Goal: Information Seeking & Learning: Learn about a topic

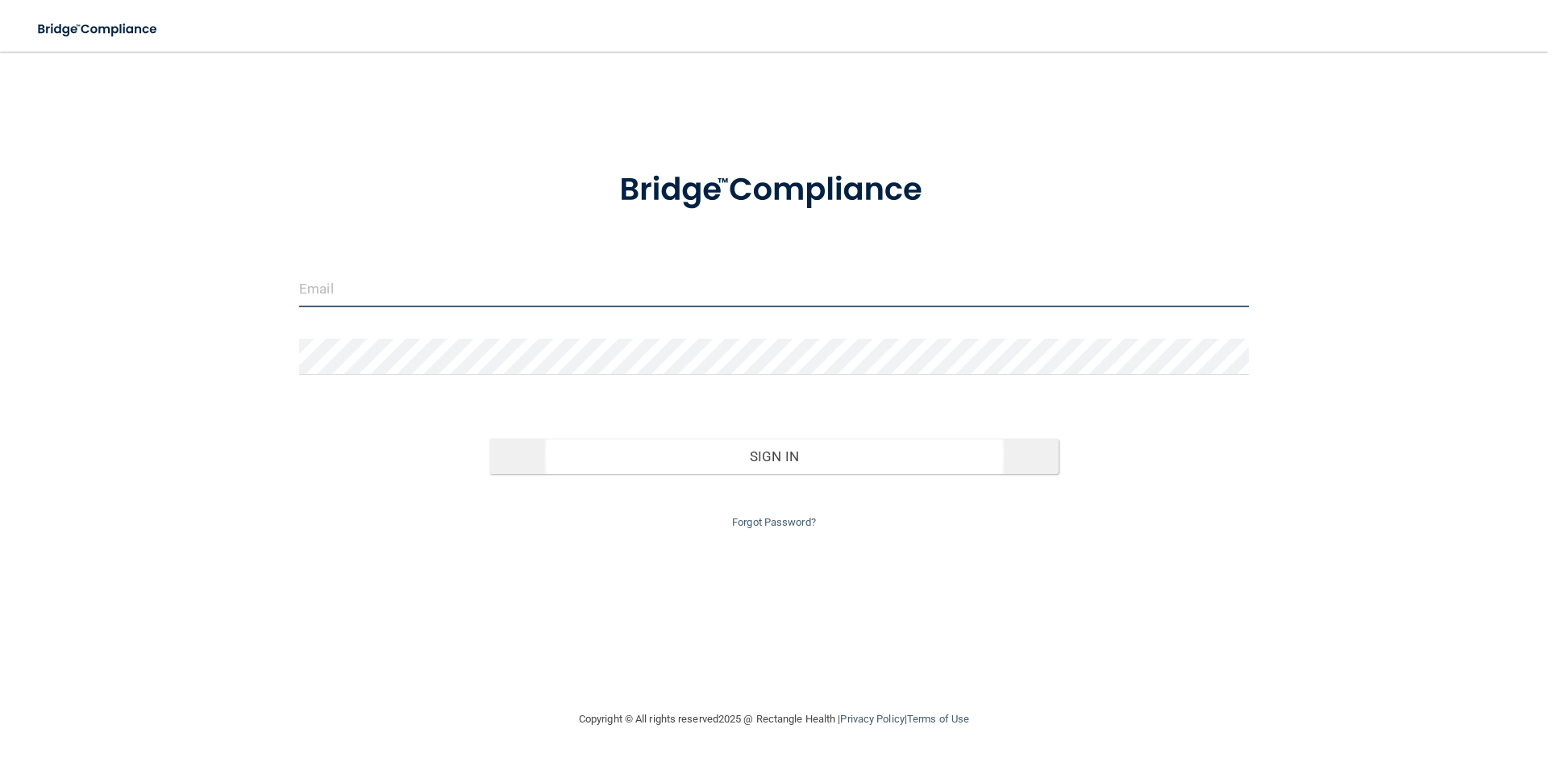
type input "[EMAIL_ADDRESS][DOMAIN_NAME]"
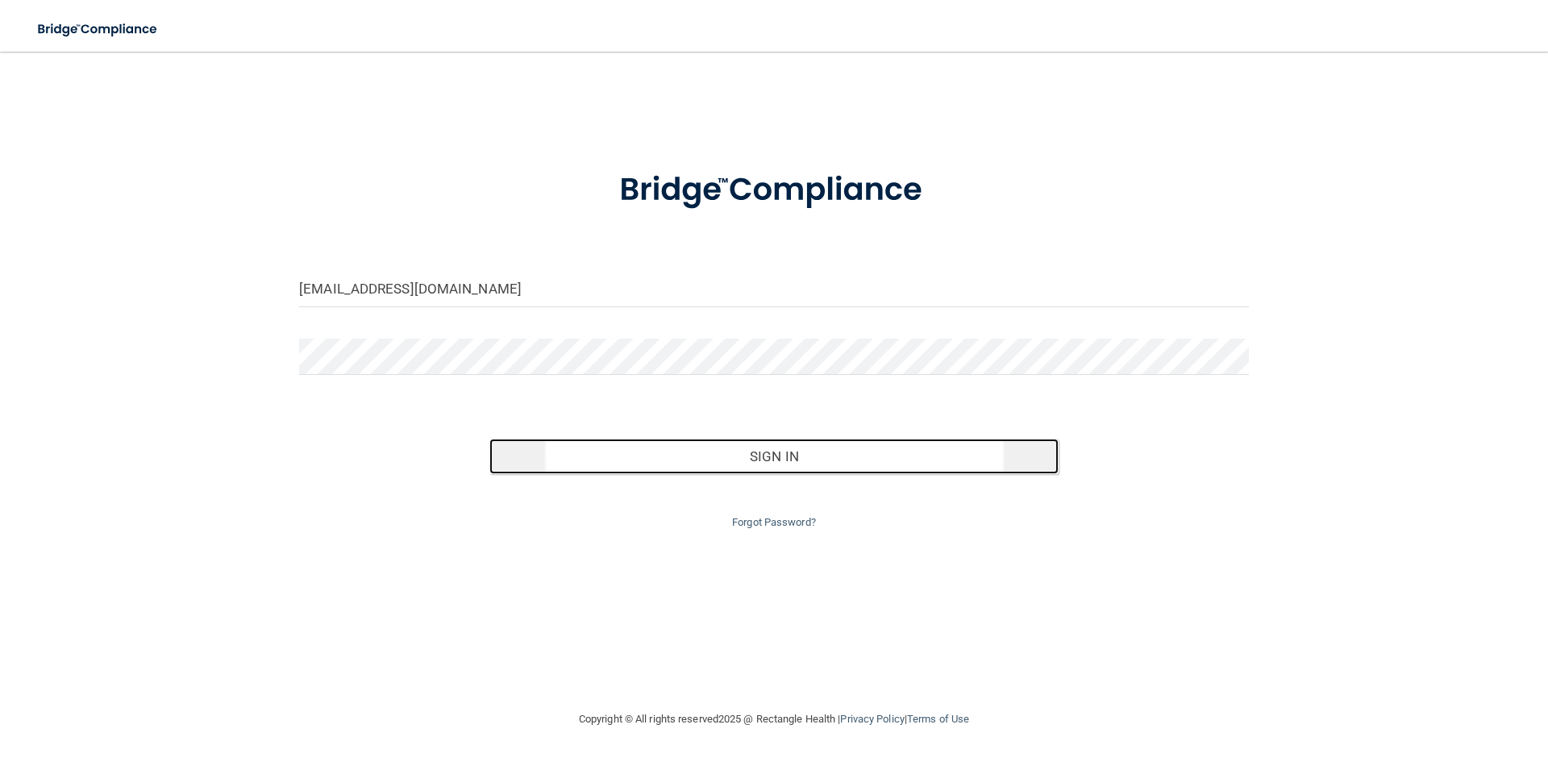
click at [692, 460] on button "Sign In" at bounding box center [774, 456] width 570 height 35
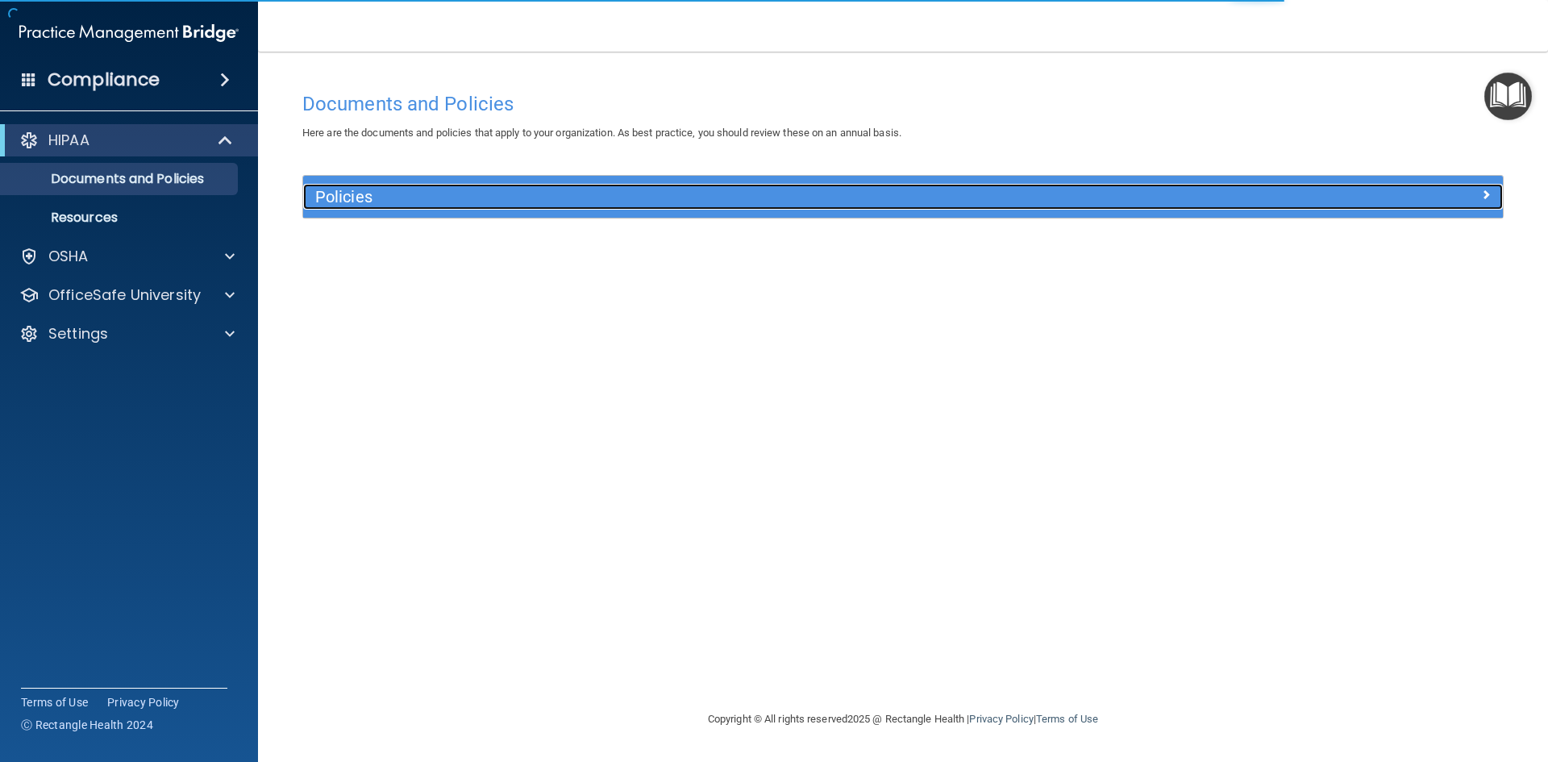
click at [506, 199] on h5 "Policies" at bounding box center [752, 197] width 875 height 18
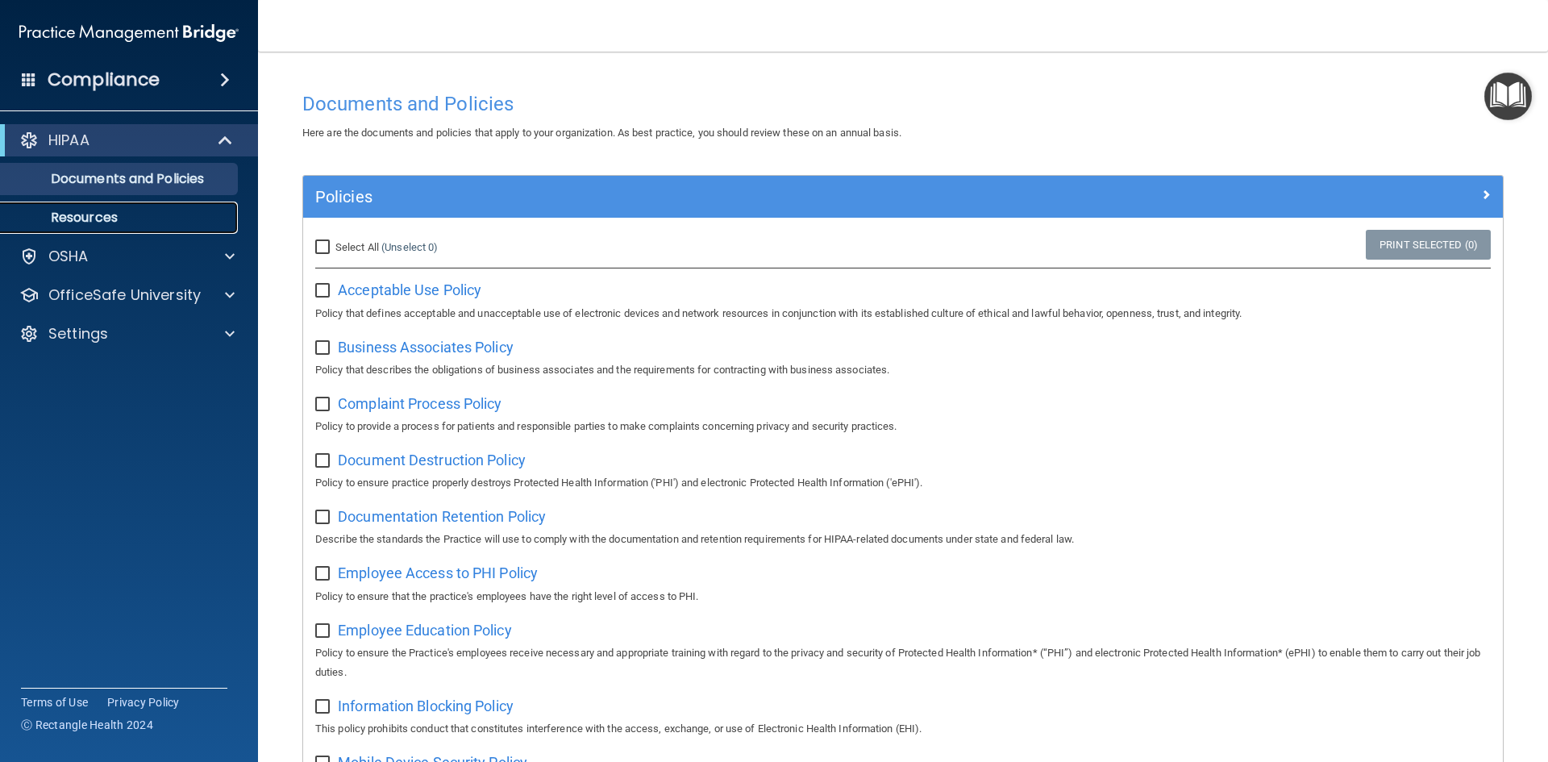
click at [161, 222] on p "Resources" at bounding box center [120, 218] width 220 height 16
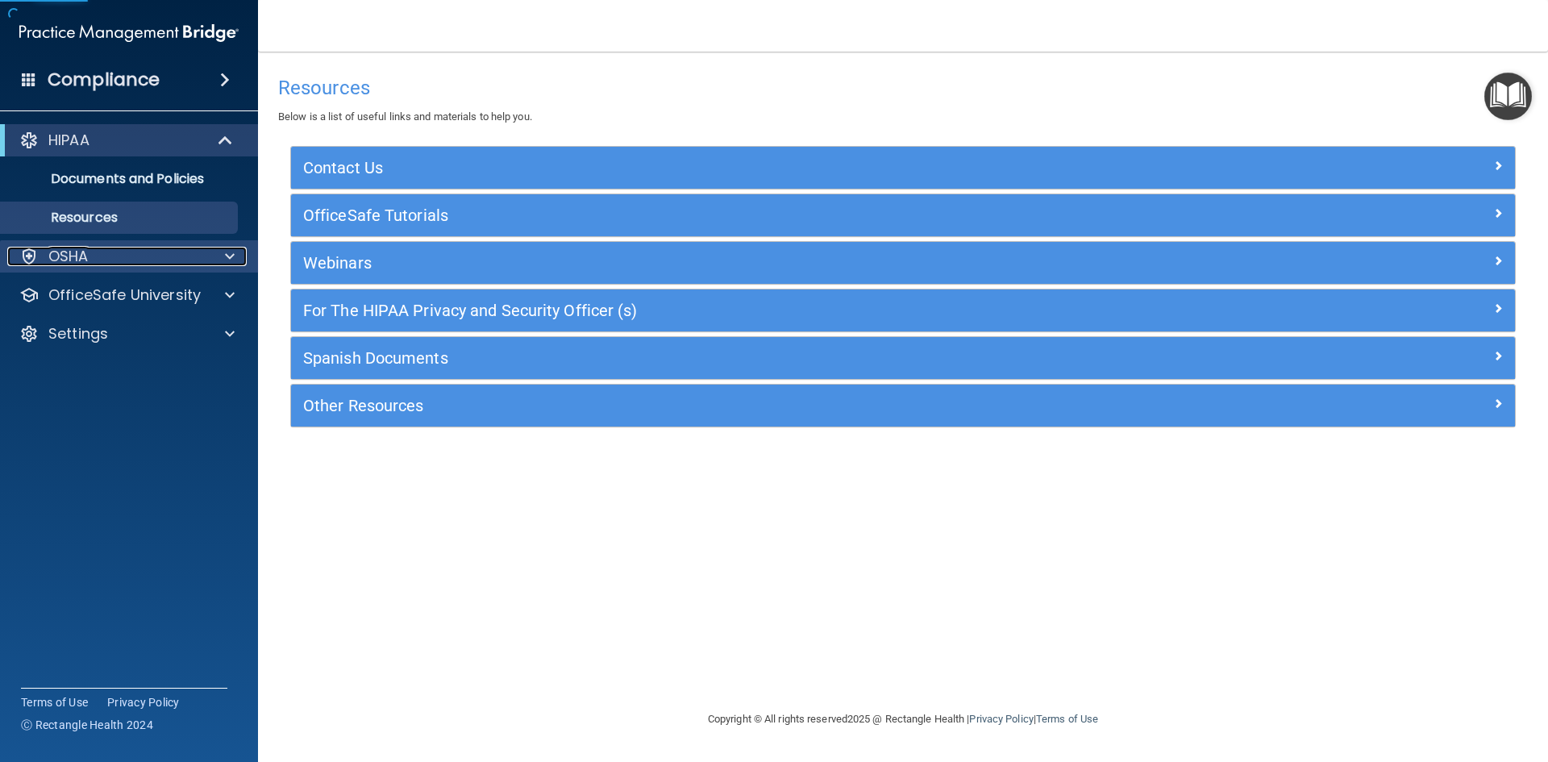
click at [123, 258] on div "OSHA" at bounding box center [107, 256] width 200 height 19
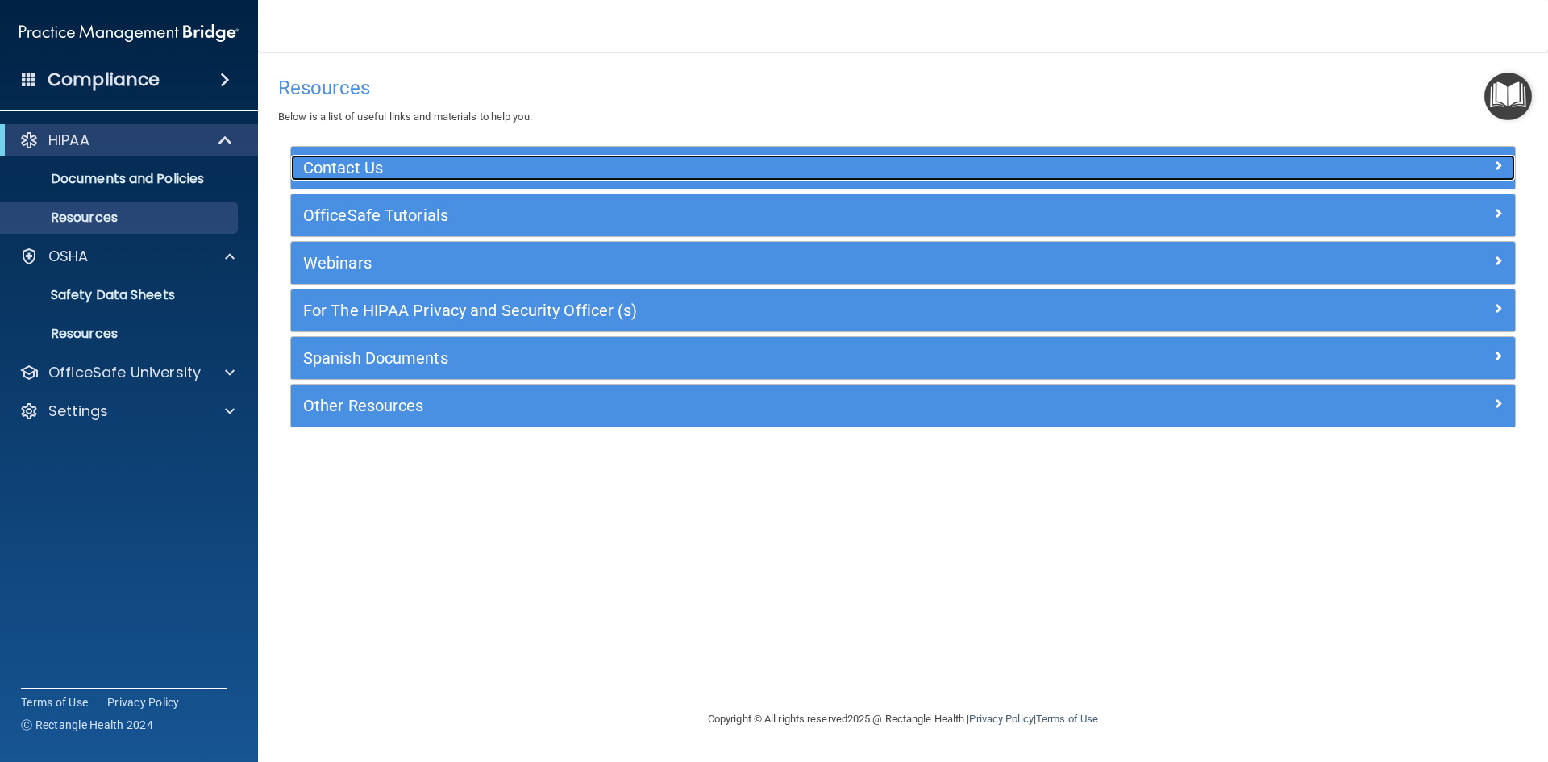
click at [396, 163] on h5 "Contact Us" at bounding box center [750, 168] width 894 height 18
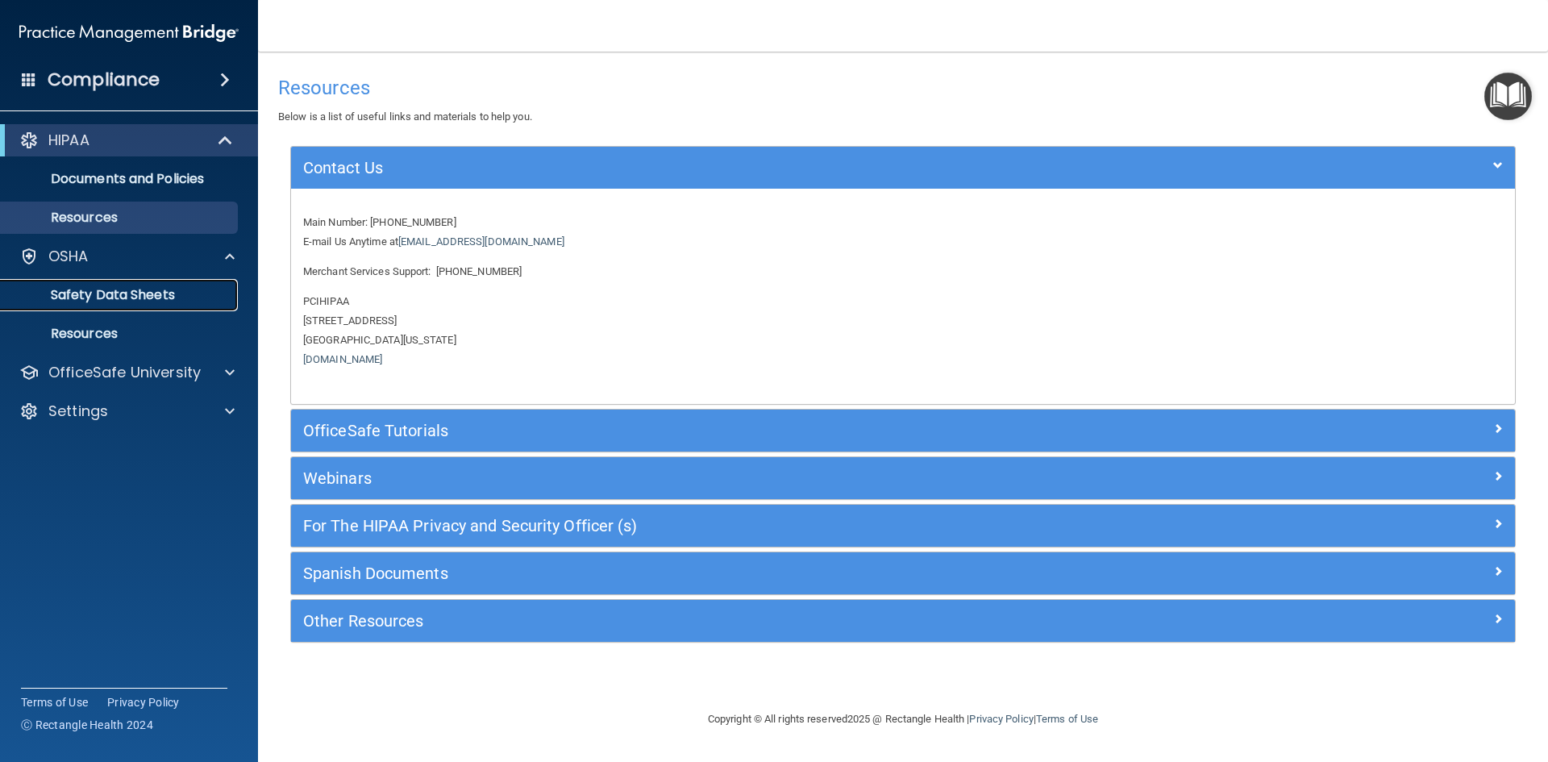
click at [162, 293] on p "Safety Data Sheets" at bounding box center [120, 295] width 220 height 16
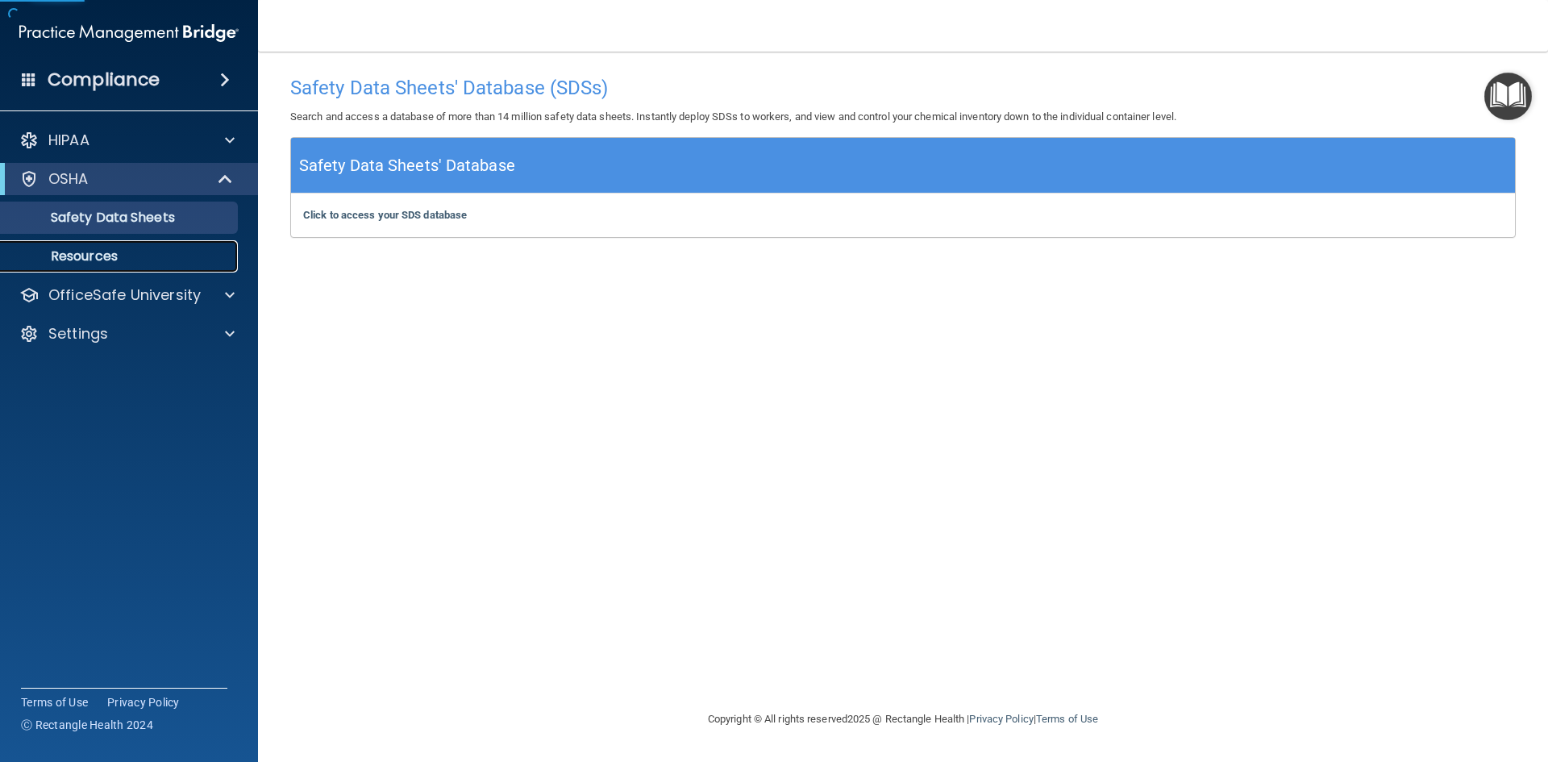
click at [160, 256] on p "Resources" at bounding box center [120, 256] width 220 height 16
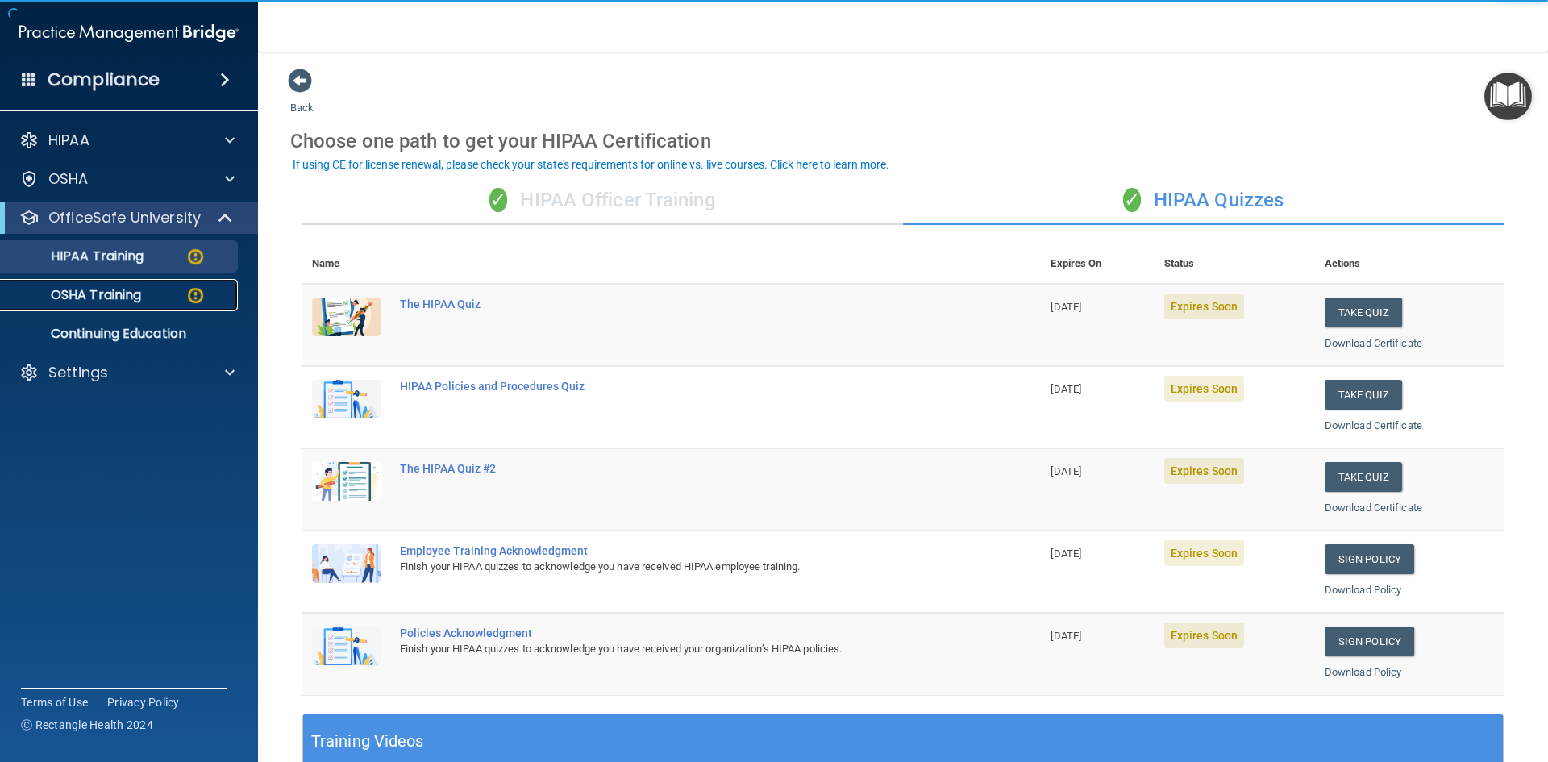
click at [139, 289] on p "OSHA Training" at bounding box center [75, 295] width 131 height 16
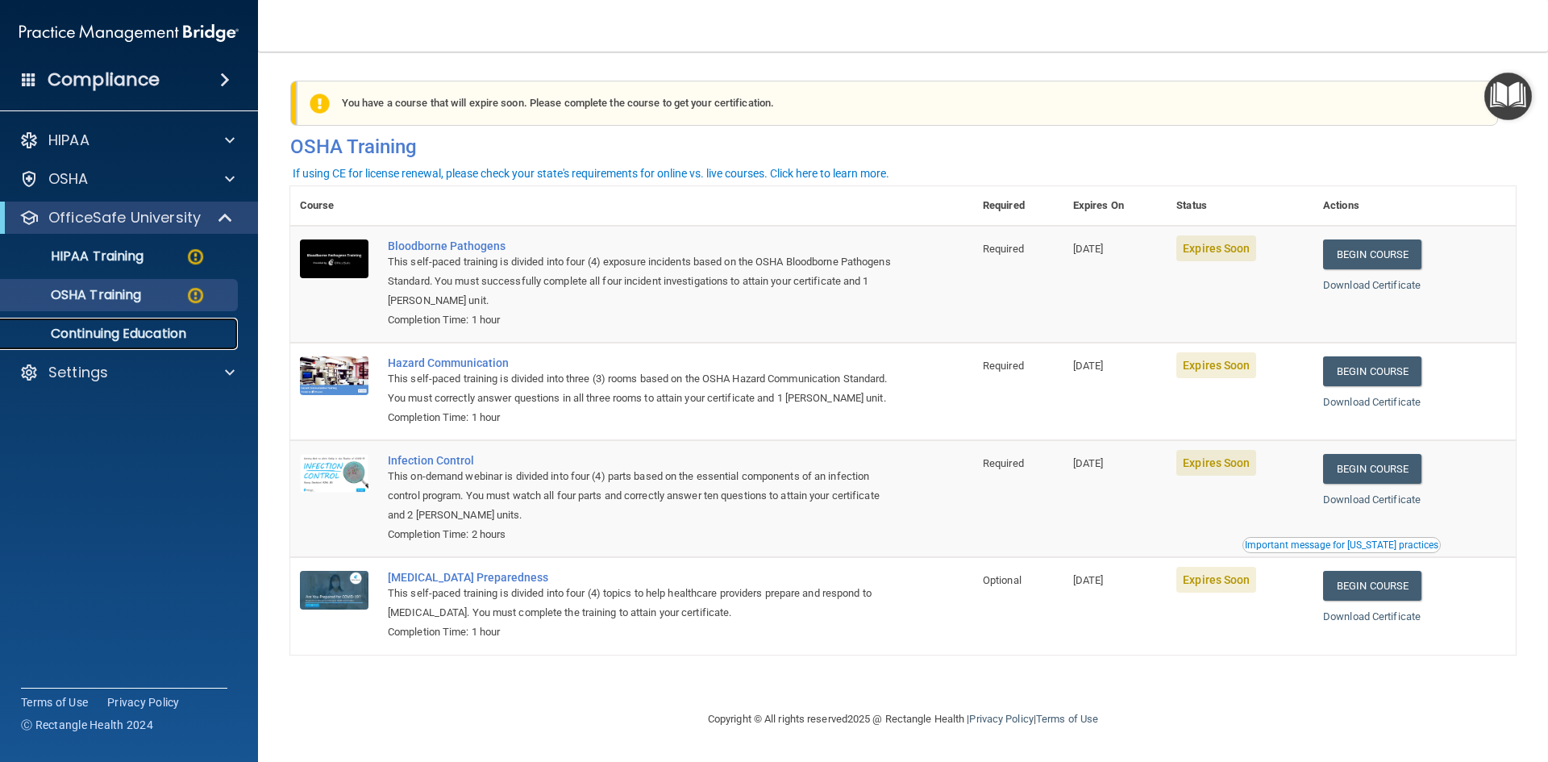
click at [137, 340] on p "Continuing Education" at bounding box center [120, 334] width 220 height 16
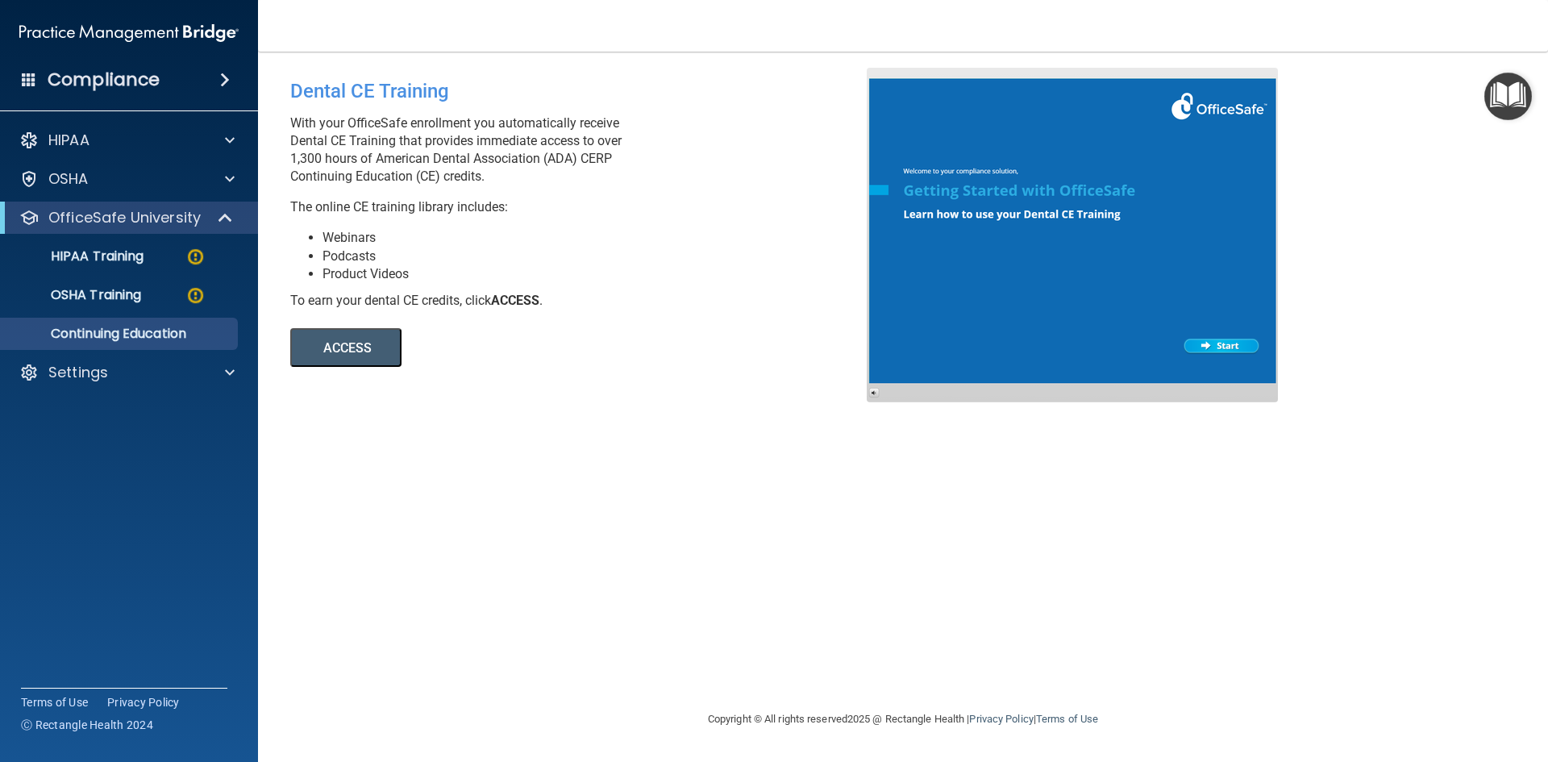
click at [131, 389] on div "HIPAA Documents and Policies Report an Incident Business Associates Emergency P…" at bounding box center [129, 260] width 259 height 284
click at [136, 375] on div "Settings" at bounding box center [107, 372] width 200 height 19
click at [120, 249] on p "HIPAA Training" at bounding box center [76, 256] width 133 height 16
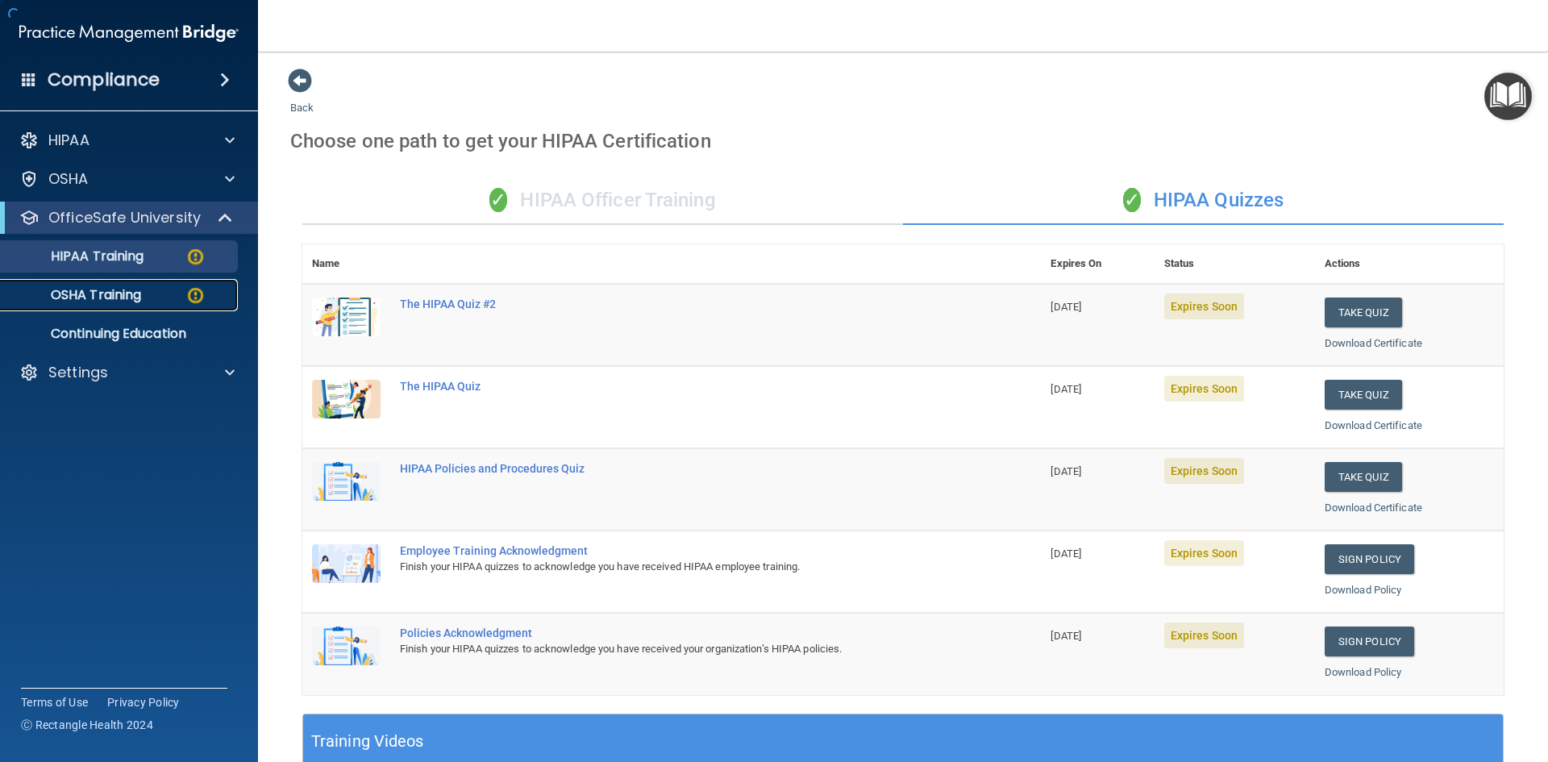
click at [155, 290] on div "OSHA Training" at bounding box center [120, 295] width 220 height 16
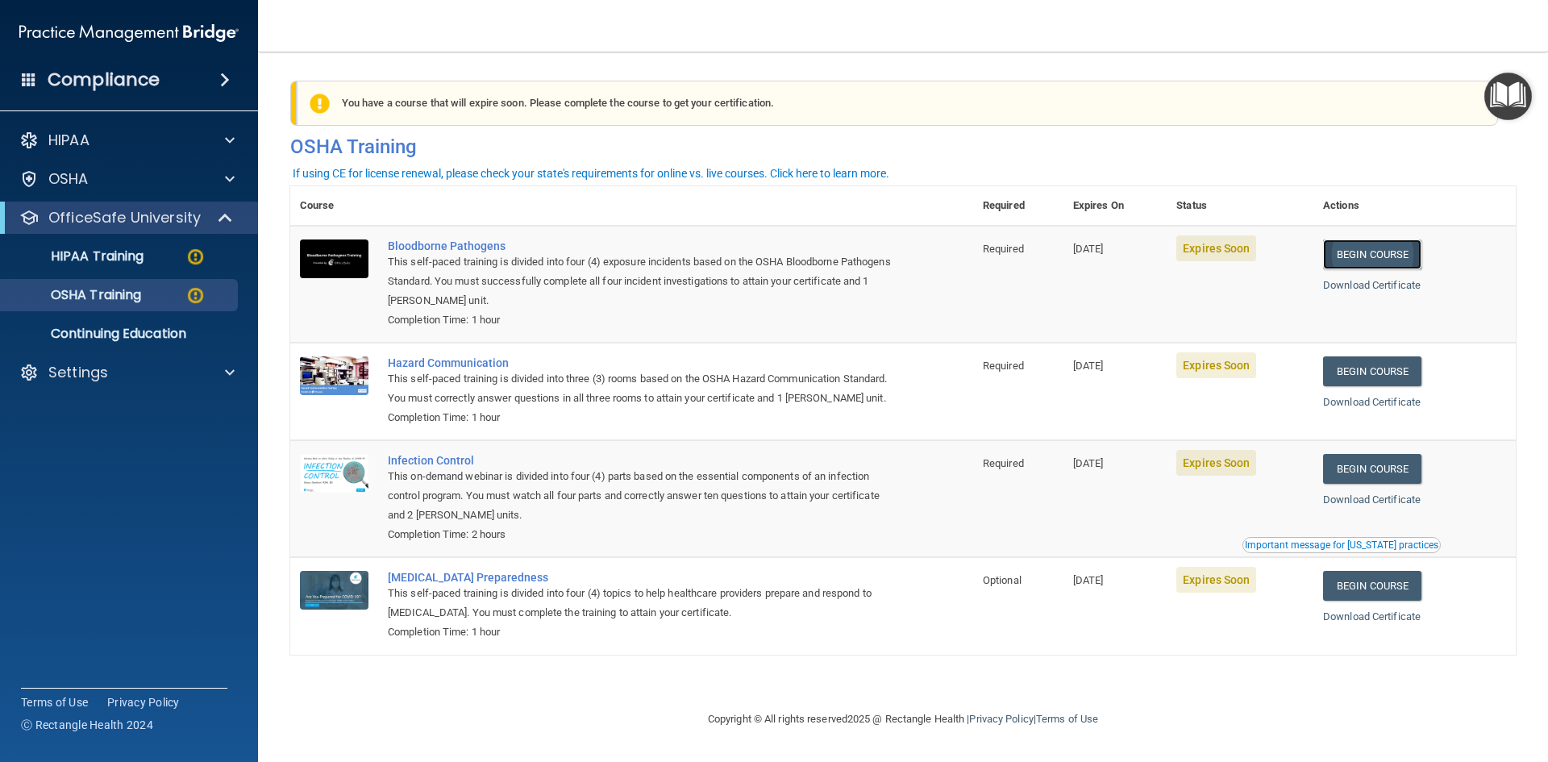
click at [1377, 259] on link "Begin Course" at bounding box center [1372, 254] width 98 height 30
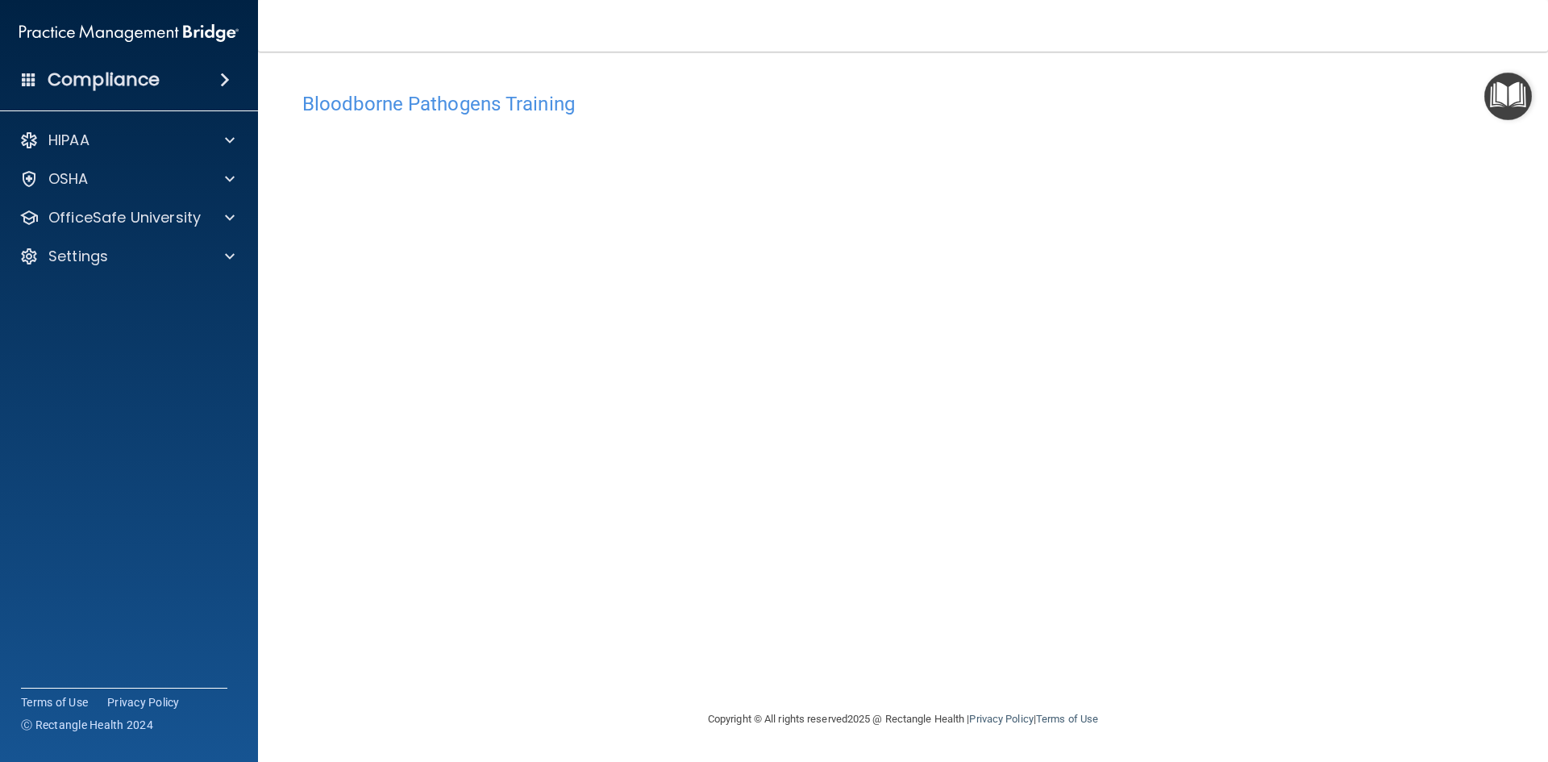
click at [1086, 648] on div "Bloodborne Pathogens Training This course doesn’t expire until [DATE]. Are you …" at bounding box center [902, 397] width 1225 height 626
click at [137, 233] on div "OfficeSafe University" at bounding box center [129, 218] width 259 height 32
click at [189, 203] on div "OfficeSafe University" at bounding box center [129, 218] width 259 height 32
click at [221, 215] on div at bounding box center [227, 217] width 40 height 19
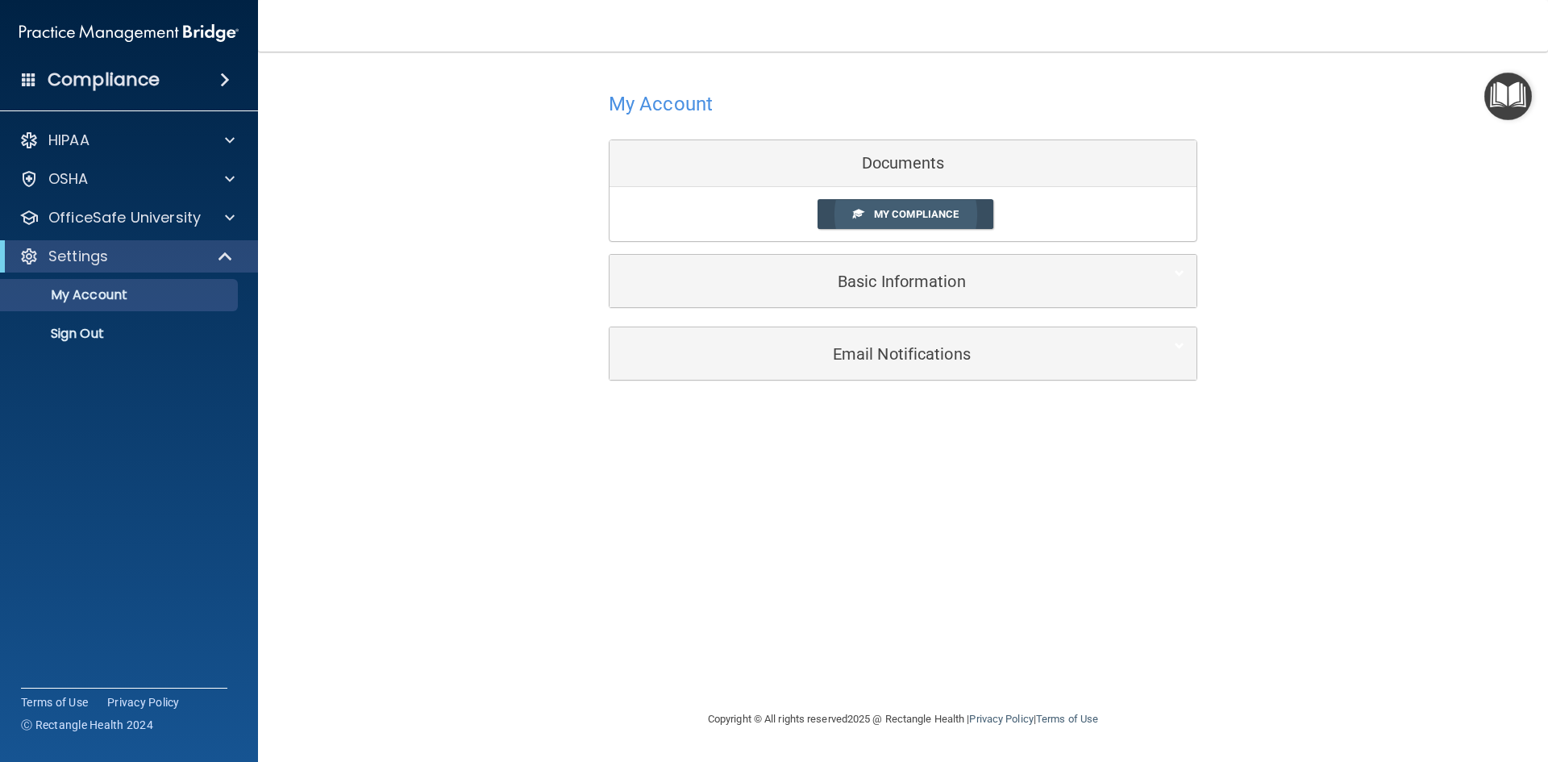
click at [875, 217] on span "My Compliance" at bounding box center [916, 214] width 85 height 12
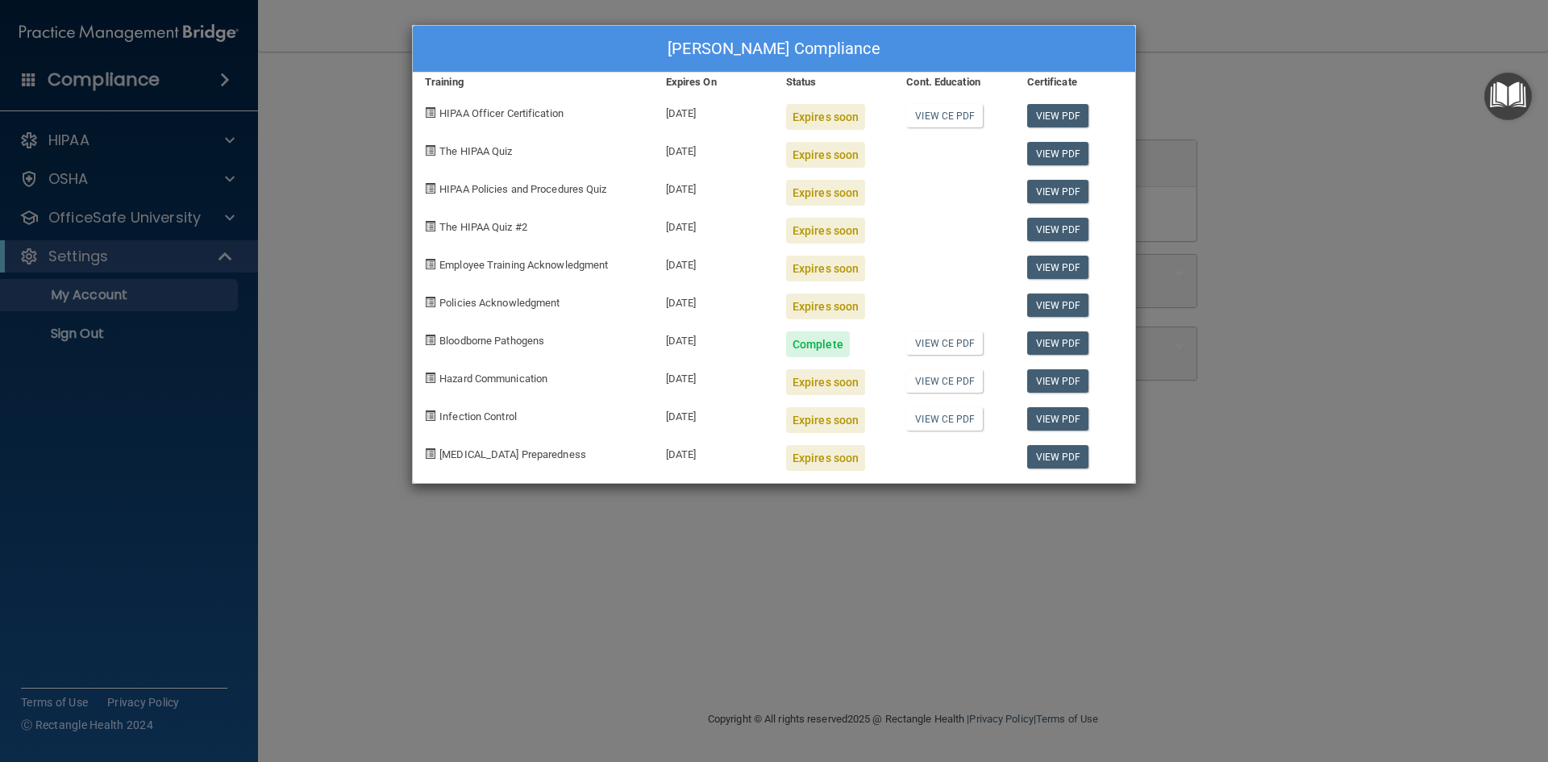
click at [355, 328] on div "Delaney Woods's Compliance Training Expires On Status Cont. Education Certifica…" at bounding box center [774, 381] width 1548 height 762
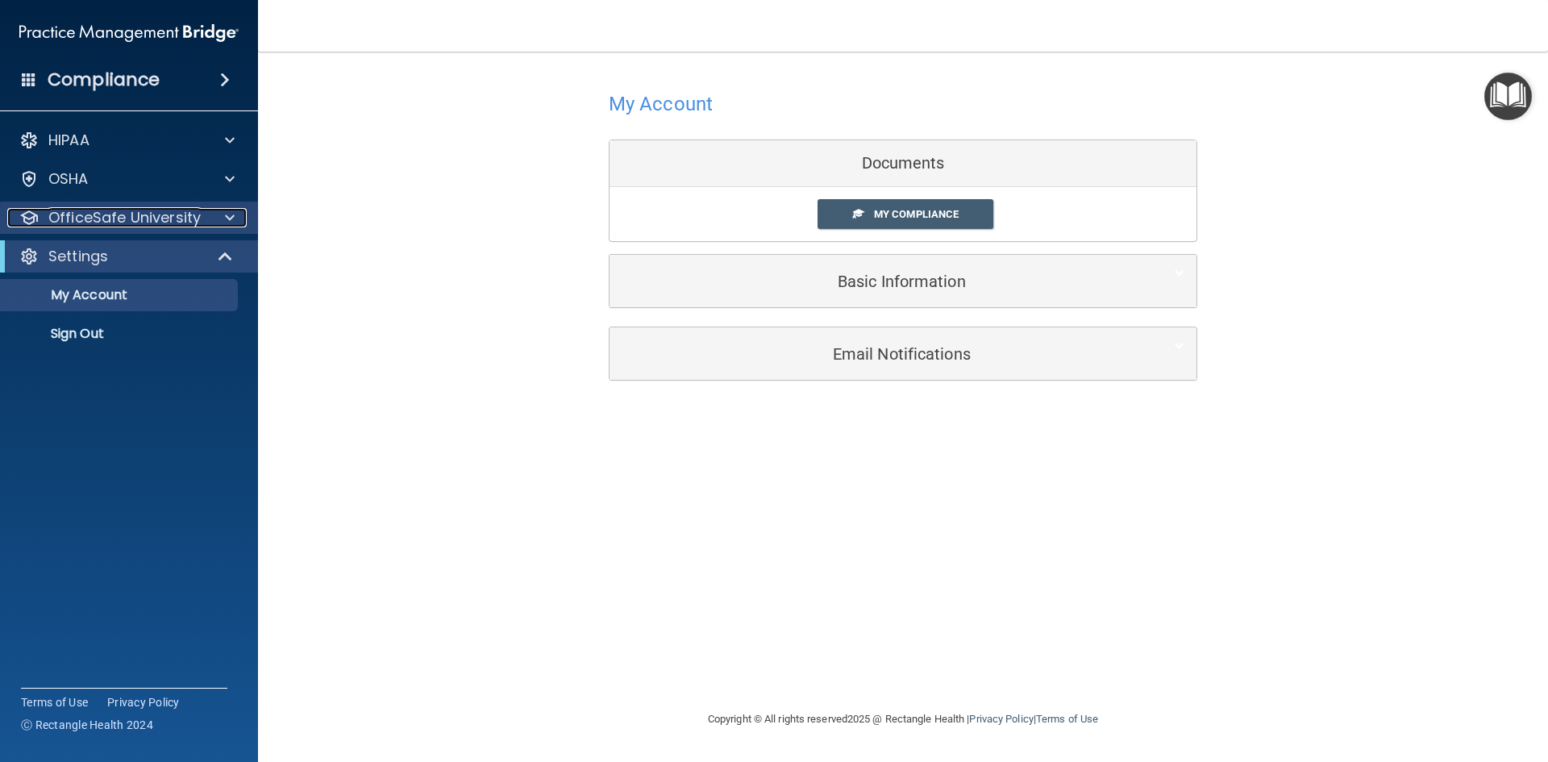
click at [168, 219] on p "OfficeSafe University" at bounding box center [124, 217] width 152 height 19
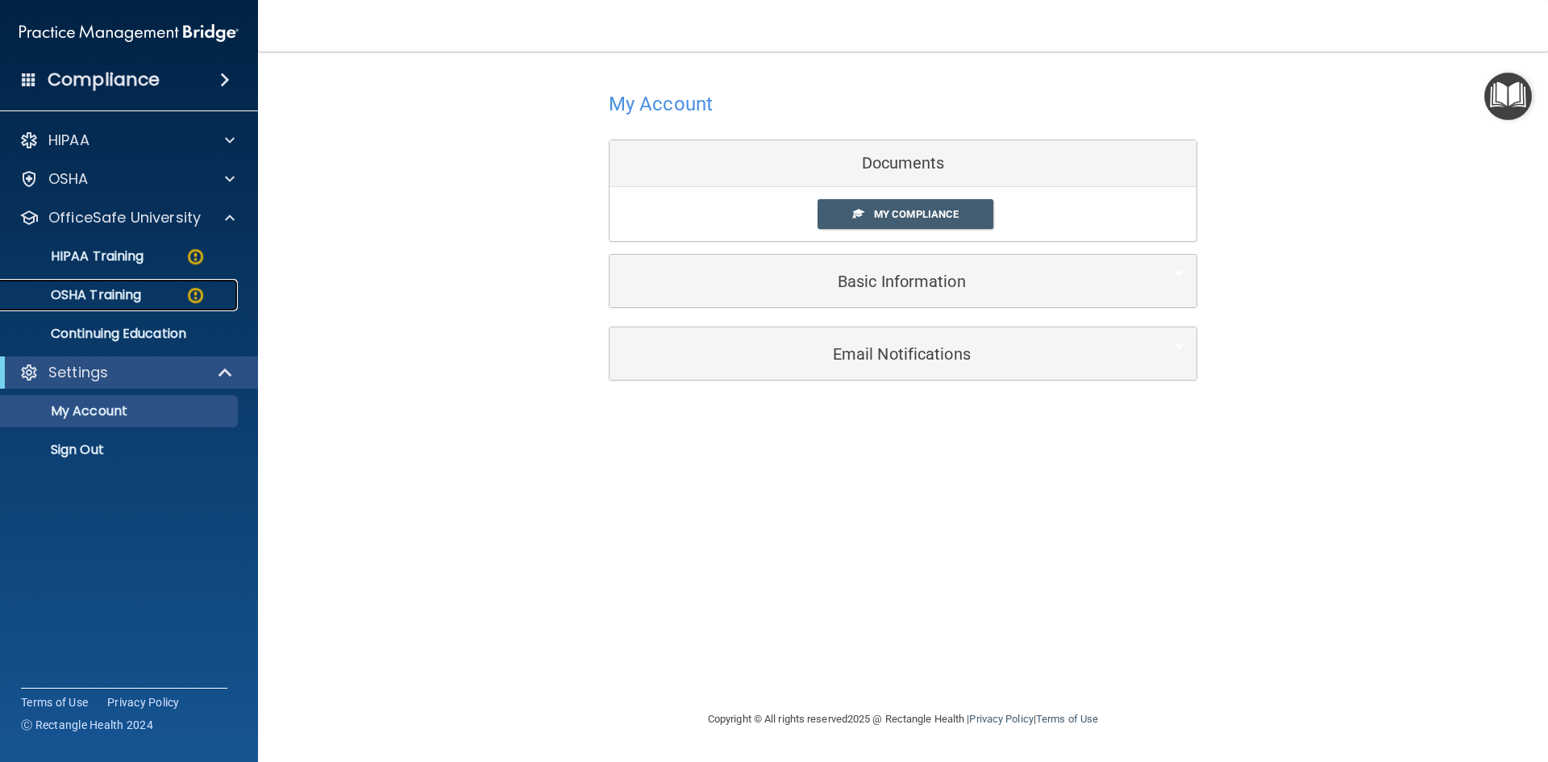
click at [123, 289] on p "OSHA Training" at bounding box center [75, 295] width 131 height 16
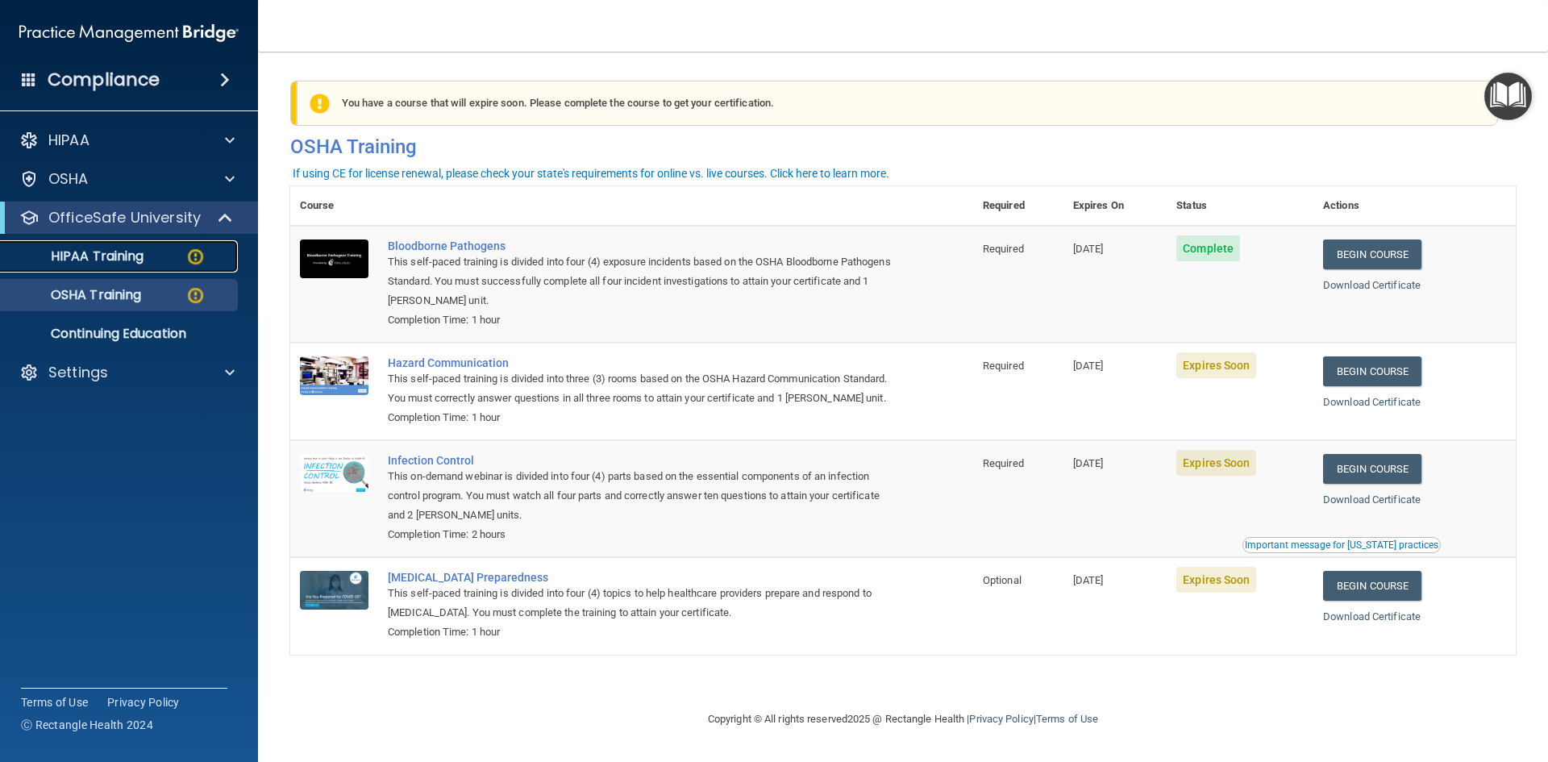
click at [134, 248] on p "HIPAA Training" at bounding box center [76, 256] width 133 height 16
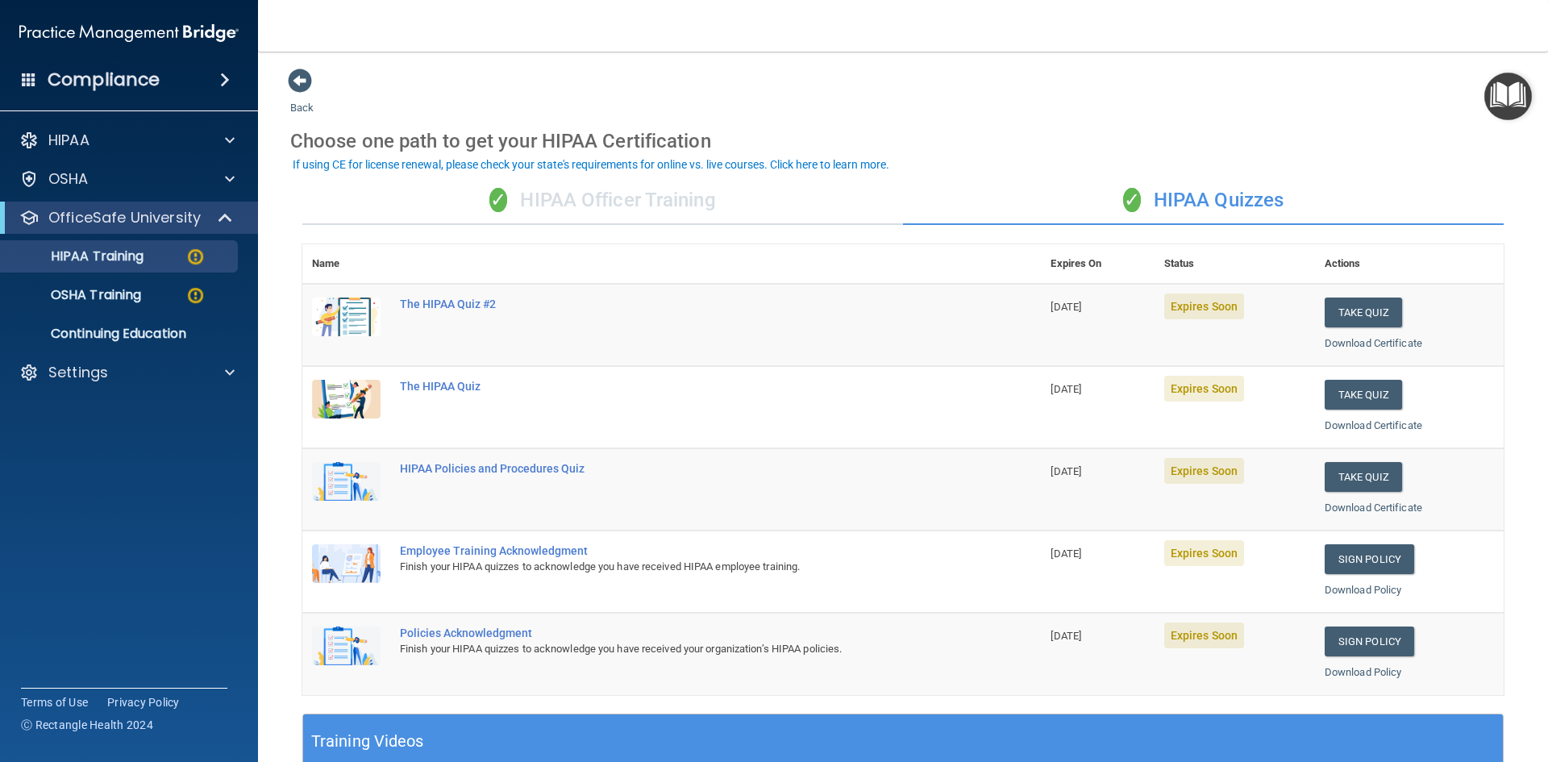
click at [657, 202] on div "✓ HIPAA Officer Training" at bounding box center [602, 201] width 601 height 48
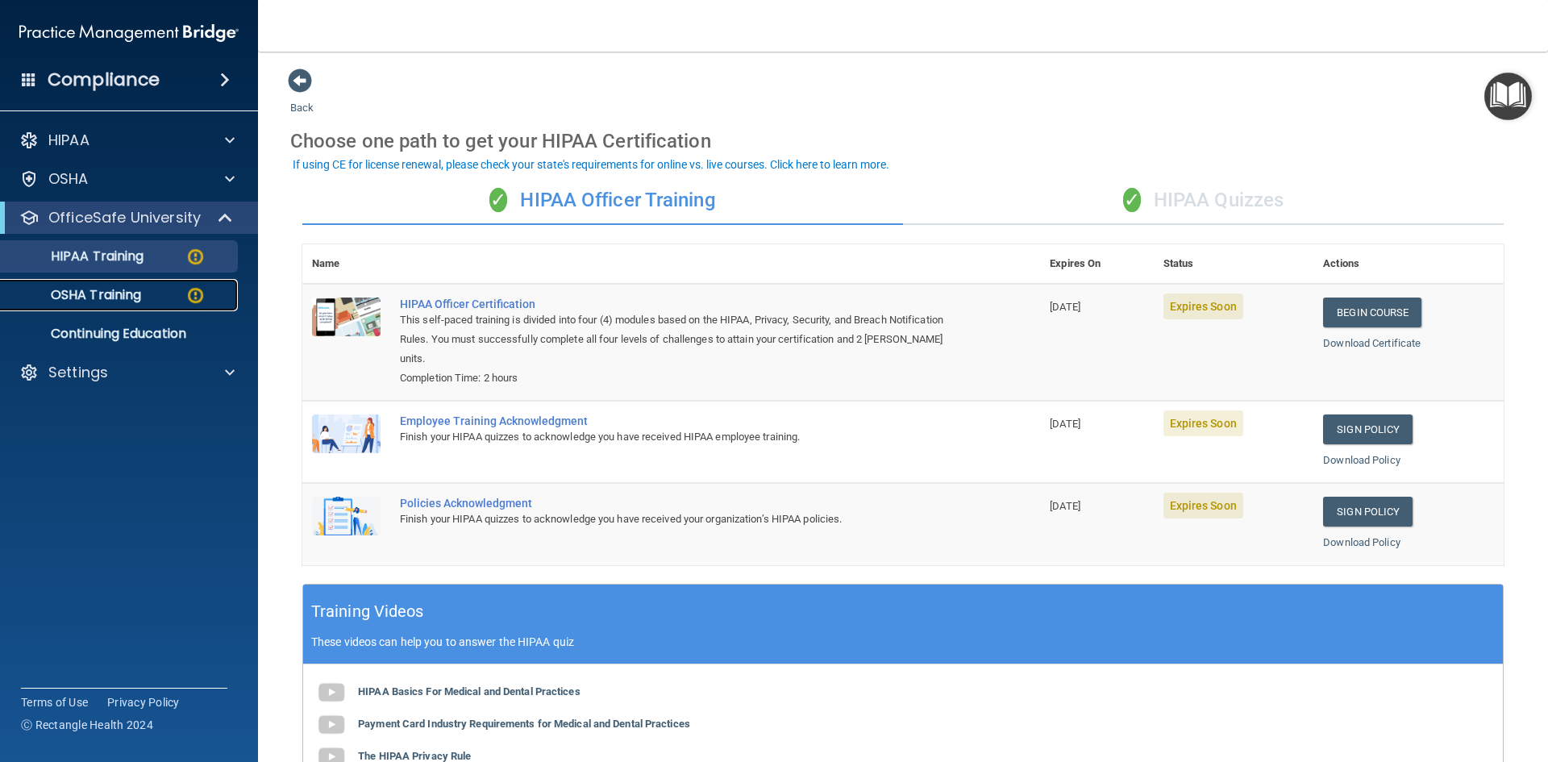
click at [121, 301] on p "OSHA Training" at bounding box center [75, 295] width 131 height 16
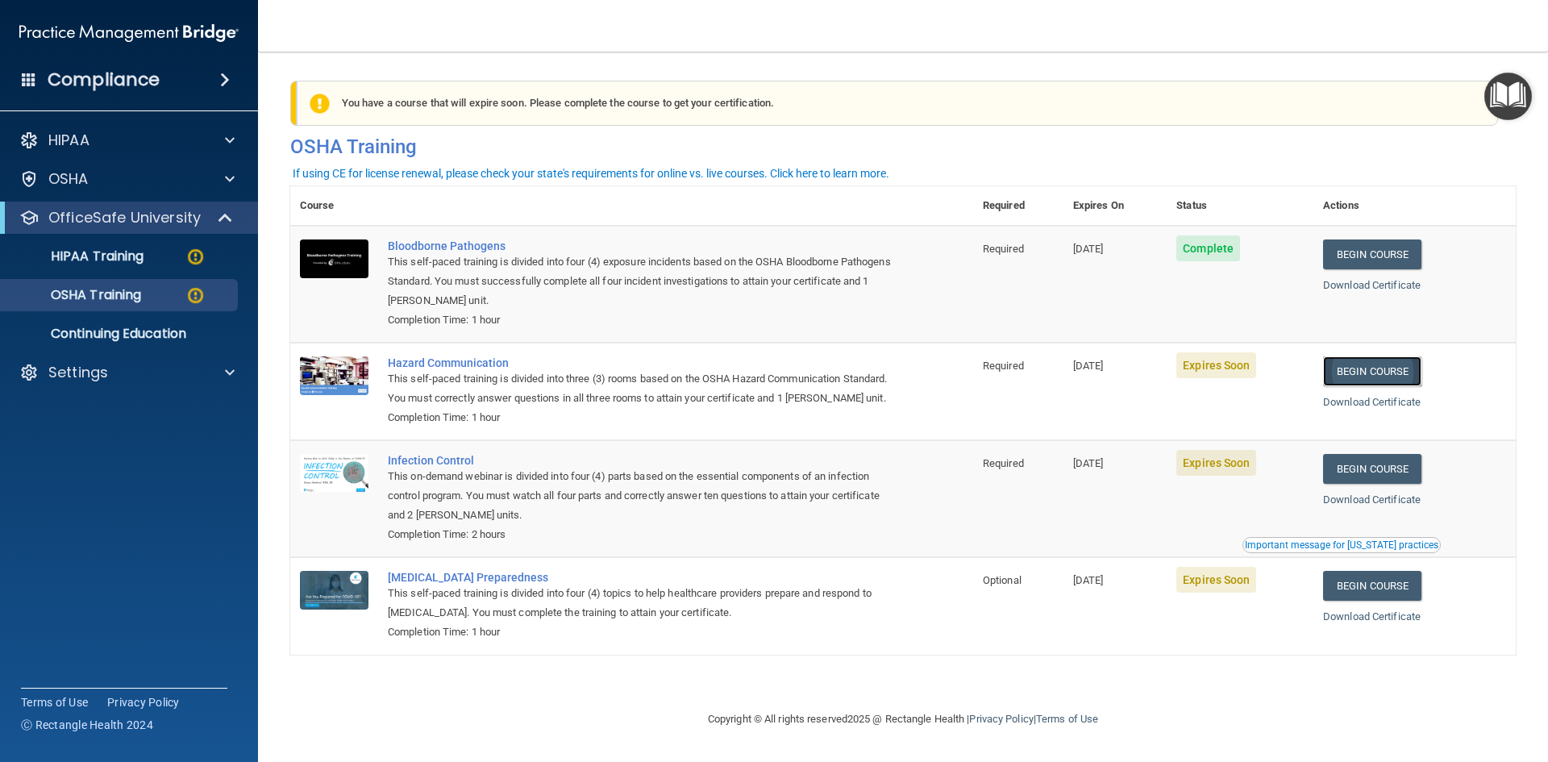
click at [1372, 370] on link "Begin Course" at bounding box center [1372, 371] width 98 height 30
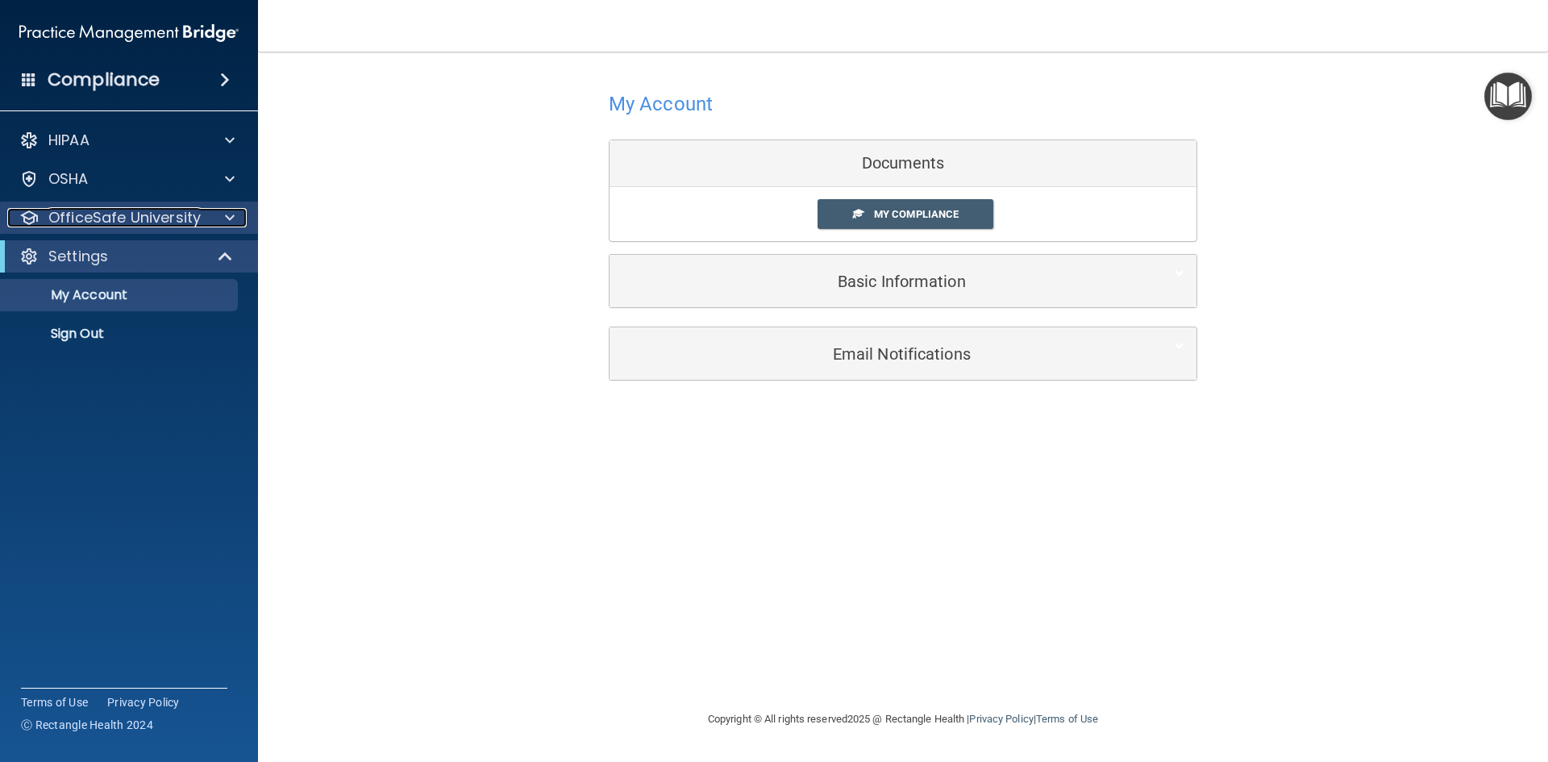
click at [142, 221] on p "OfficeSafe University" at bounding box center [124, 217] width 152 height 19
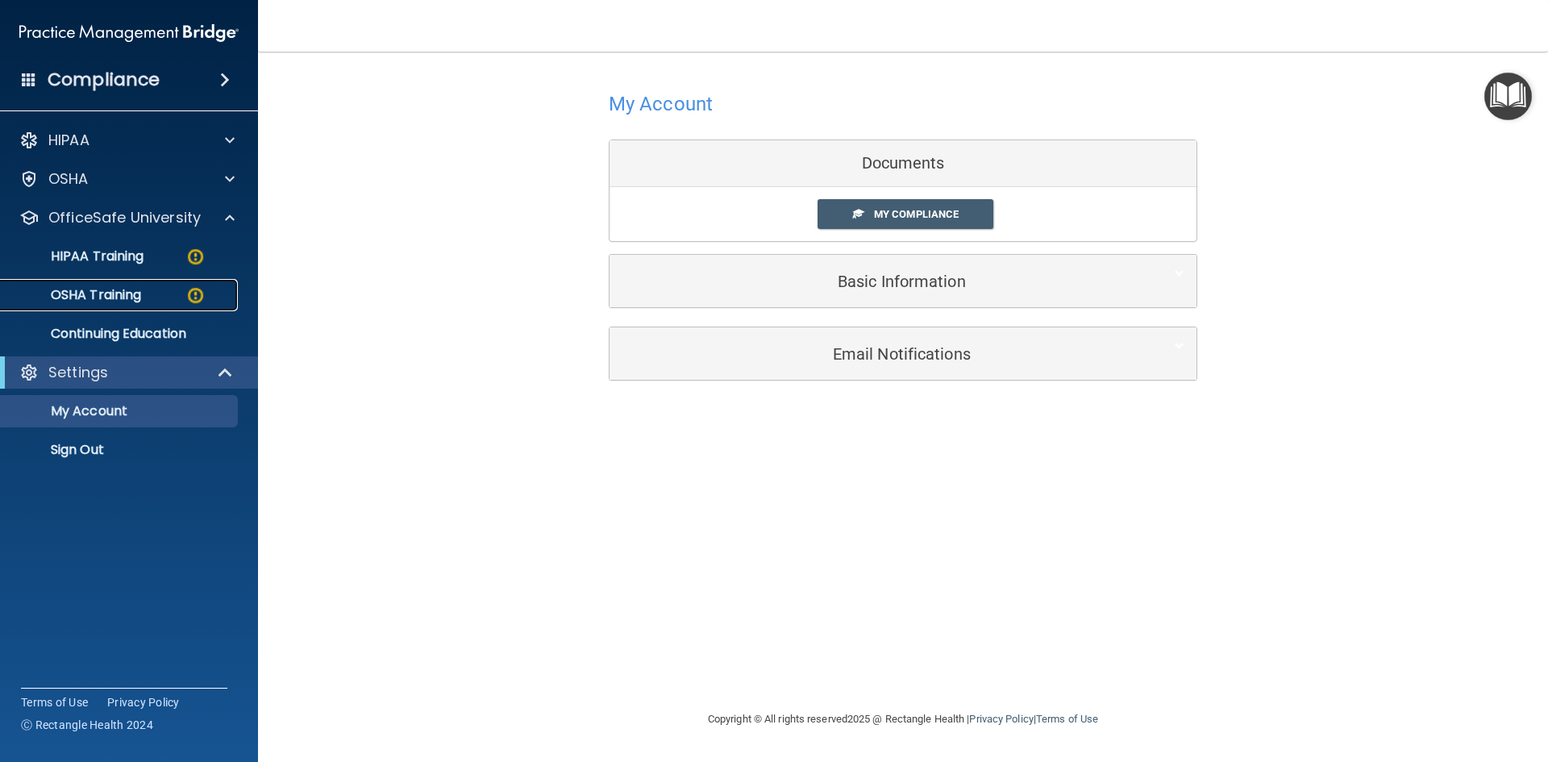
click at [123, 290] on p "OSHA Training" at bounding box center [75, 295] width 131 height 16
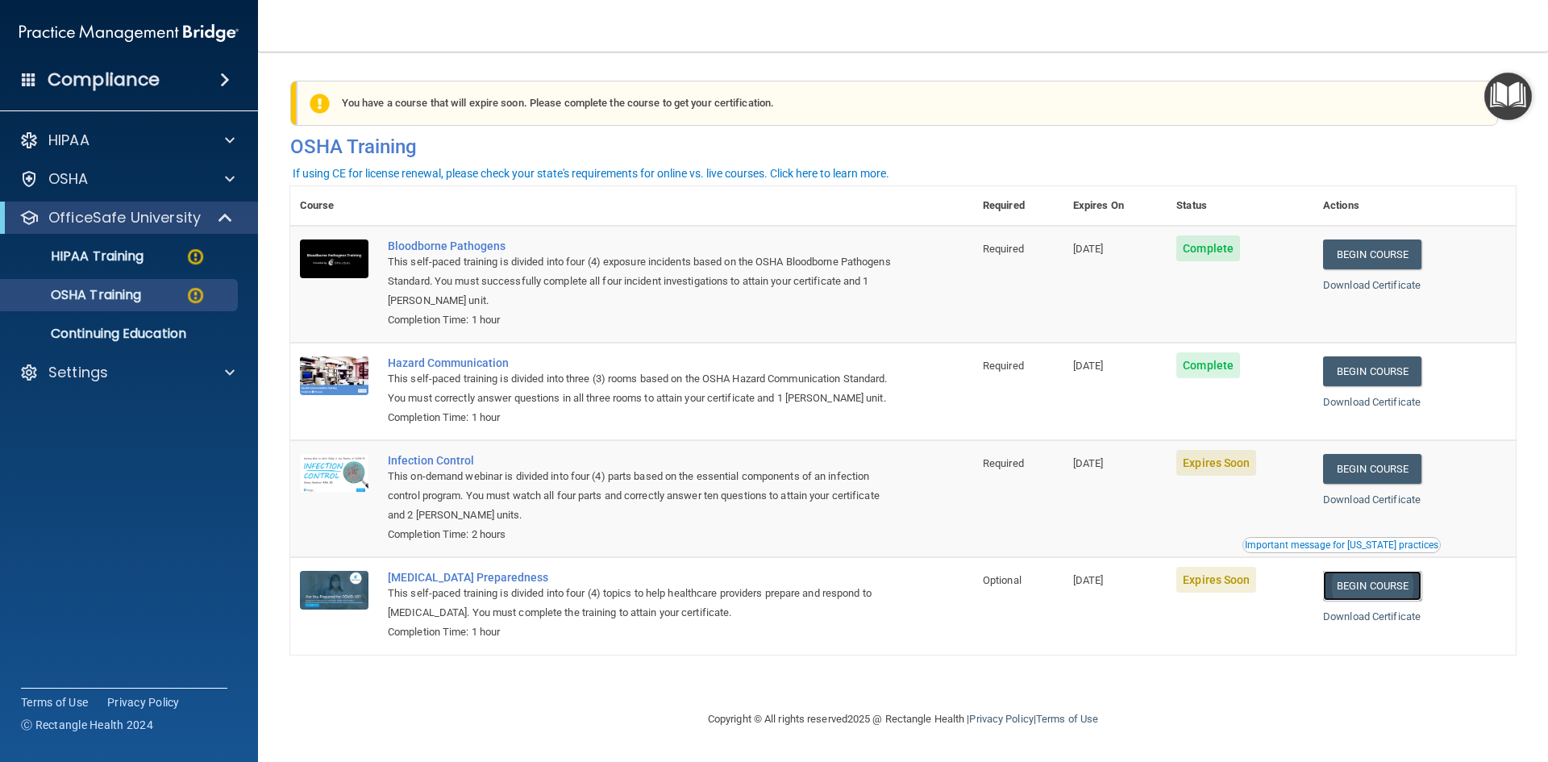
click at [1380, 601] on link "Begin Course" at bounding box center [1372, 586] width 98 height 30
click at [1365, 484] on link "Begin Course" at bounding box center [1372, 469] width 98 height 30
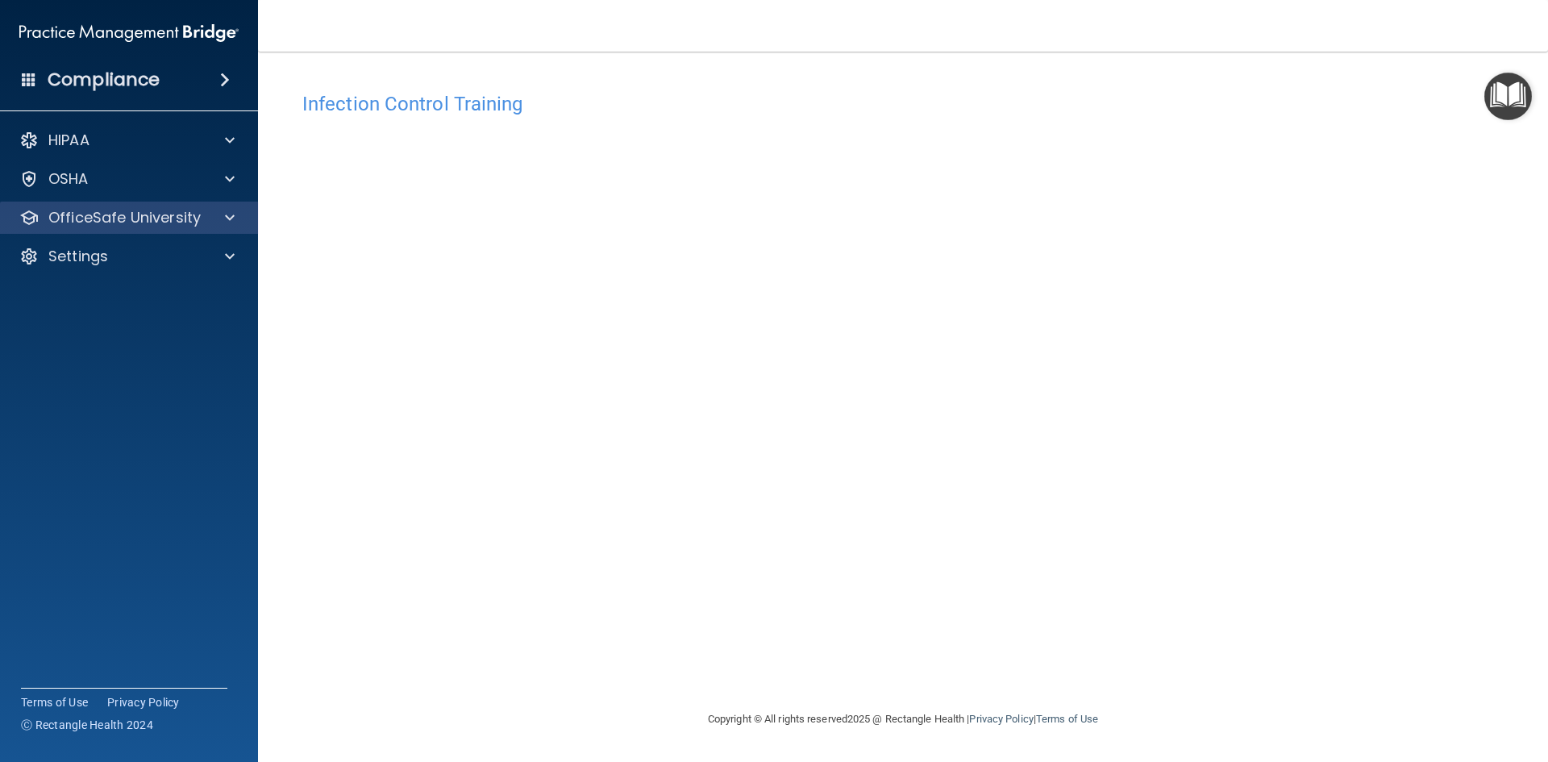
click at [70, 206] on div "OfficeSafe University" at bounding box center [129, 218] width 259 height 32
click at [124, 210] on p "OfficeSafe University" at bounding box center [124, 217] width 152 height 19
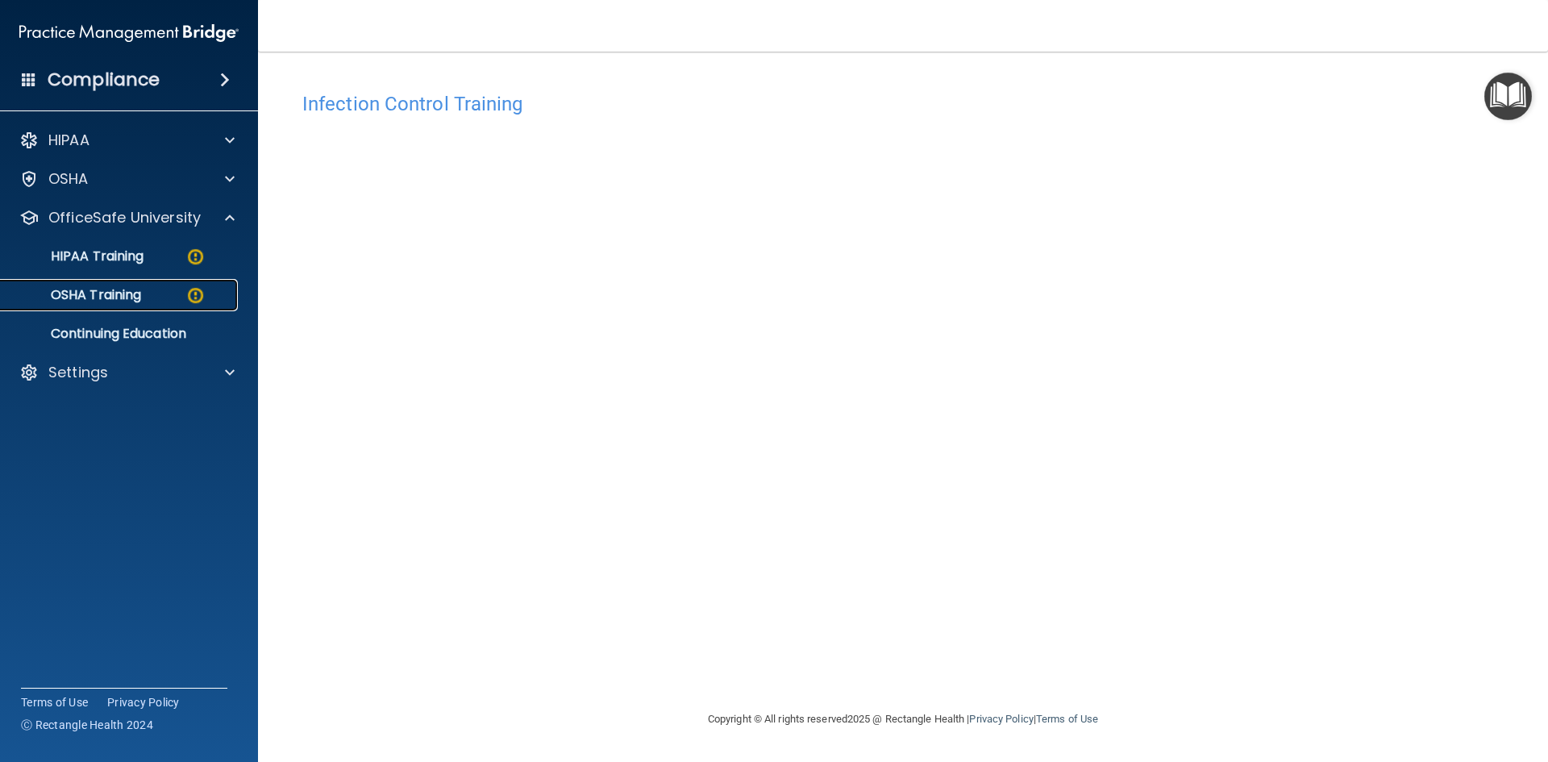
click at [127, 293] on p "OSHA Training" at bounding box center [75, 295] width 131 height 16
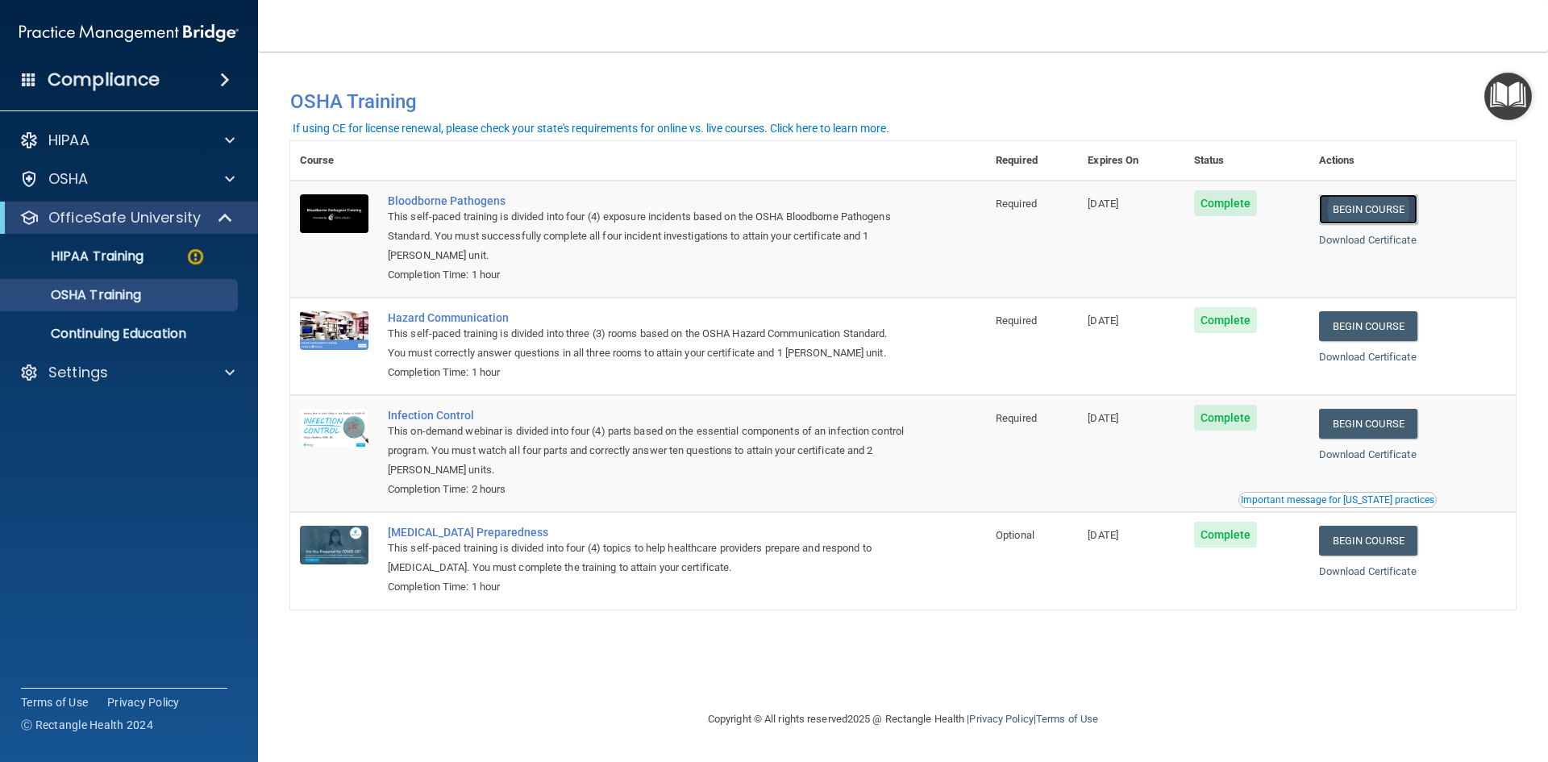
click at [1403, 210] on link "Begin Course" at bounding box center [1368, 209] width 98 height 30
click at [1391, 329] on link "Begin Course" at bounding box center [1368, 326] width 98 height 30
click at [90, 241] on link "HIPAA Training" at bounding box center [111, 256] width 254 height 32
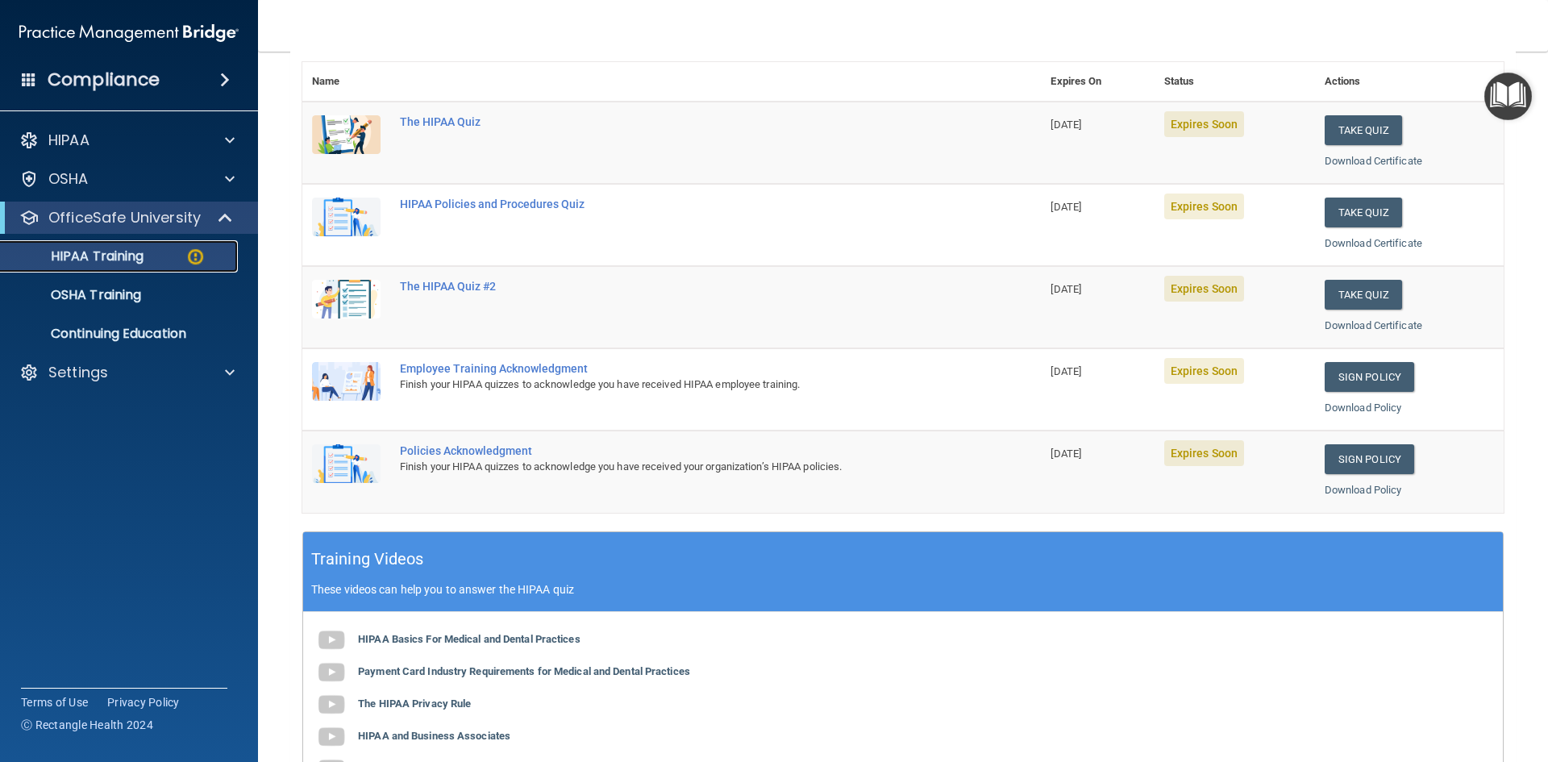
scroll to position [81, 0]
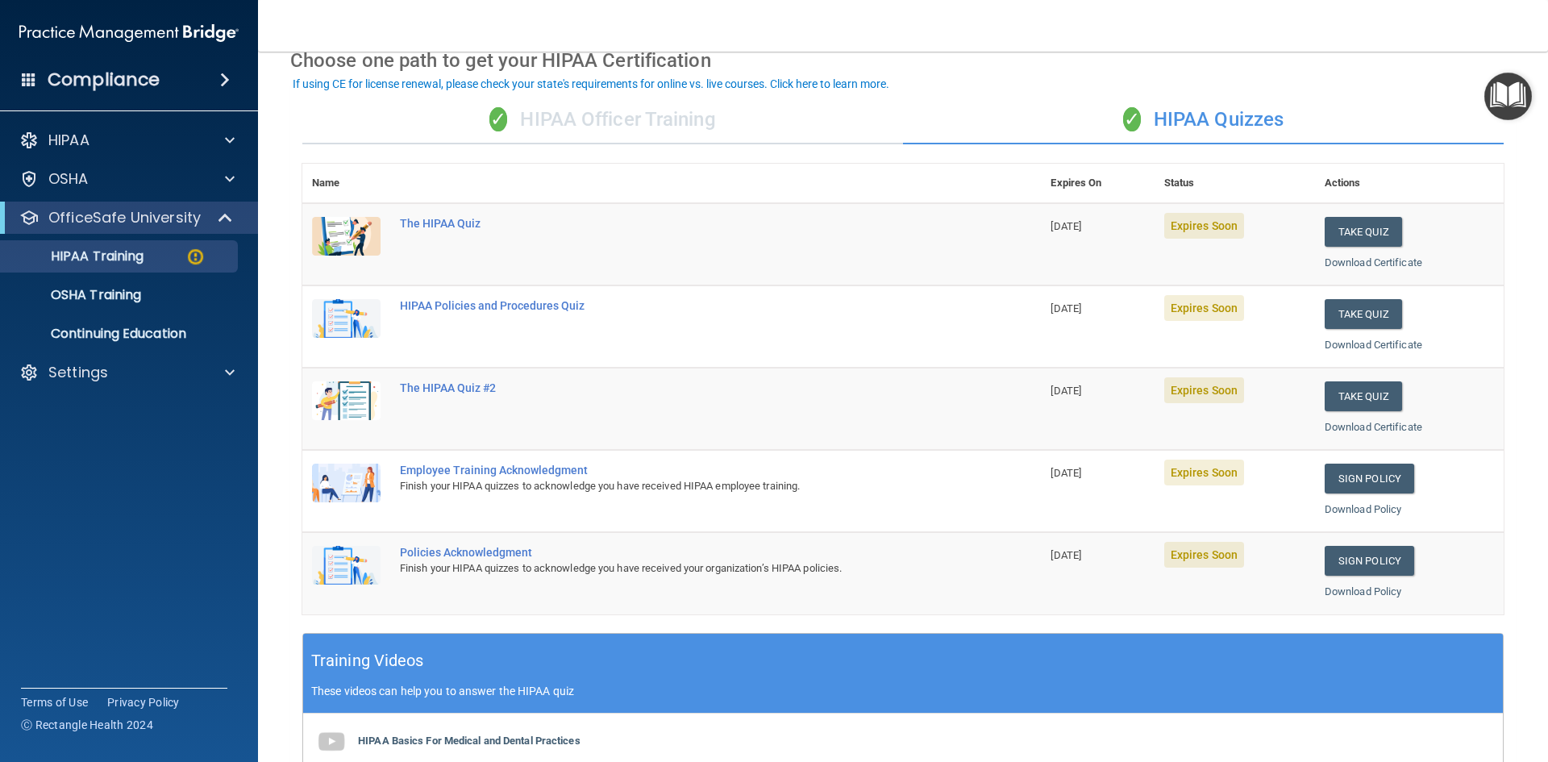
click at [644, 118] on div "✓ HIPAA Officer Training" at bounding box center [602, 120] width 601 height 48
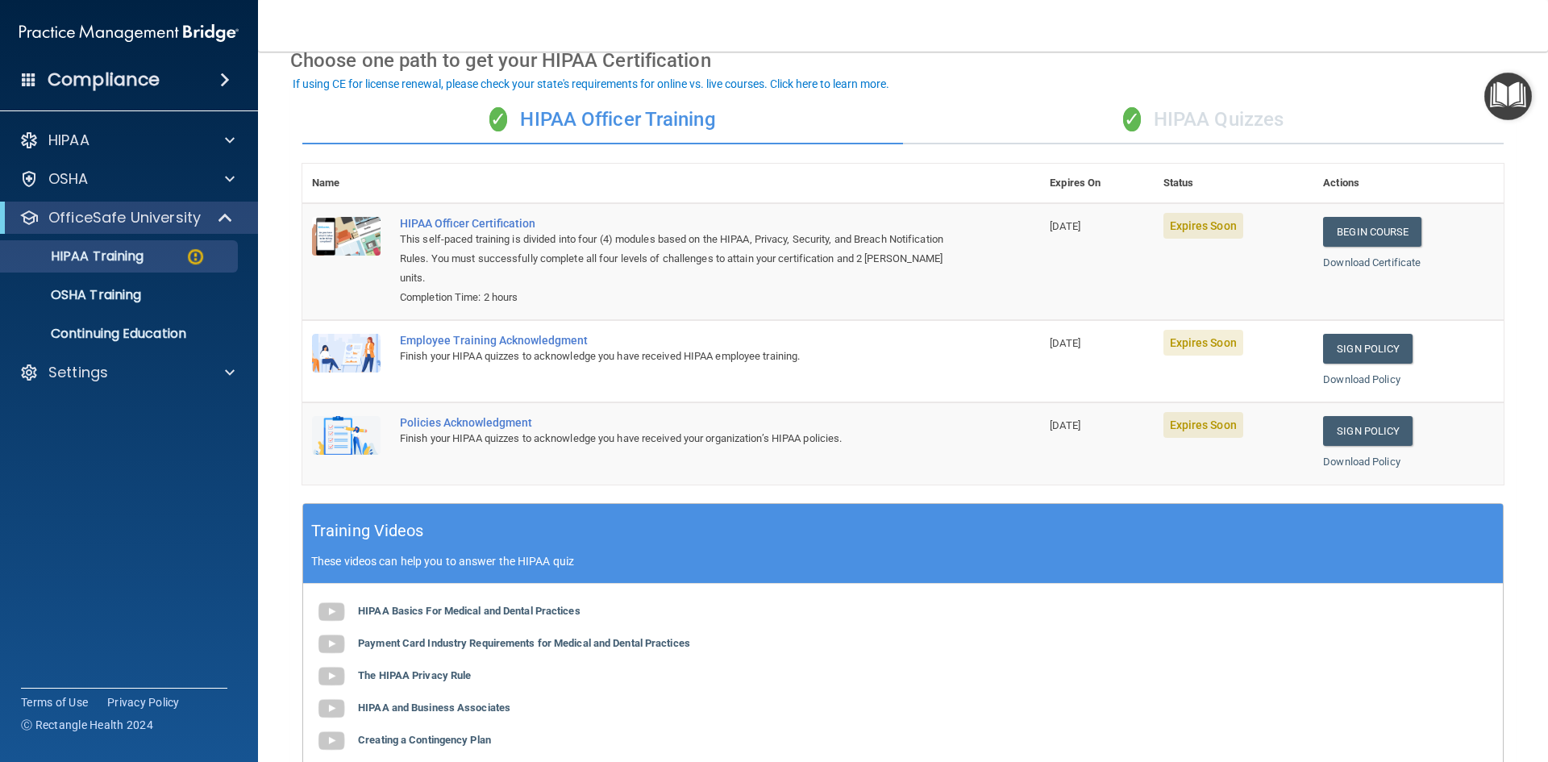
click at [1186, 124] on div "✓ HIPAA Quizzes" at bounding box center [1203, 120] width 601 height 48
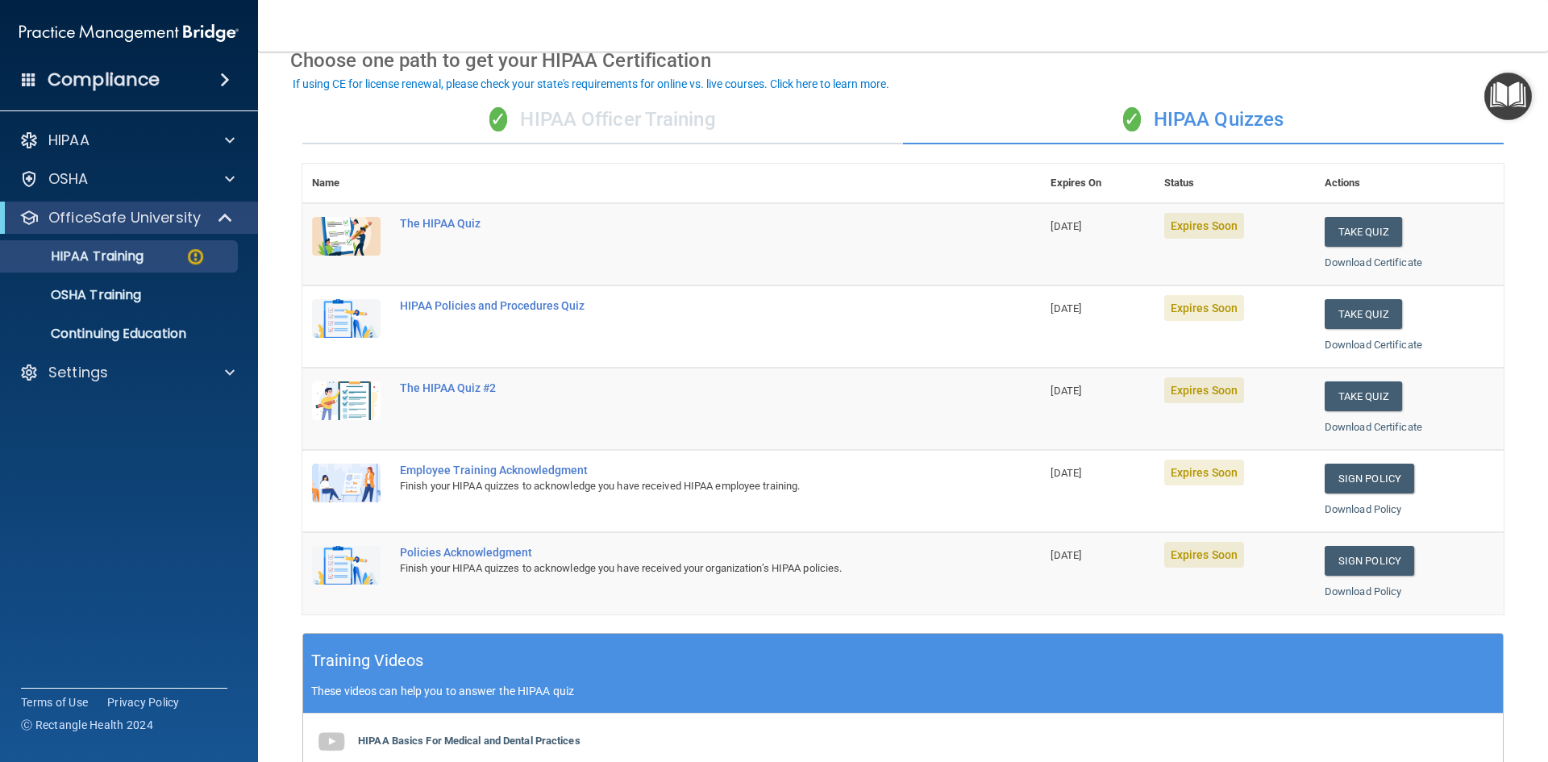
click at [701, 110] on div "✓ HIPAA Officer Training" at bounding box center [602, 120] width 601 height 48
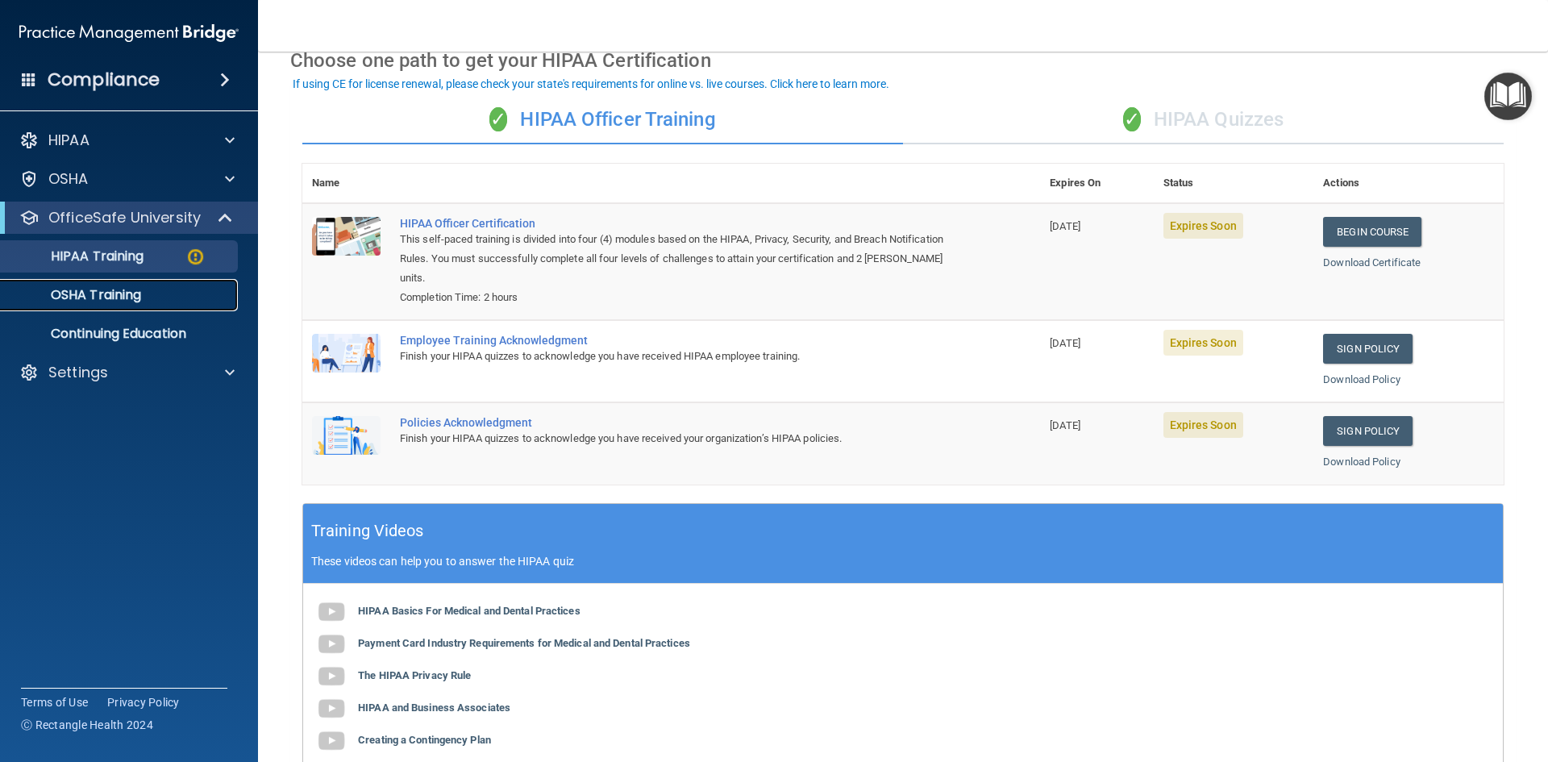
click at [89, 297] on p "OSHA Training" at bounding box center [75, 295] width 131 height 16
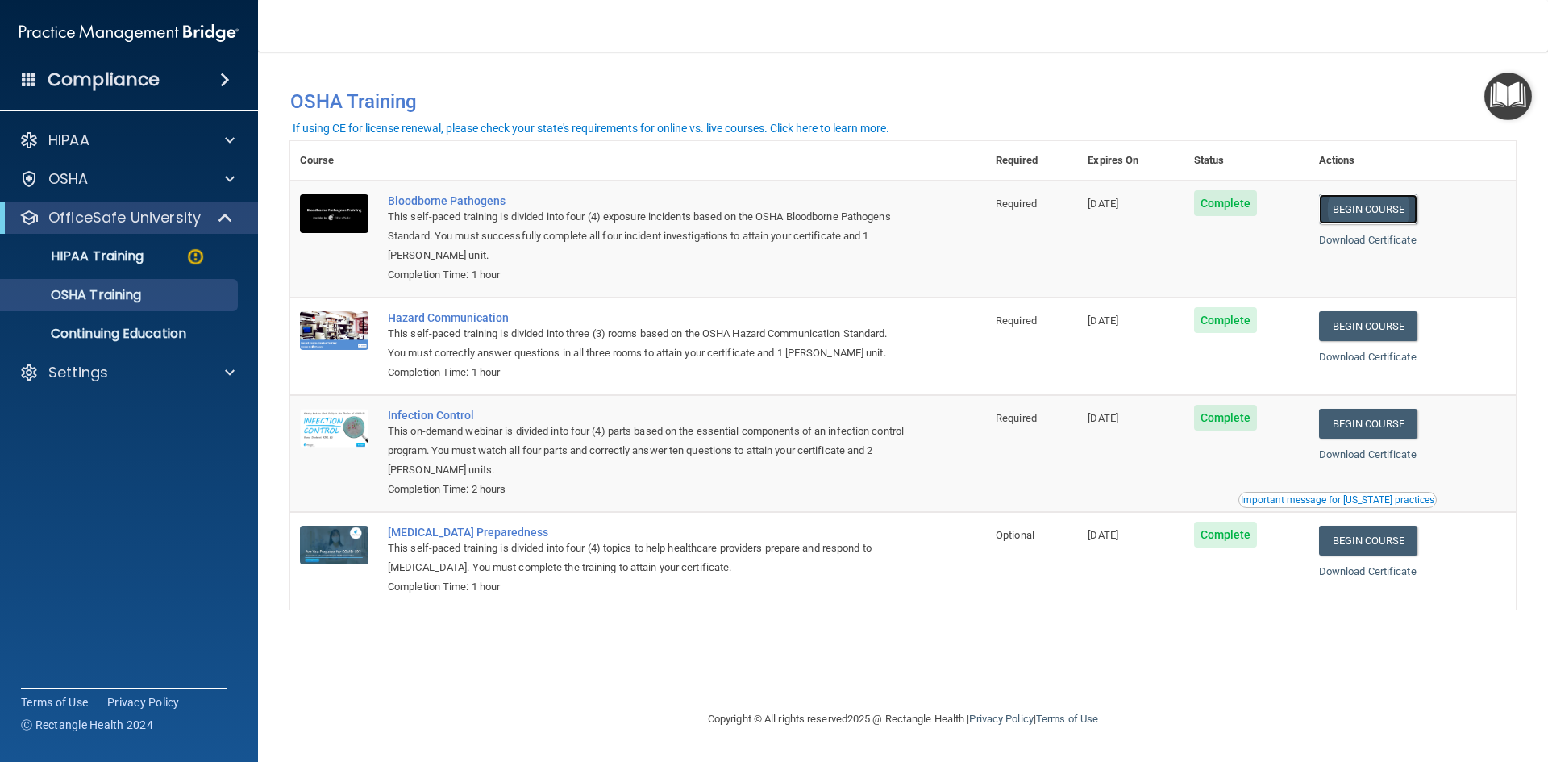
click at [1395, 210] on link "Begin Course" at bounding box center [1368, 209] width 98 height 30
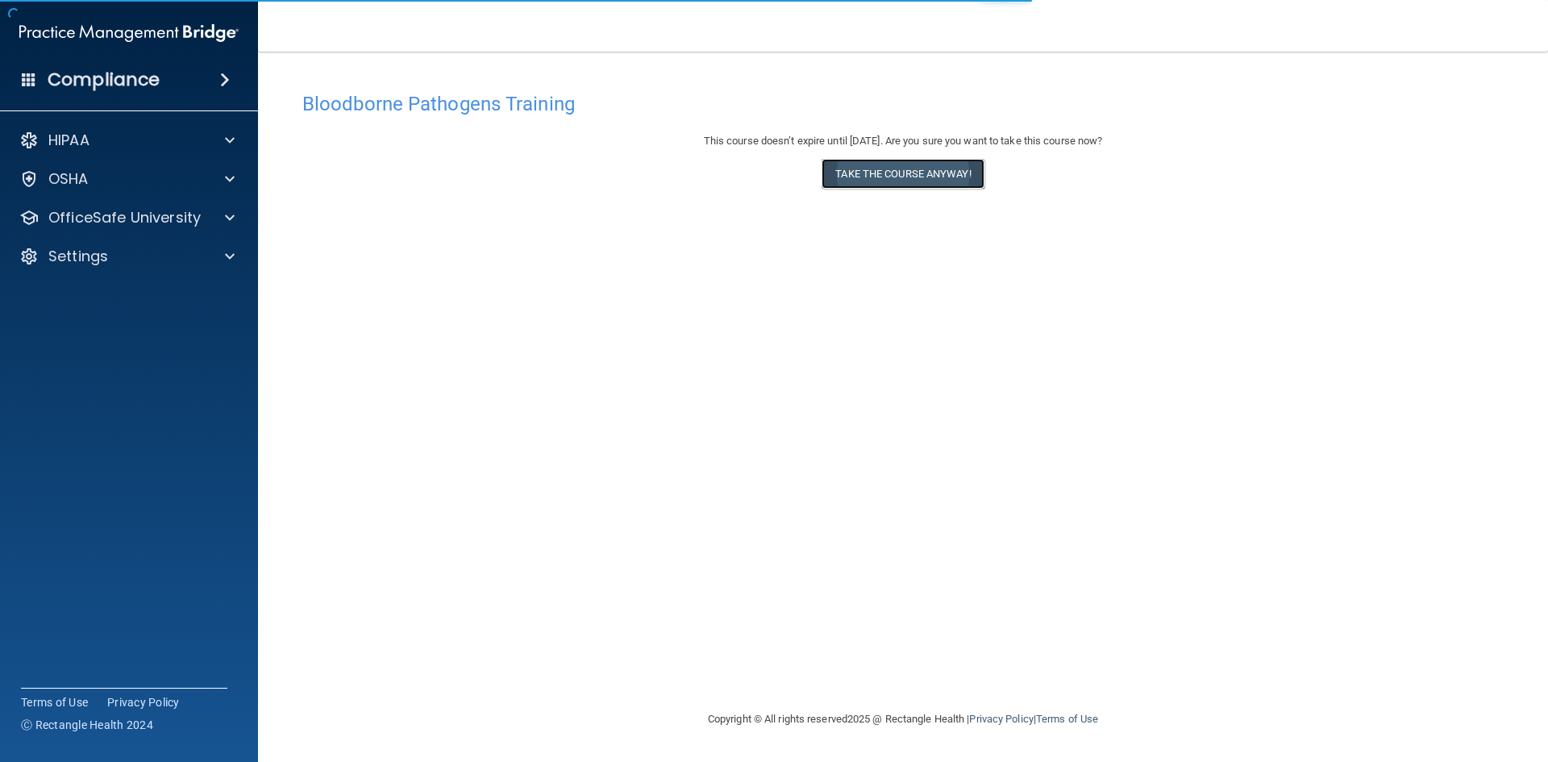
click at [938, 181] on button "Take the course anyway!" at bounding box center [902, 174] width 162 height 30
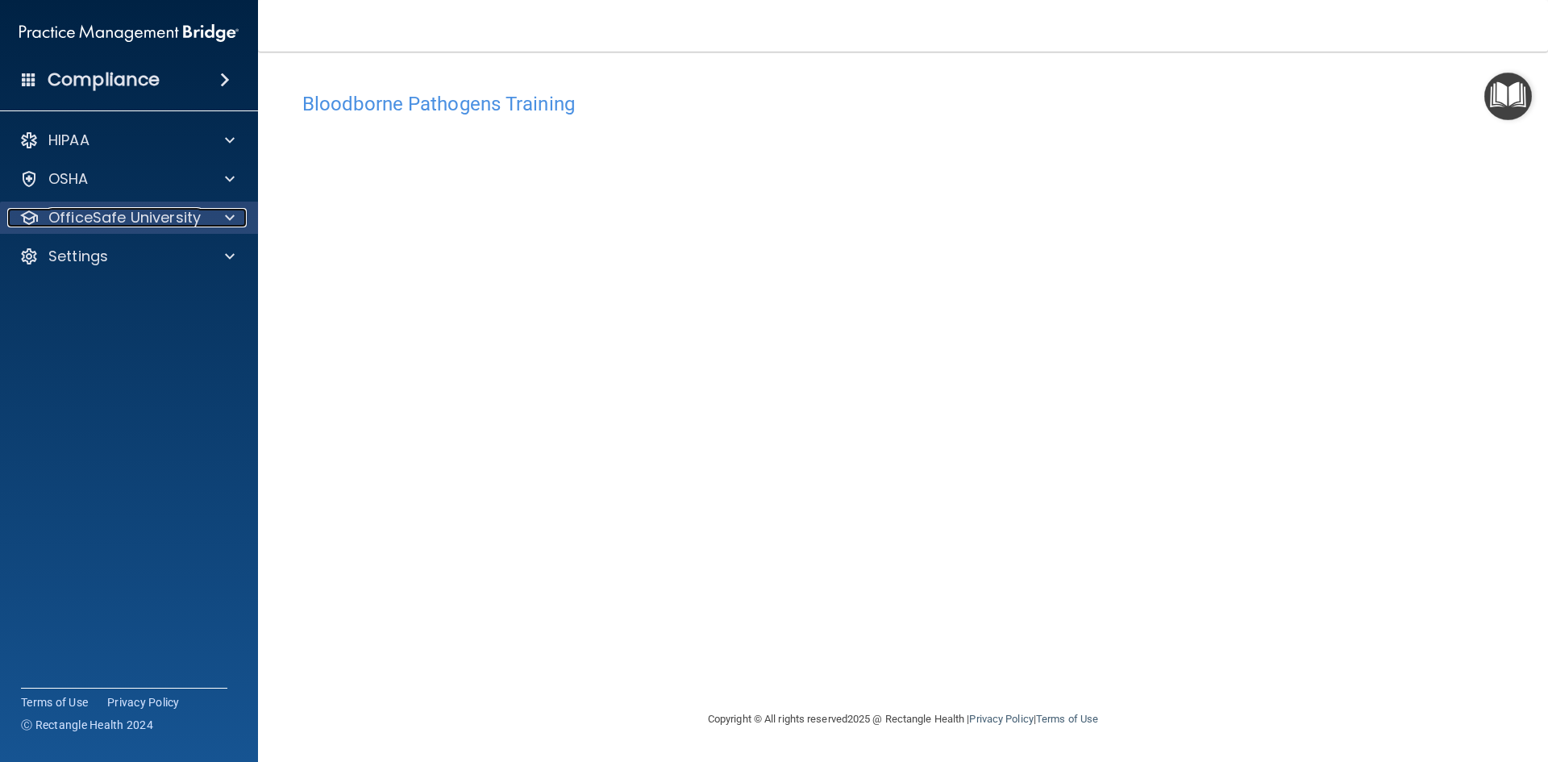
click at [108, 217] on p "OfficeSafe University" at bounding box center [124, 217] width 152 height 19
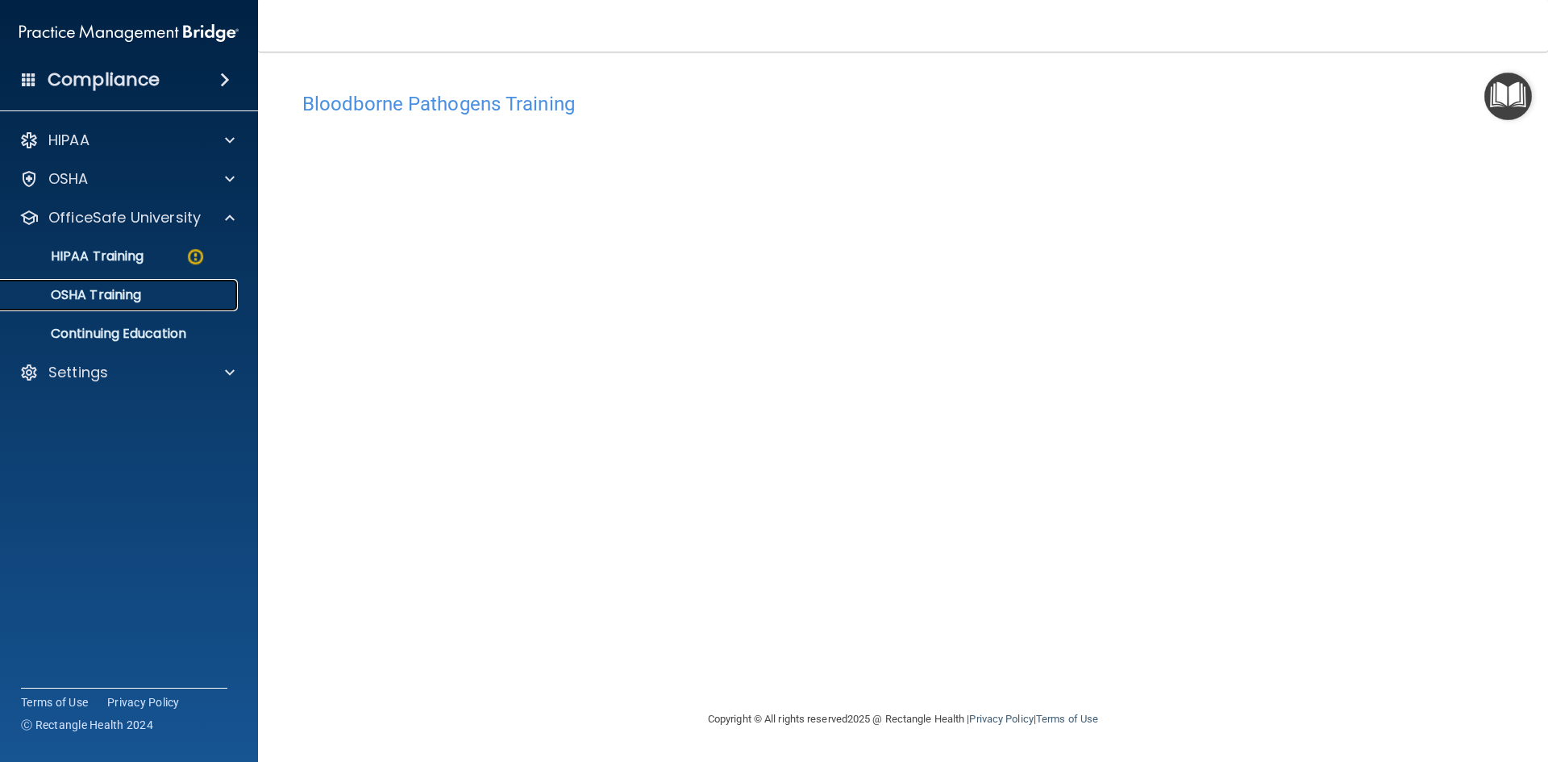
click at [98, 293] on p "OSHA Training" at bounding box center [75, 295] width 131 height 16
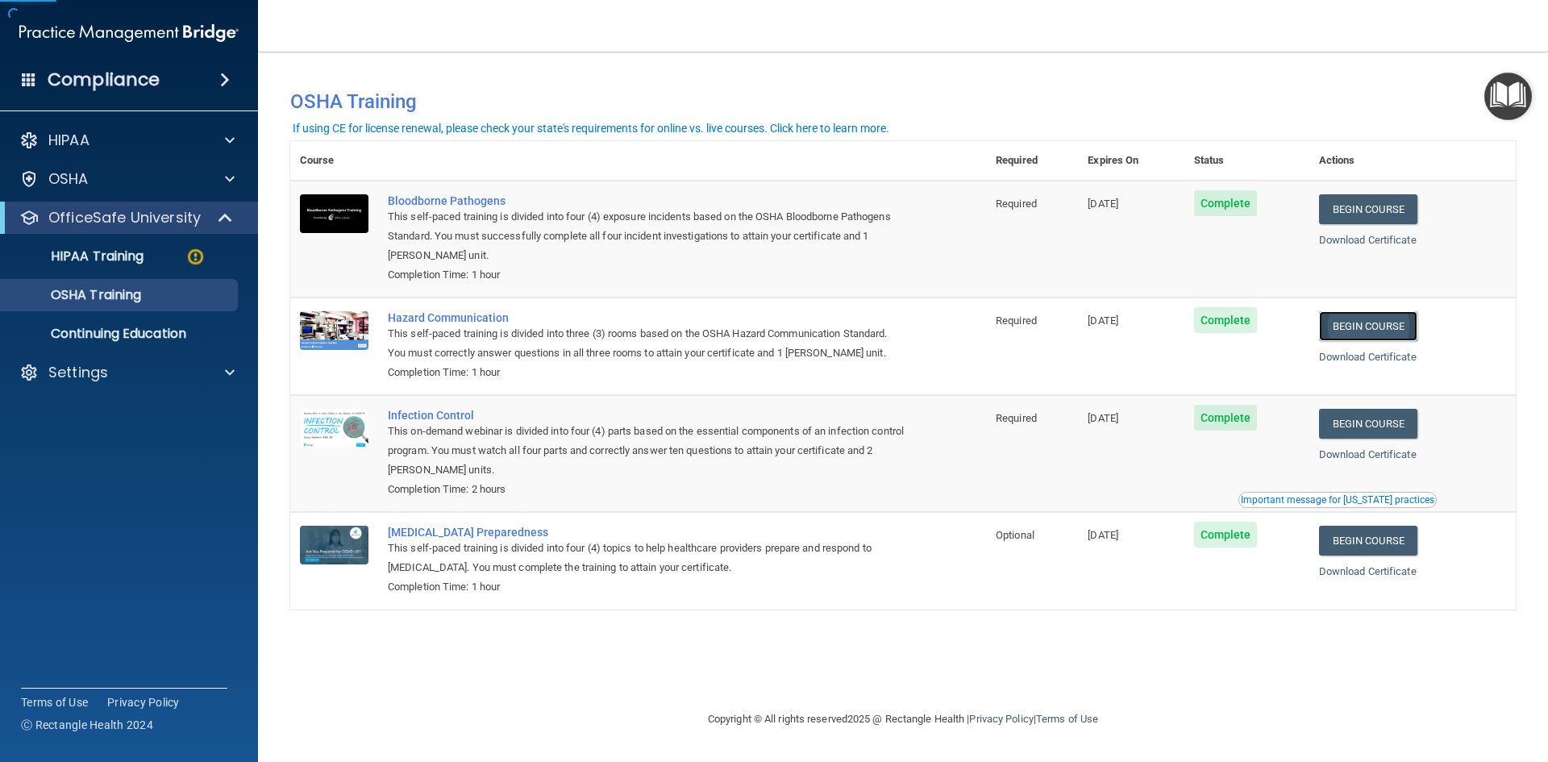
click at [1391, 324] on link "Begin Course" at bounding box center [1368, 326] width 98 height 30
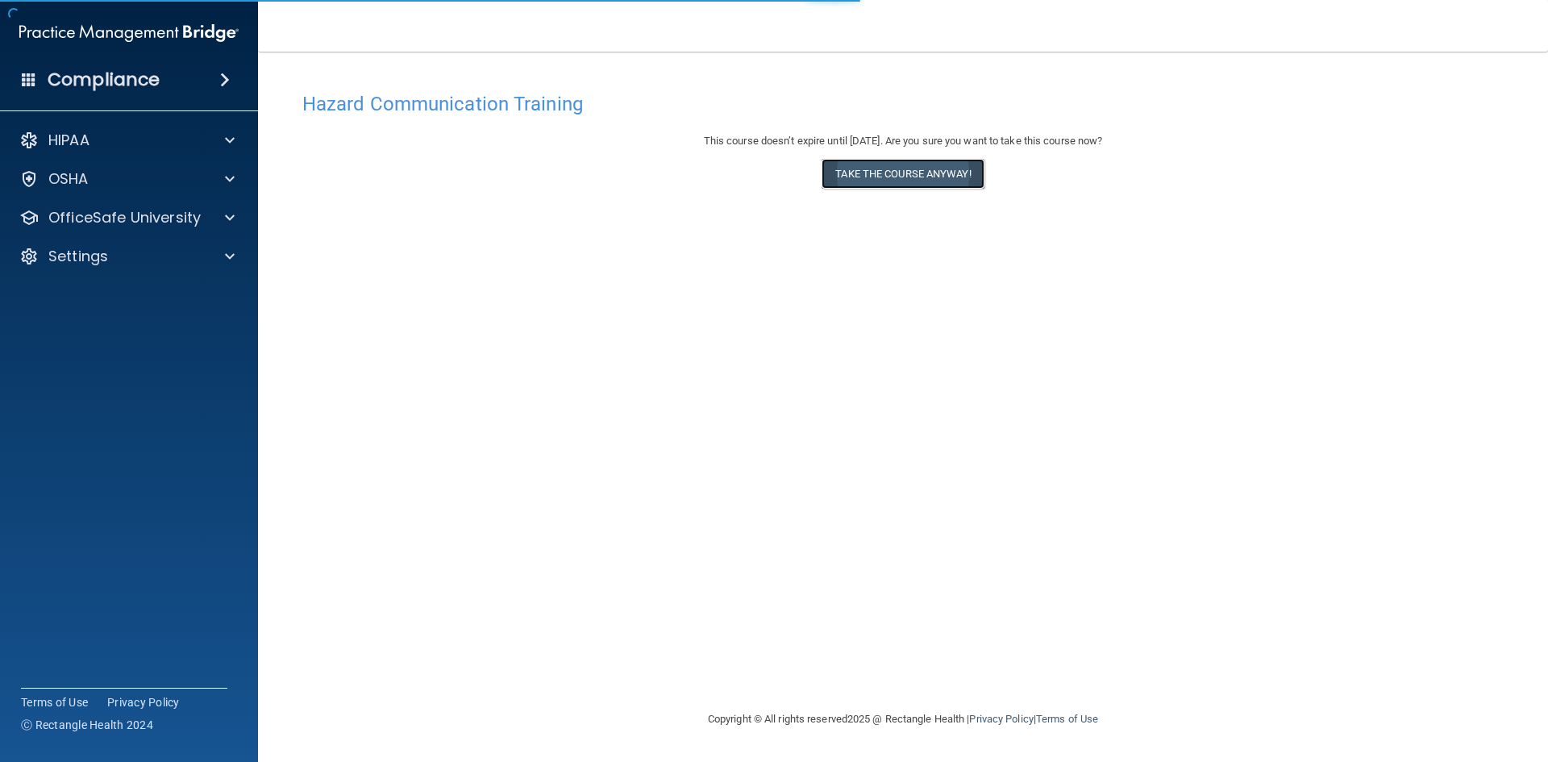
click at [864, 178] on button "Take the course anyway!" at bounding box center [902, 174] width 162 height 30
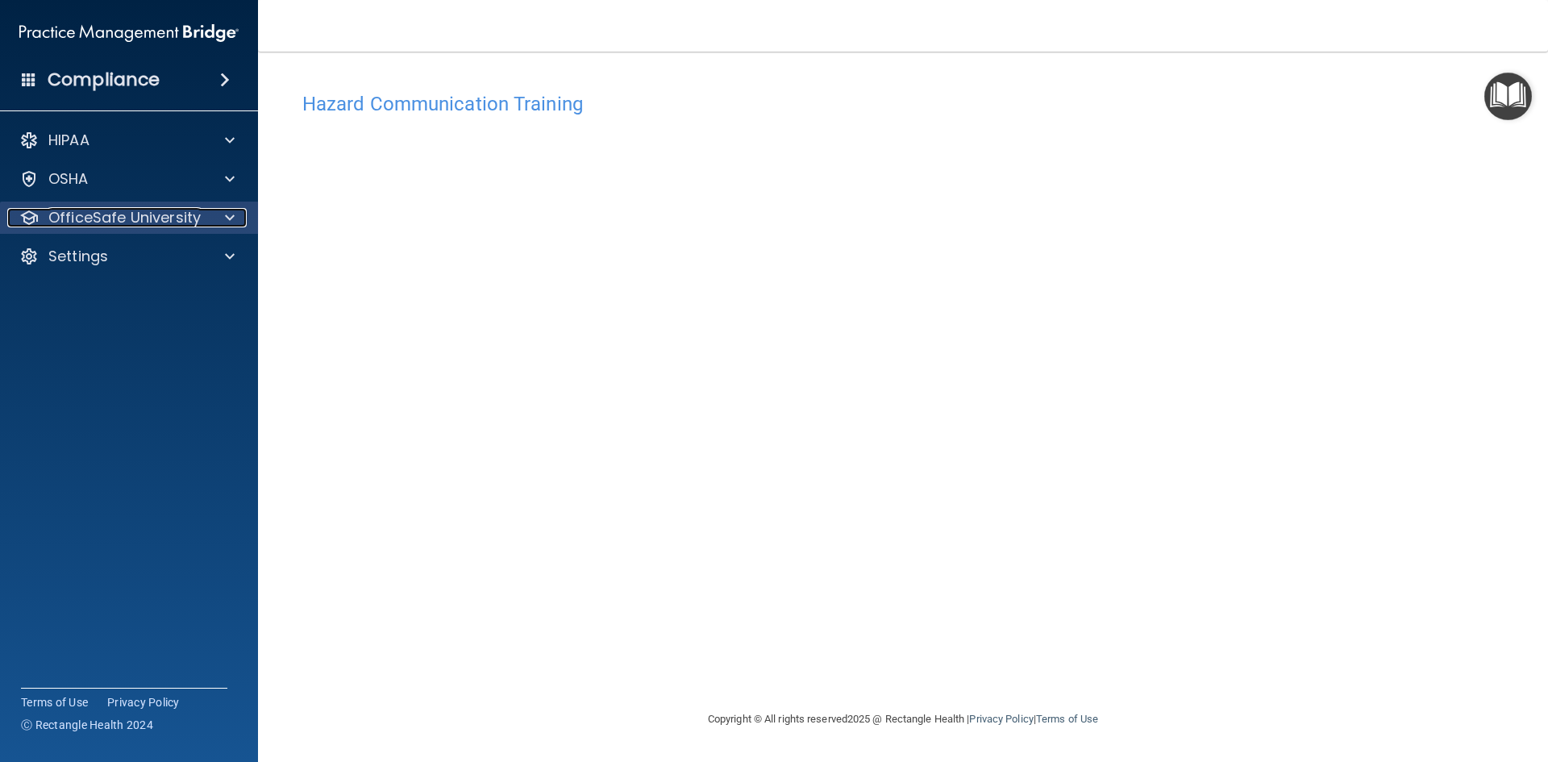
click at [140, 218] on p "OfficeSafe University" at bounding box center [124, 217] width 152 height 19
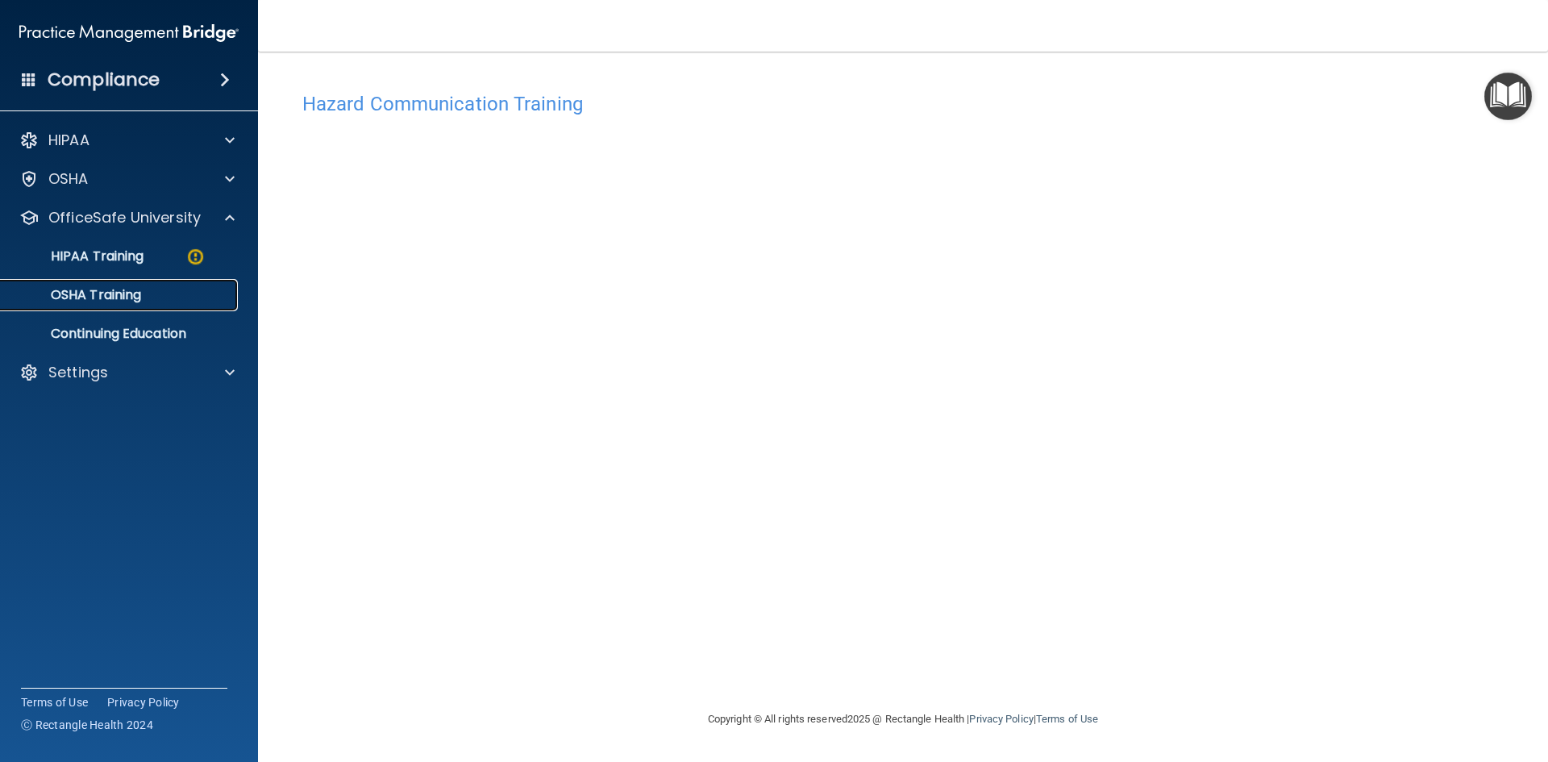
click at [133, 301] on p "OSHA Training" at bounding box center [75, 295] width 131 height 16
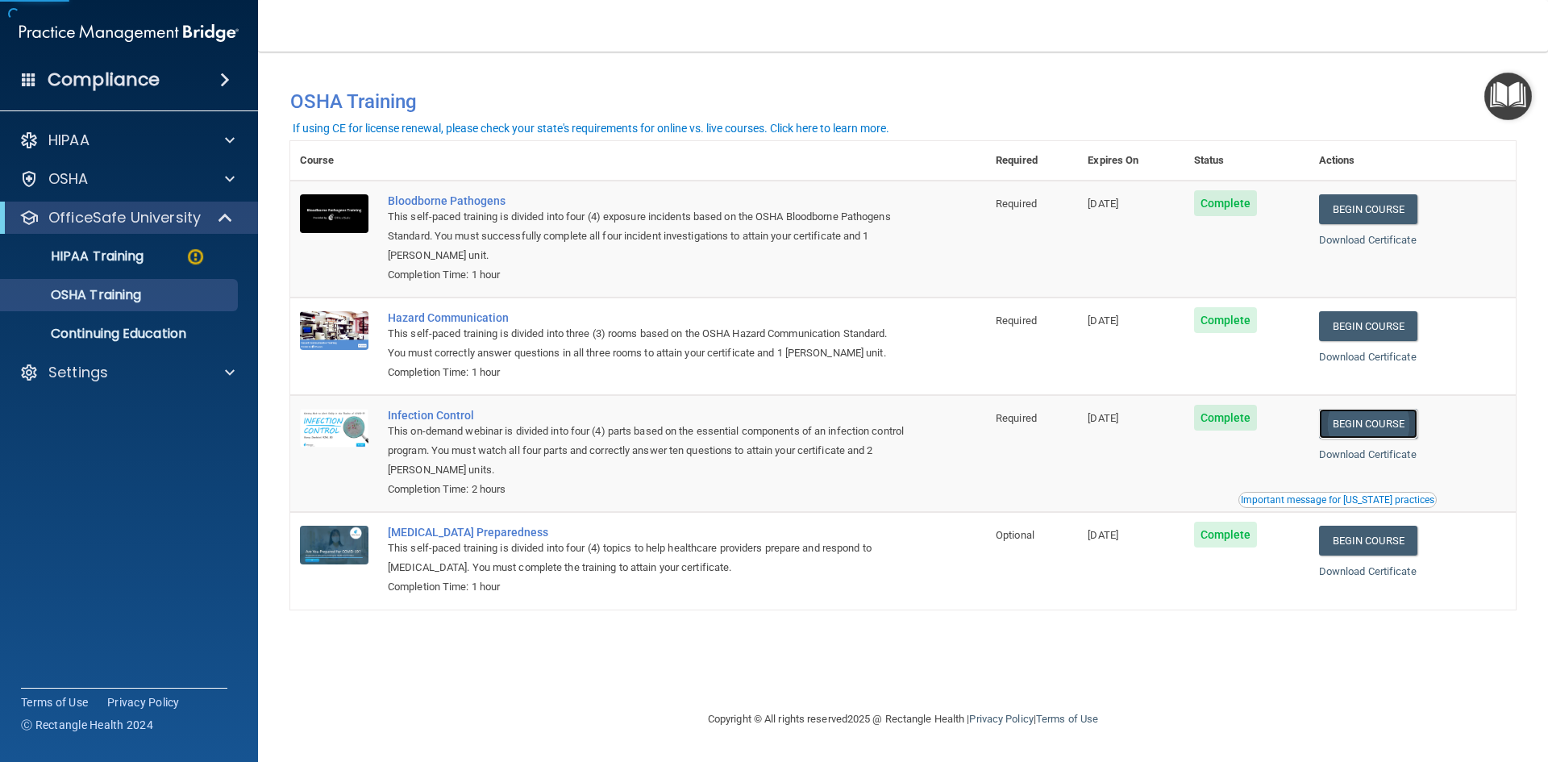
click at [1351, 422] on link "Begin Course" at bounding box center [1368, 424] width 98 height 30
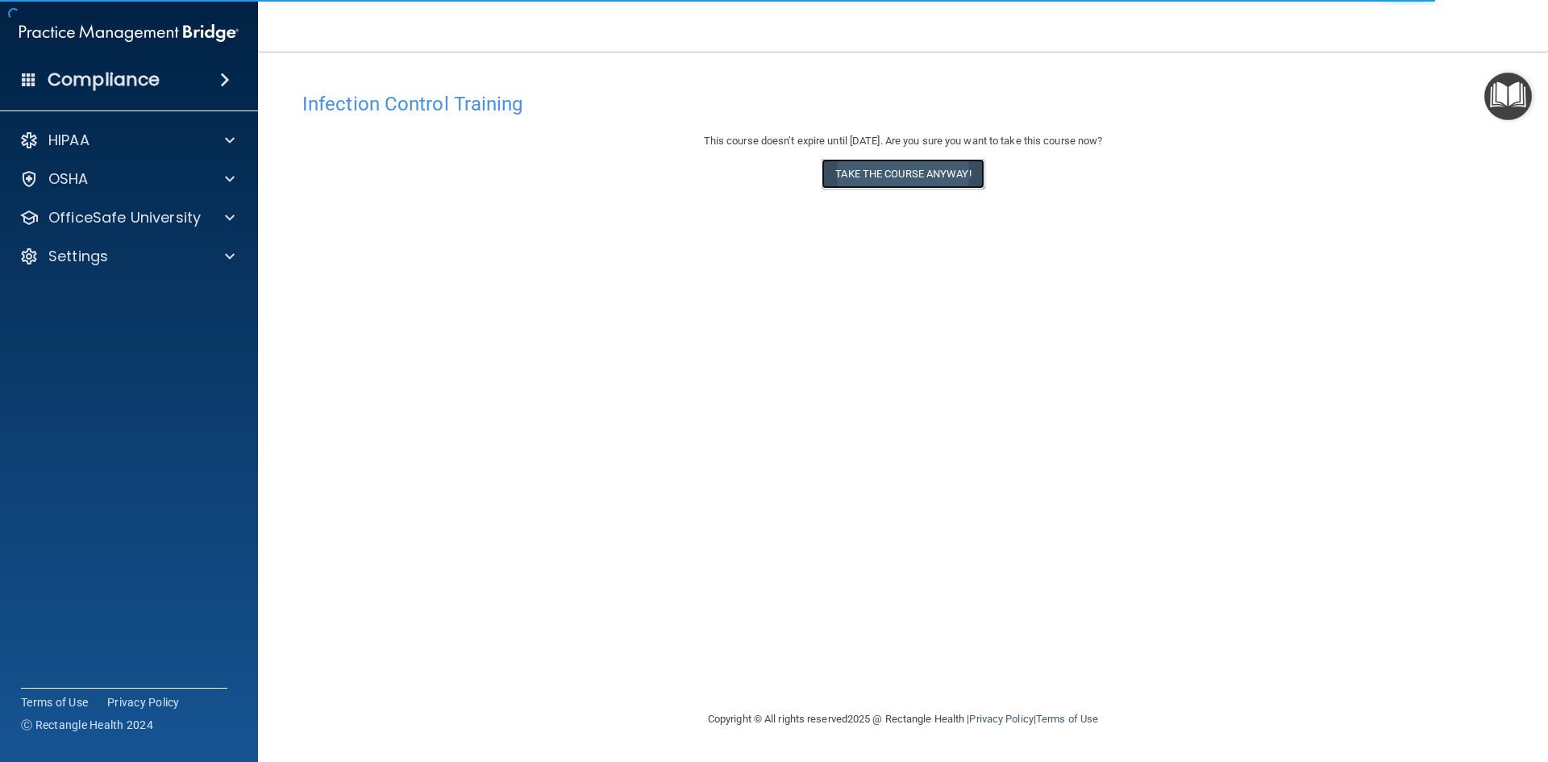
click at [926, 177] on button "Take the course anyway!" at bounding box center [902, 174] width 162 height 30
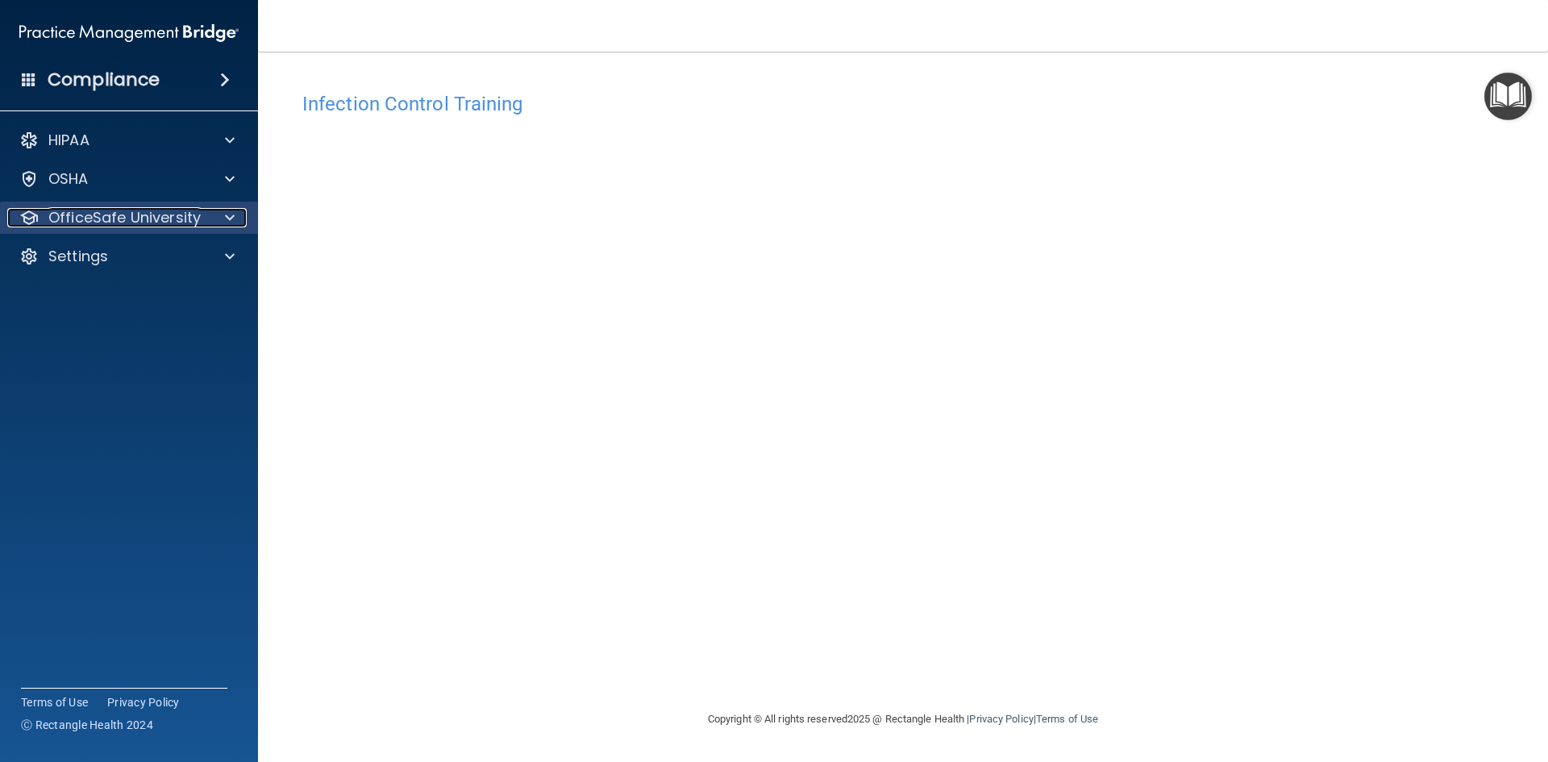
click at [148, 220] on p "OfficeSafe University" at bounding box center [124, 217] width 152 height 19
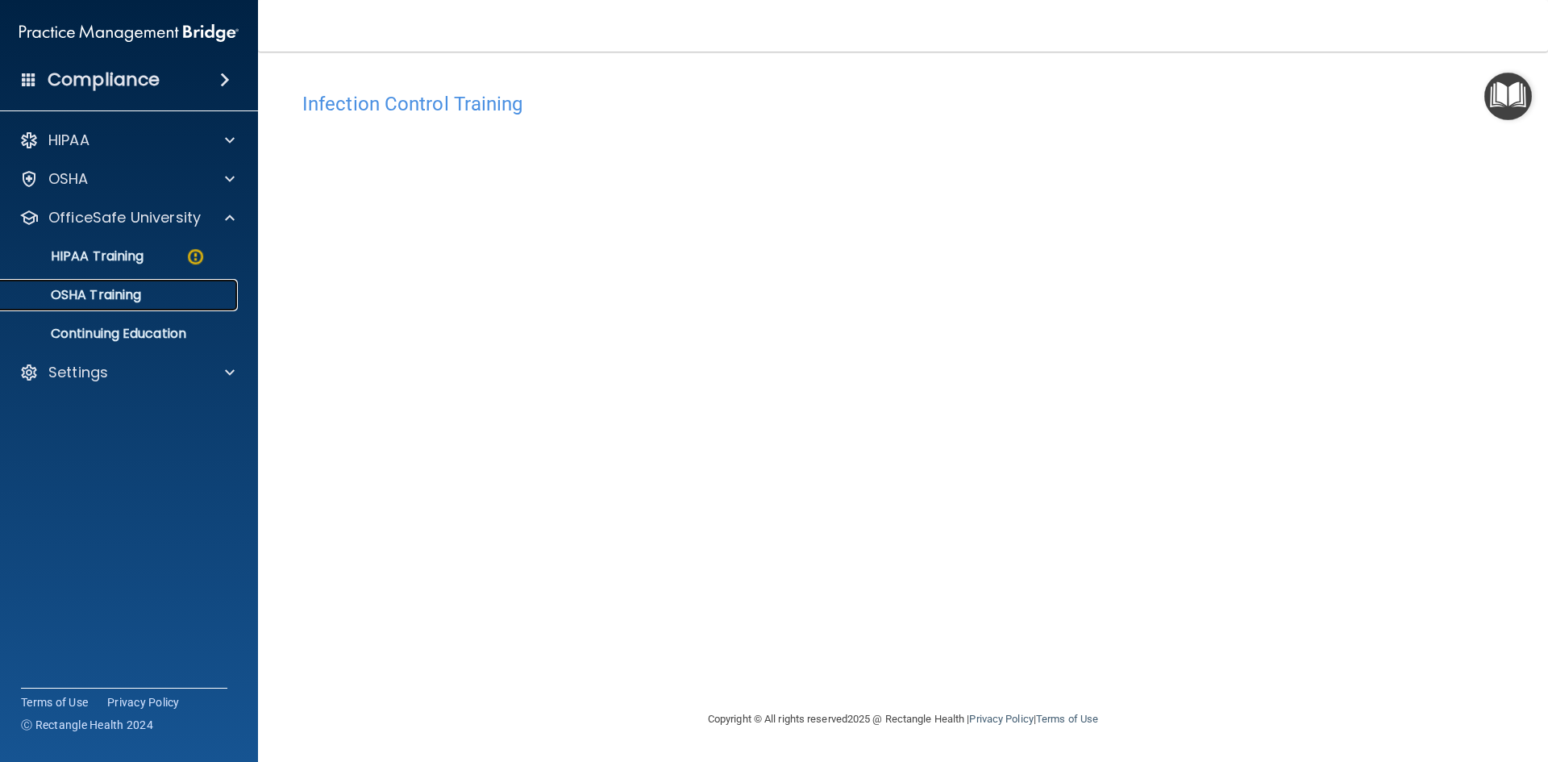
click at [141, 301] on p "OSHA Training" at bounding box center [75, 295] width 131 height 16
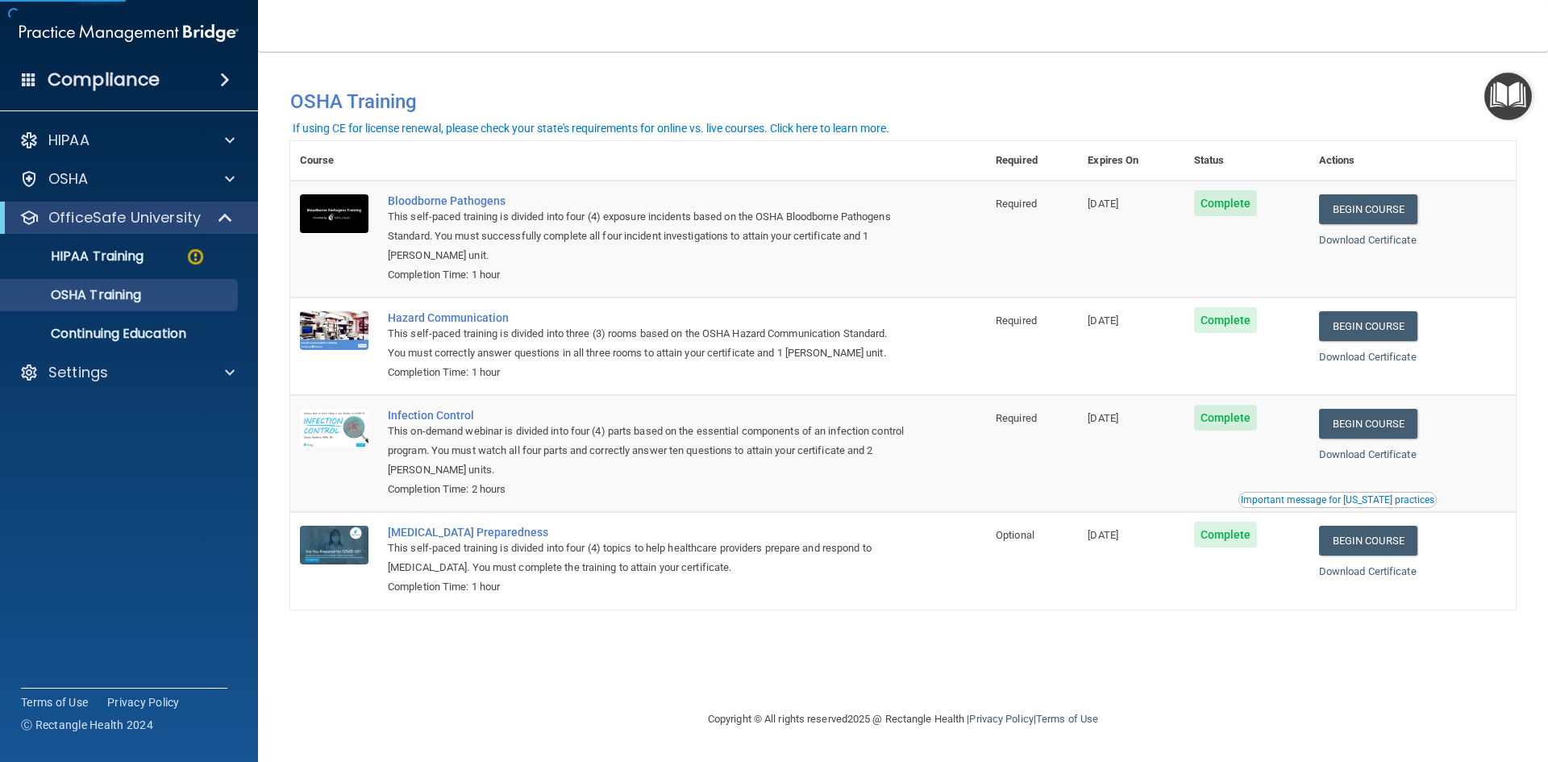
click at [1344, 497] on div "Important message for California practices" at bounding box center [1337, 500] width 193 height 10
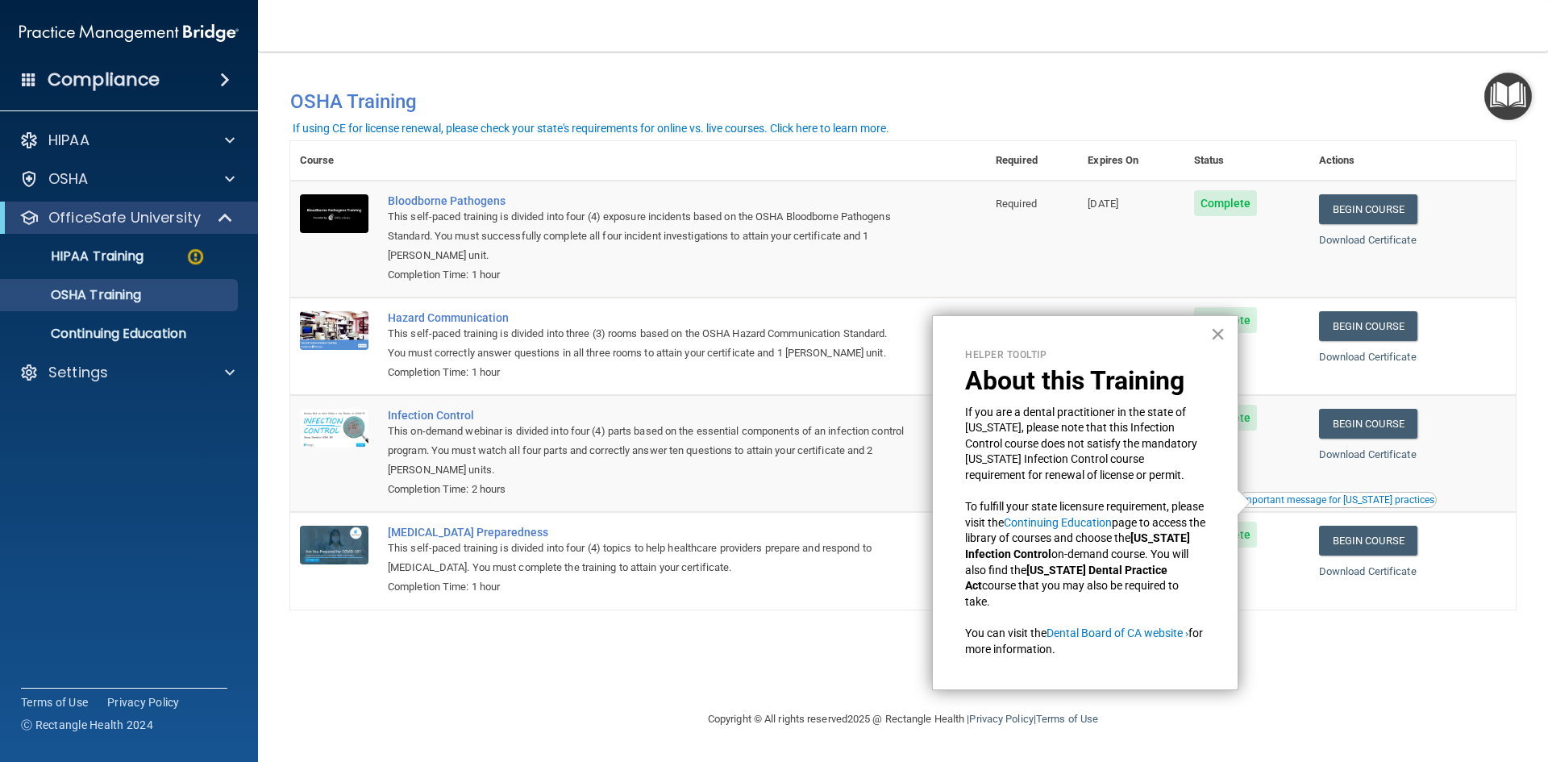
drag, startPoint x: 1214, startPoint y: 335, endPoint x: 1239, endPoint y: 417, distance: 85.2
click at [1213, 342] on button "×" at bounding box center [1217, 334] width 15 height 26
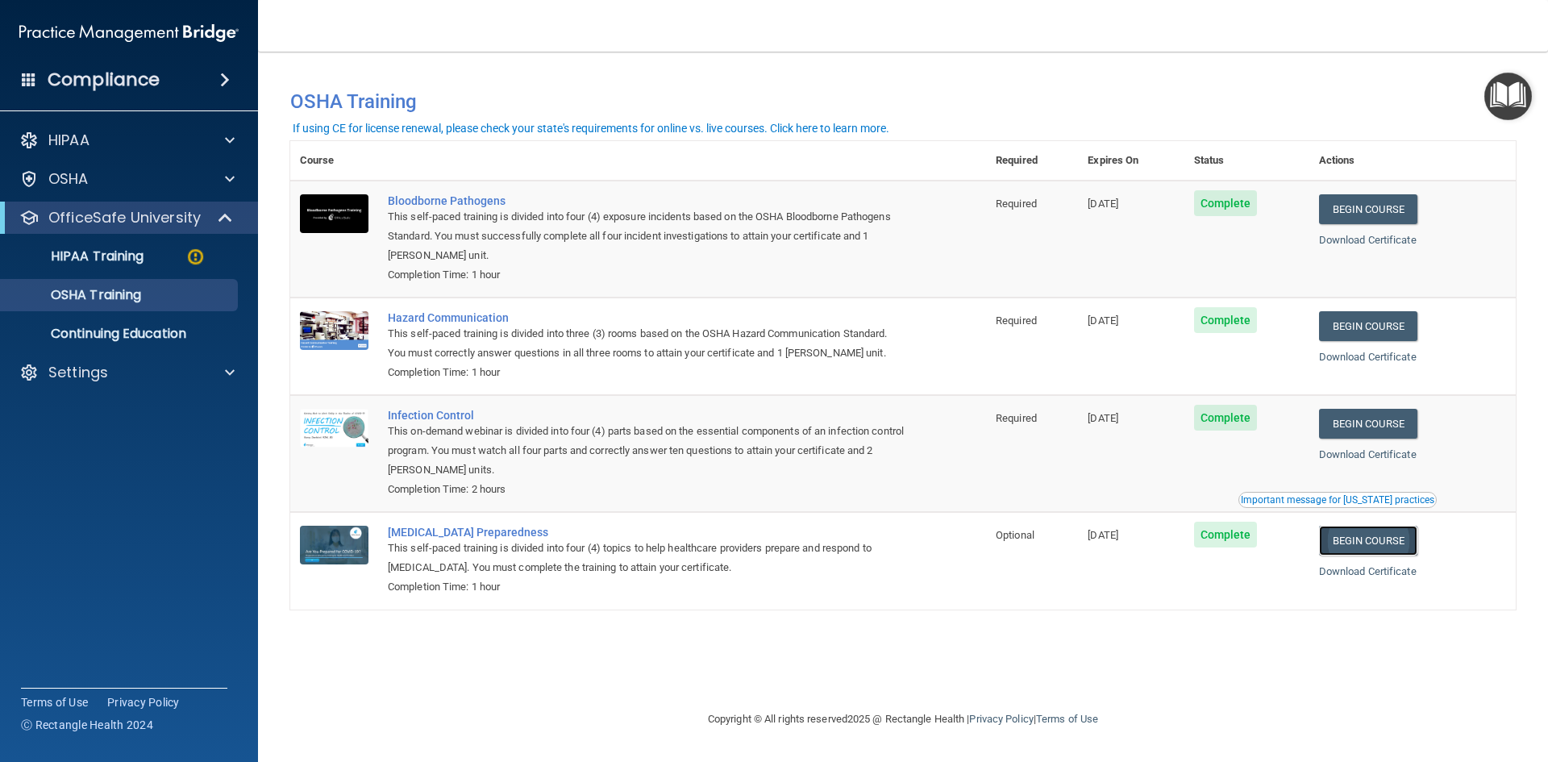
click at [1381, 549] on link "Begin Course" at bounding box center [1368, 541] width 98 height 30
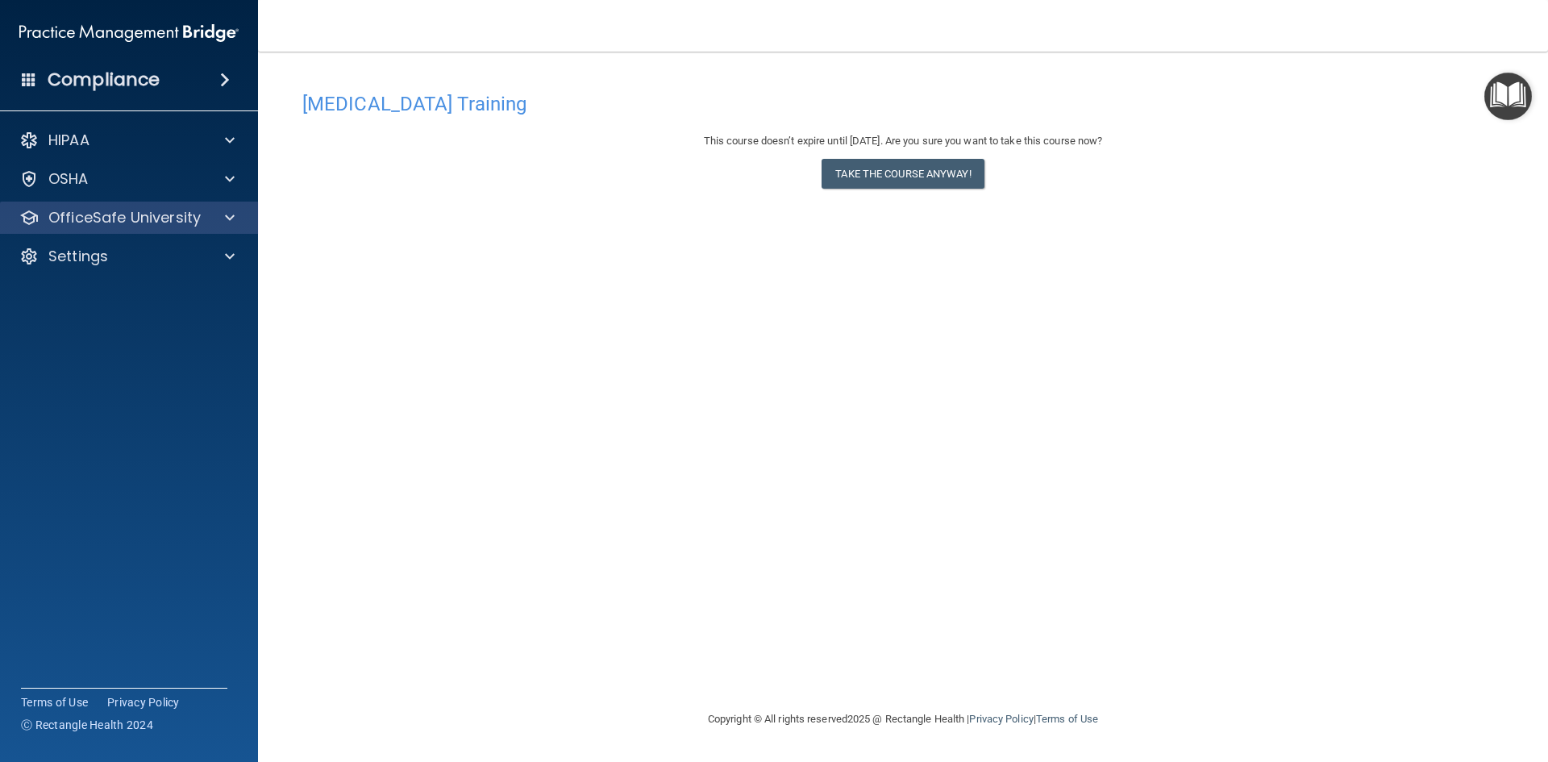
click at [193, 227] on div "OfficeSafe University" at bounding box center [129, 218] width 259 height 32
click at [205, 215] on div "OfficeSafe University" at bounding box center [107, 217] width 200 height 19
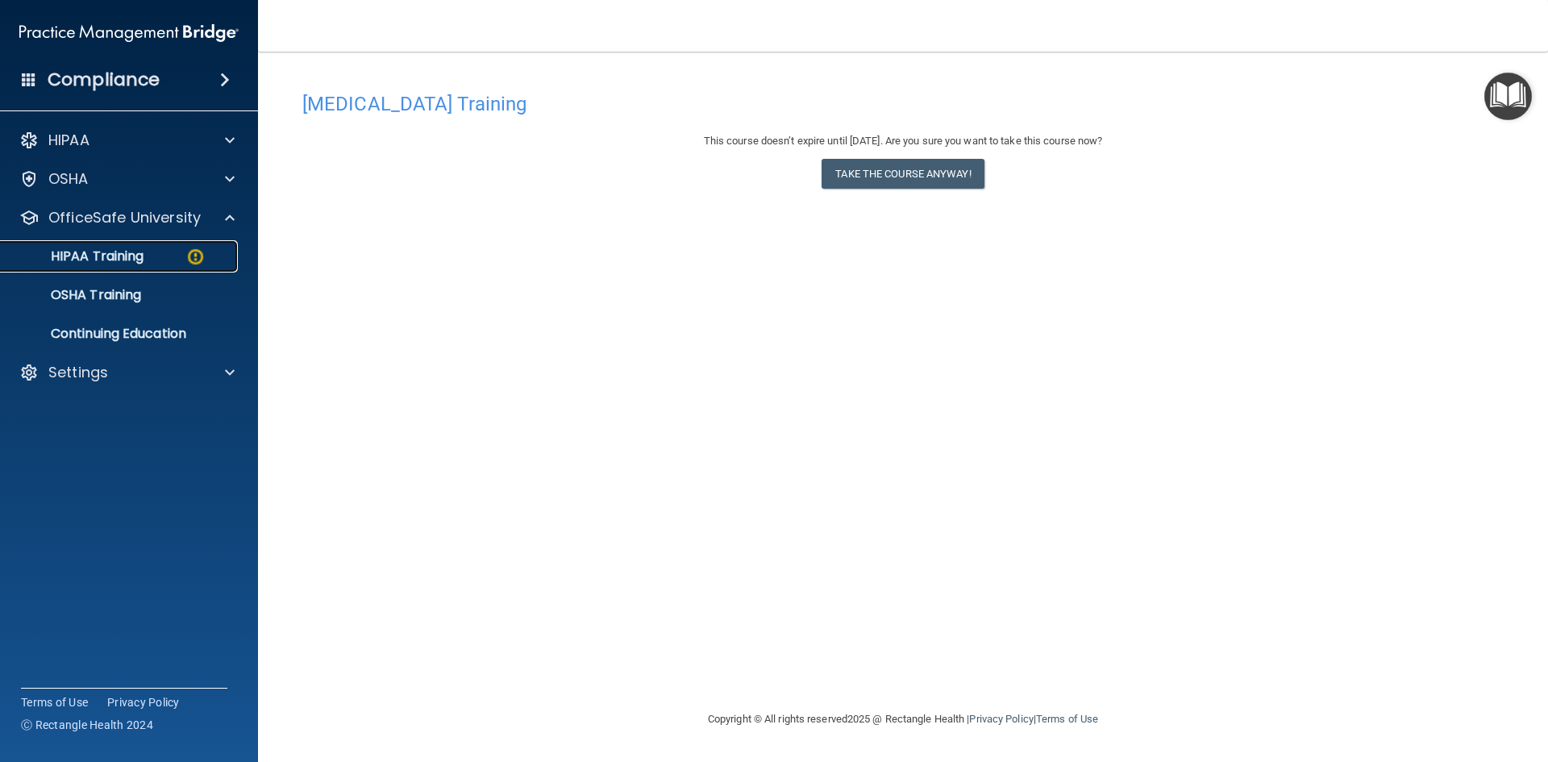
click at [143, 254] on p "HIPAA Training" at bounding box center [76, 256] width 133 height 16
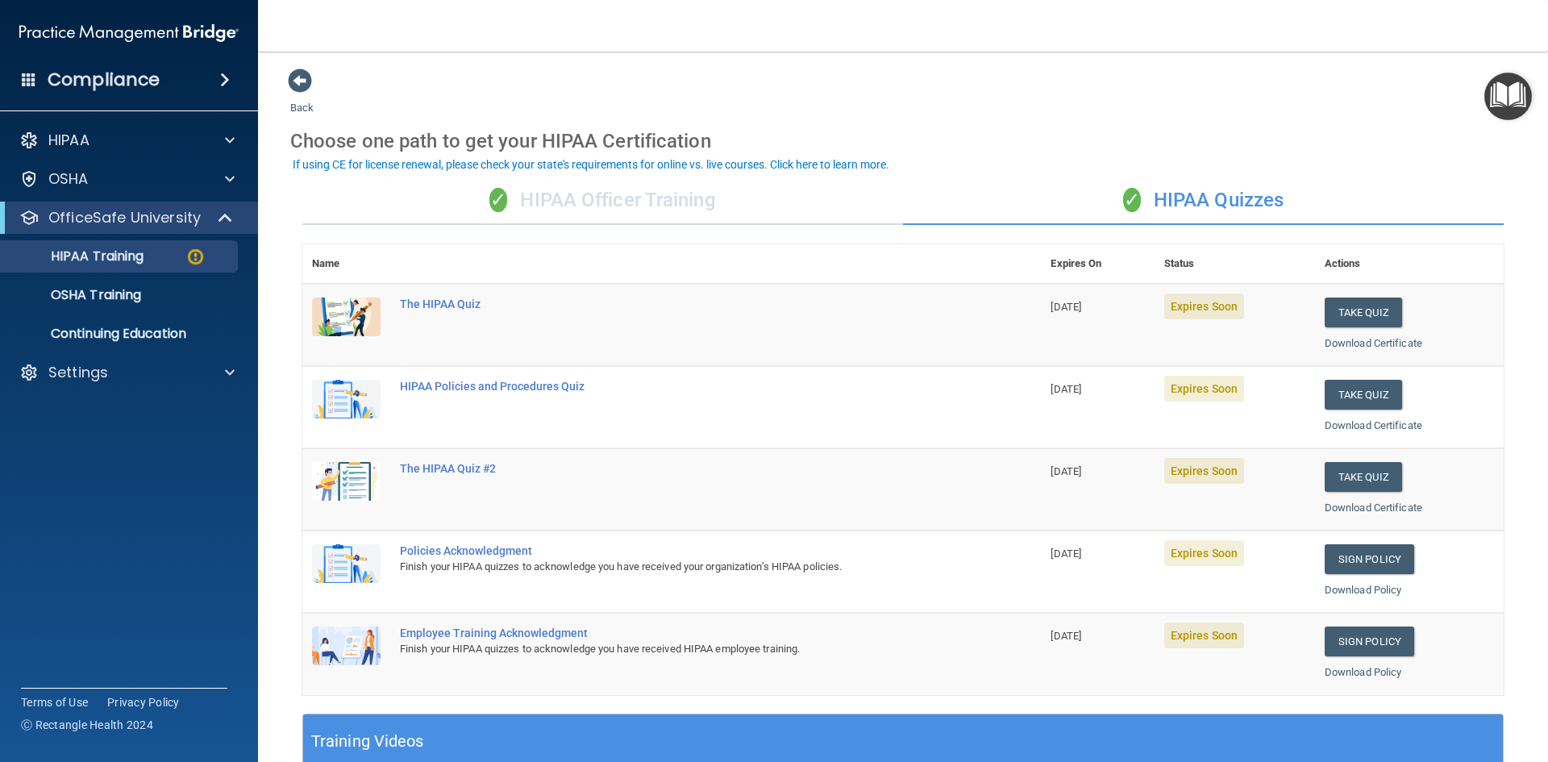
click at [588, 212] on div "✓ HIPAA Officer Training" at bounding box center [602, 201] width 601 height 48
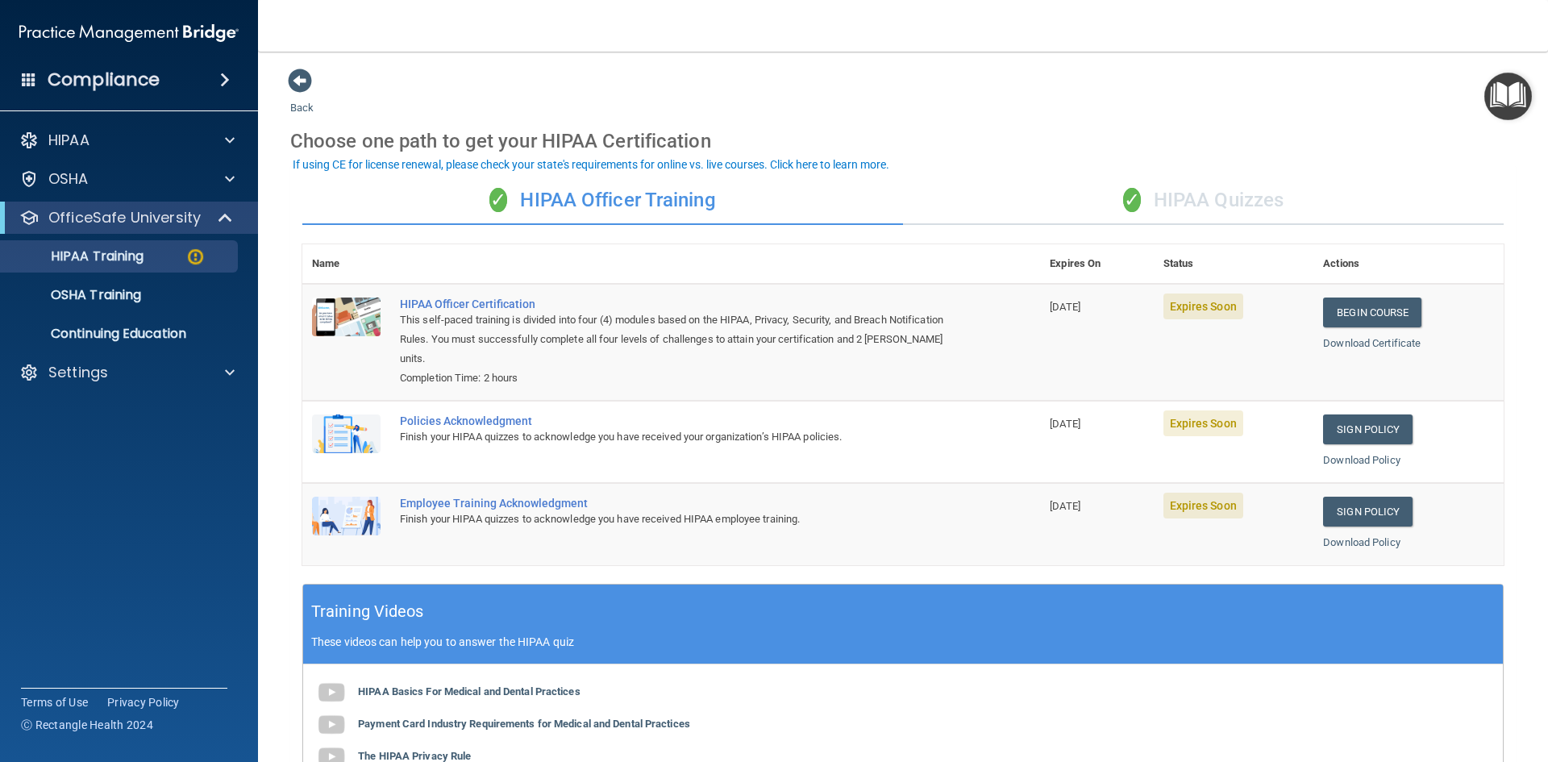
click at [1231, 208] on div "✓ HIPAA Quizzes" at bounding box center [1203, 201] width 601 height 48
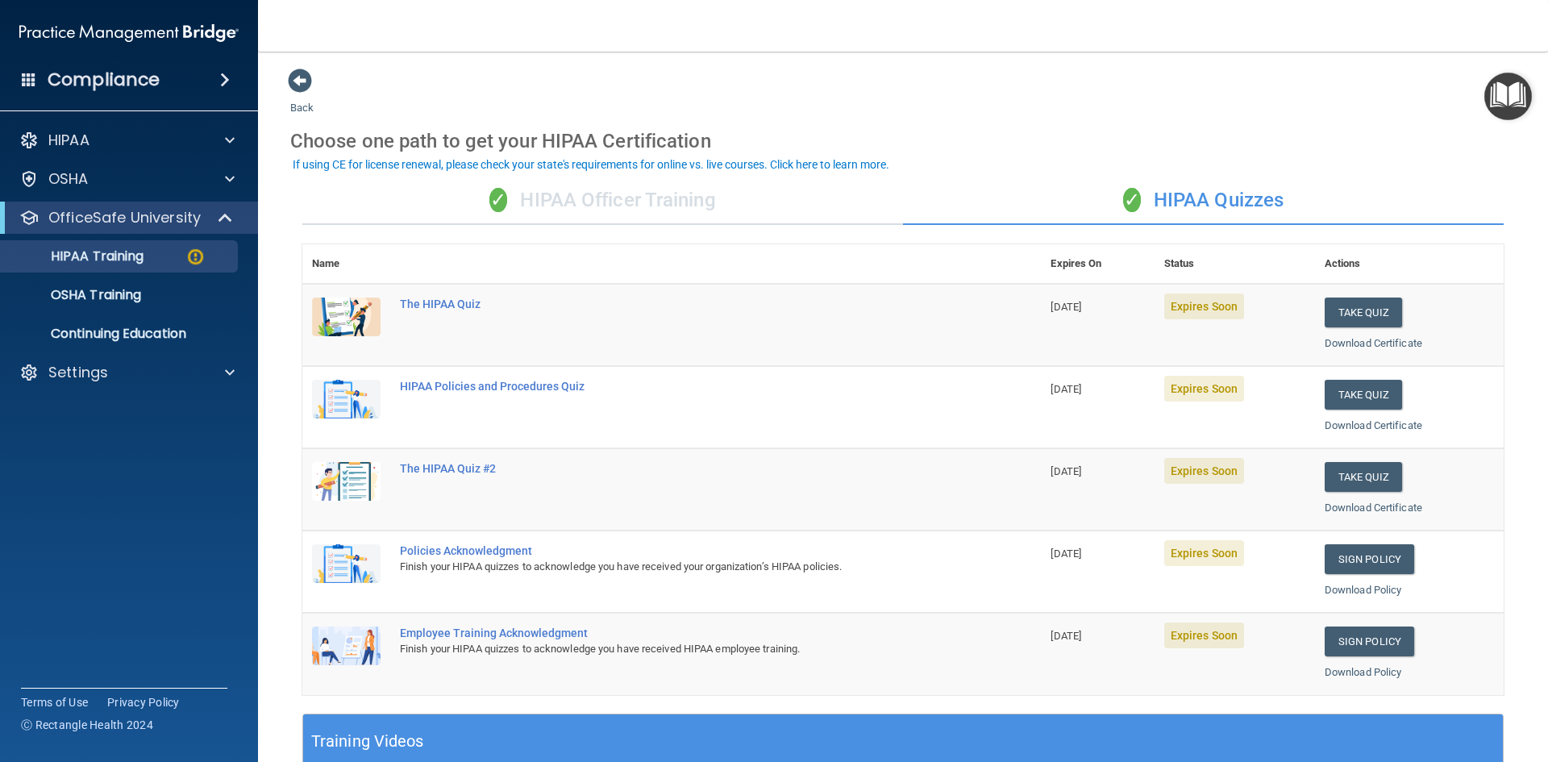
click at [548, 197] on div "✓ HIPAA Officer Training" at bounding box center [602, 201] width 601 height 48
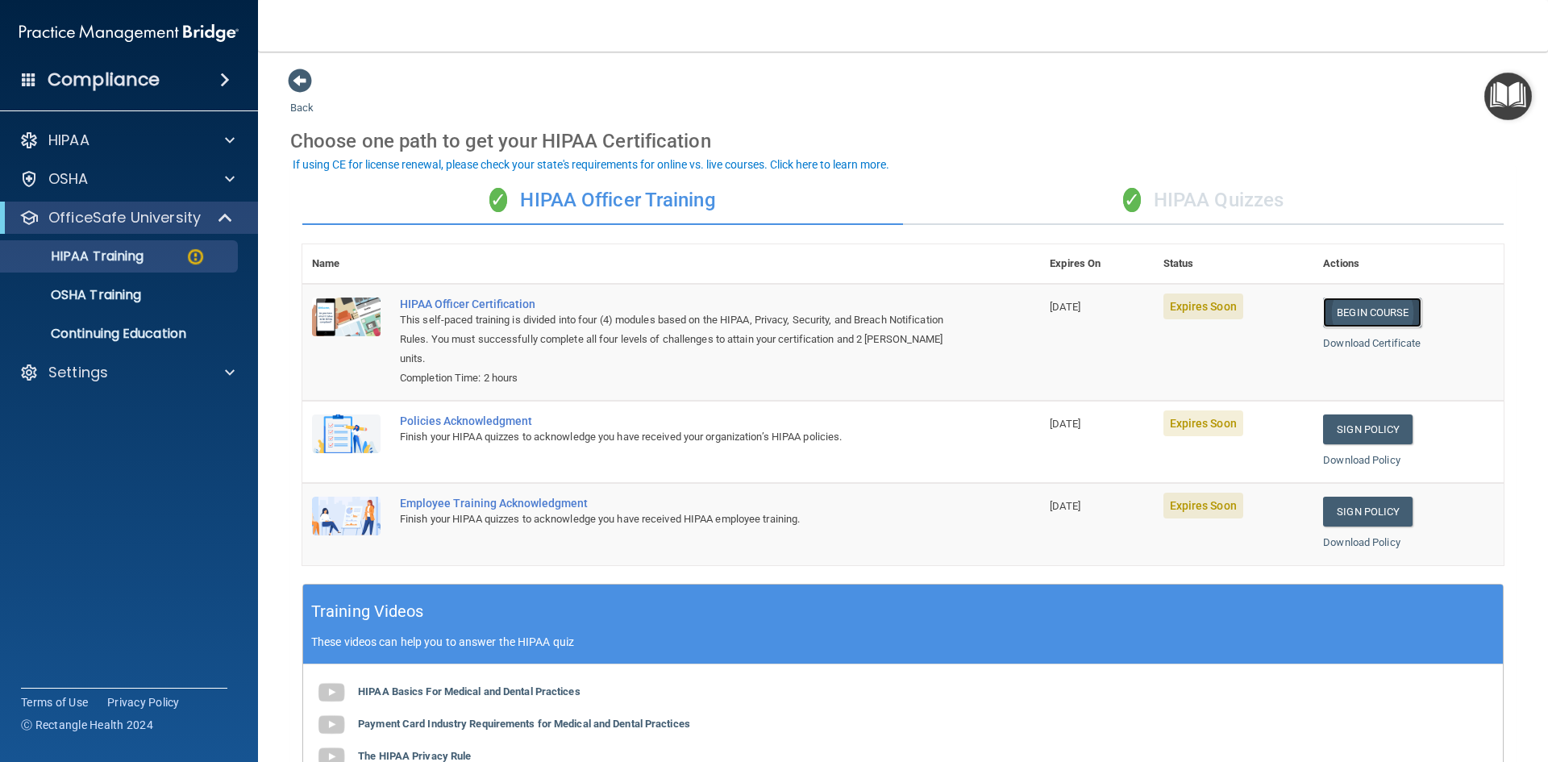
click at [1353, 314] on link "Begin Course" at bounding box center [1372, 312] width 98 height 30
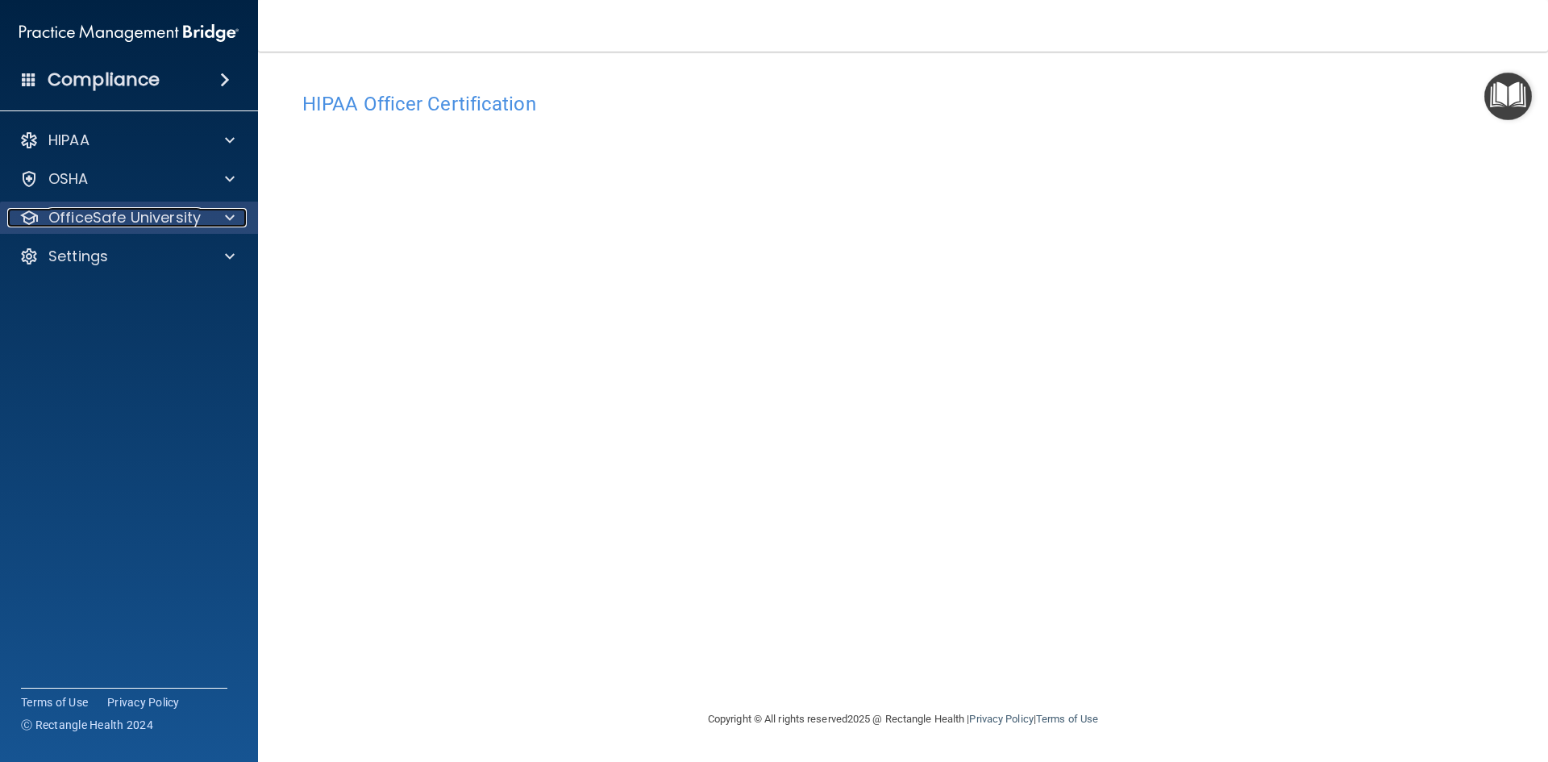
click at [148, 222] on p "OfficeSafe University" at bounding box center [124, 217] width 152 height 19
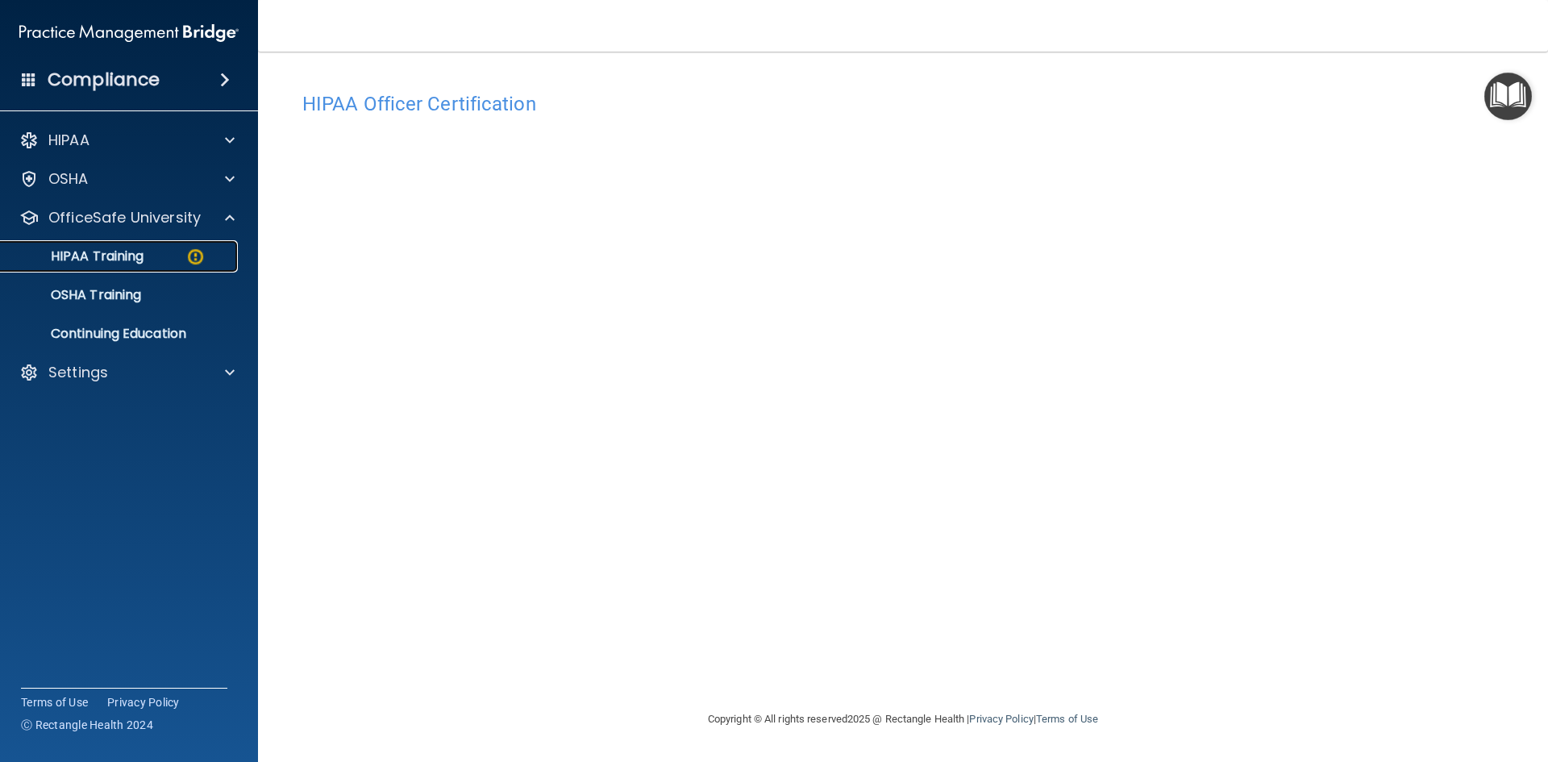
click at [168, 255] on div "HIPAA Training" at bounding box center [120, 256] width 220 height 16
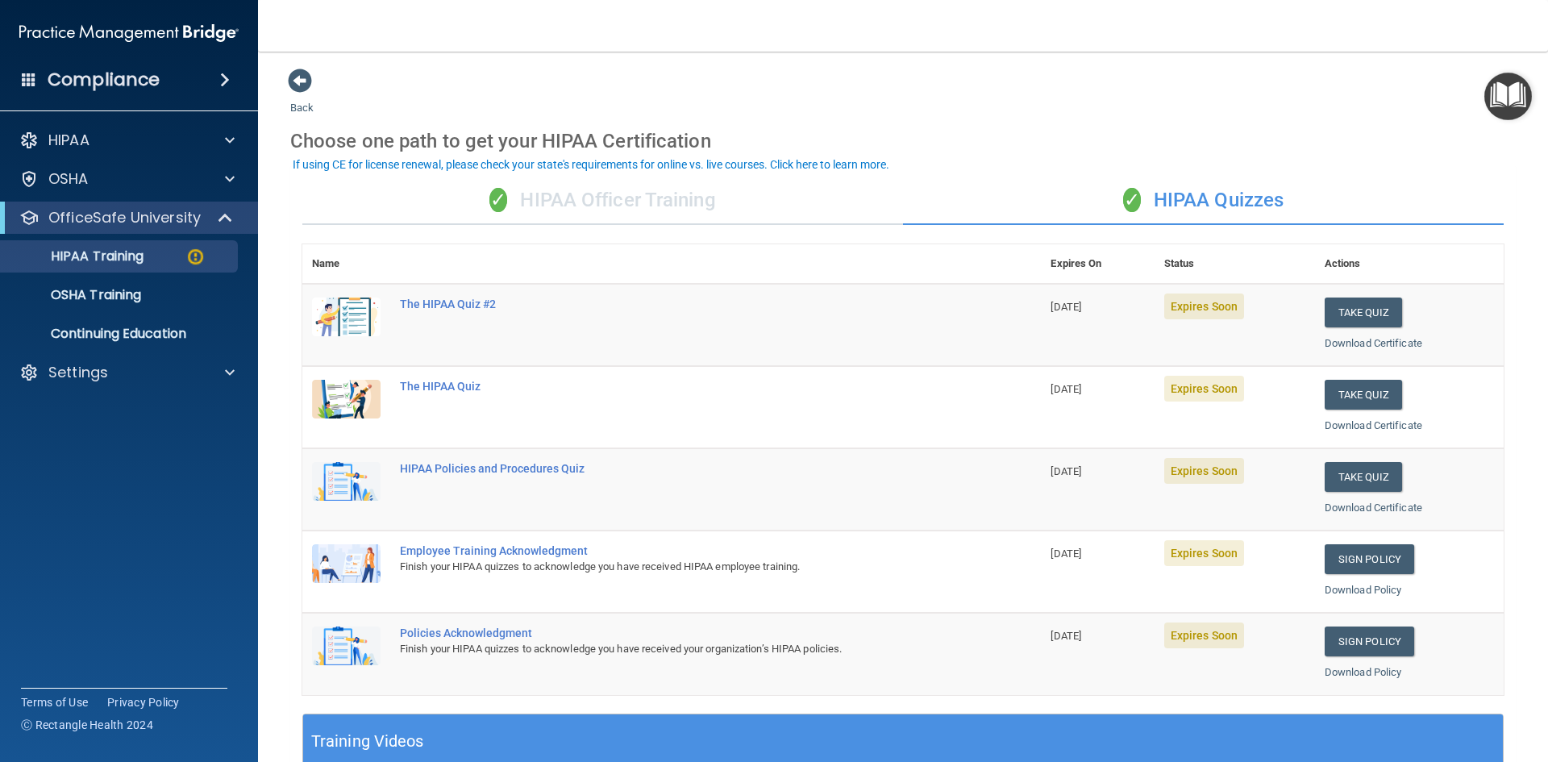
click at [630, 220] on div "✓ HIPAA Officer Training" at bounding box center [602, 201] width 601 height 48
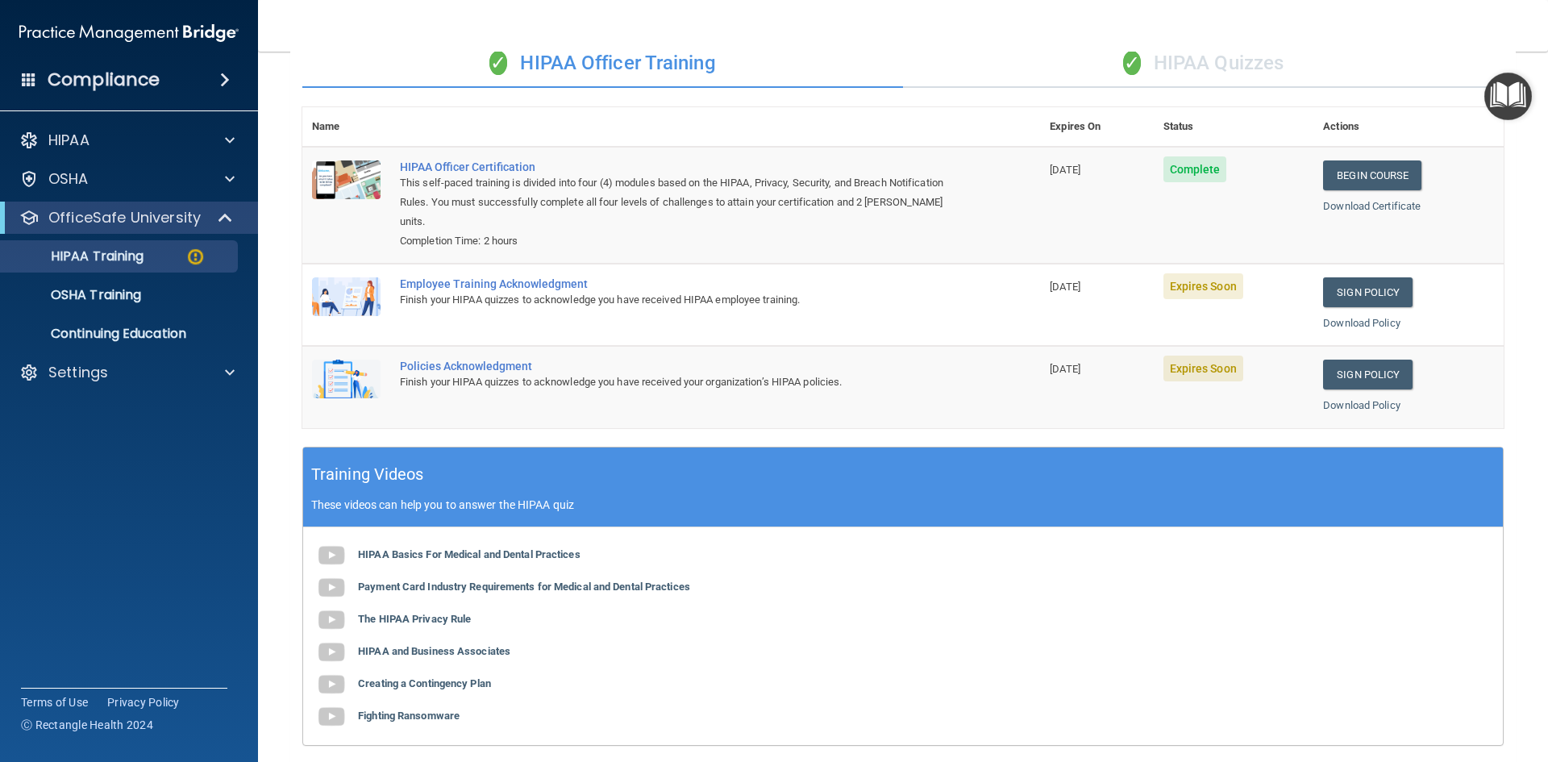
scroll to position [1, 0]
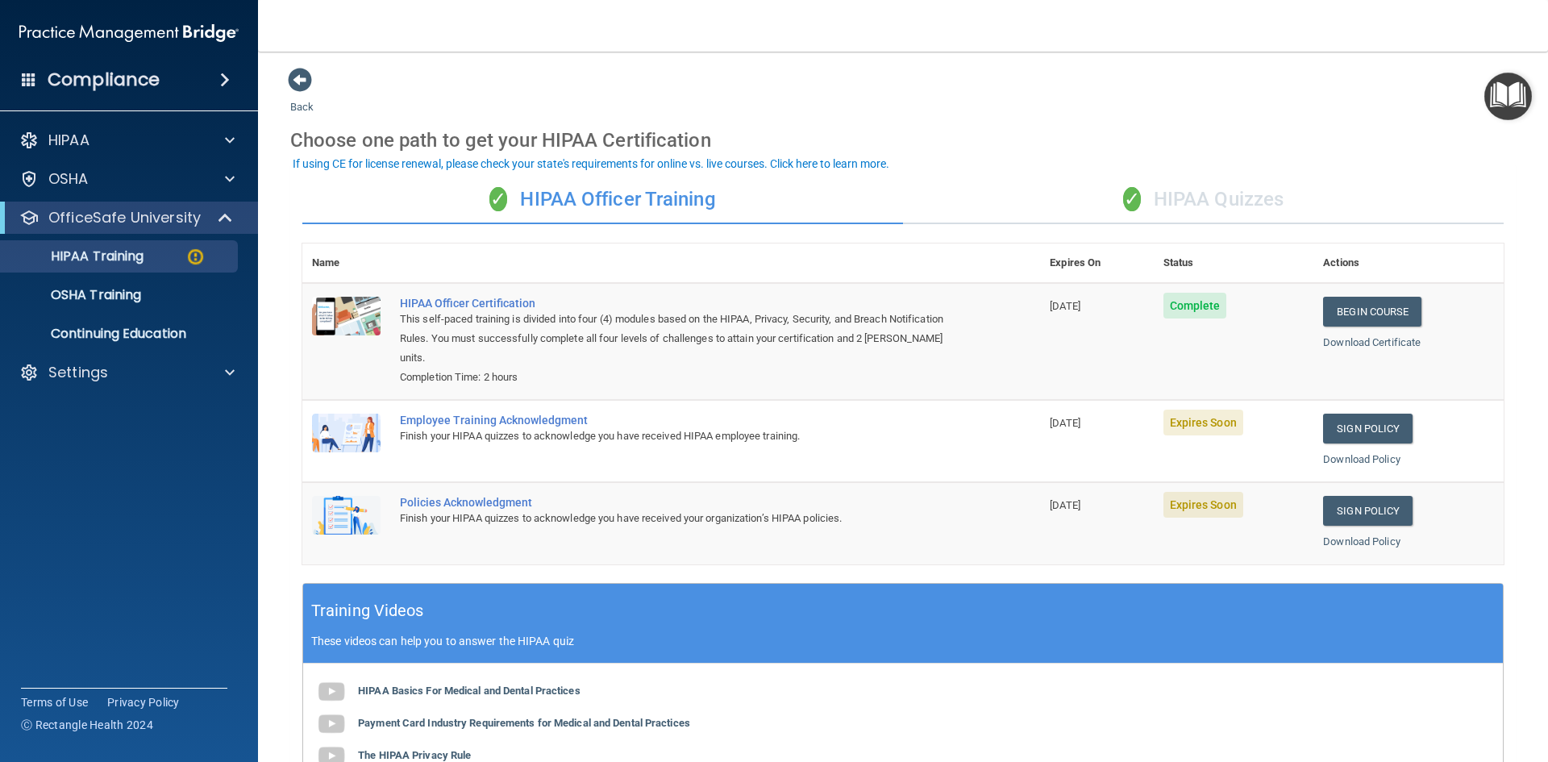
click at [1212, 189] on div "✓ HIPAA Quizzes" at bounding box center [1203, 200] width 601 height 48
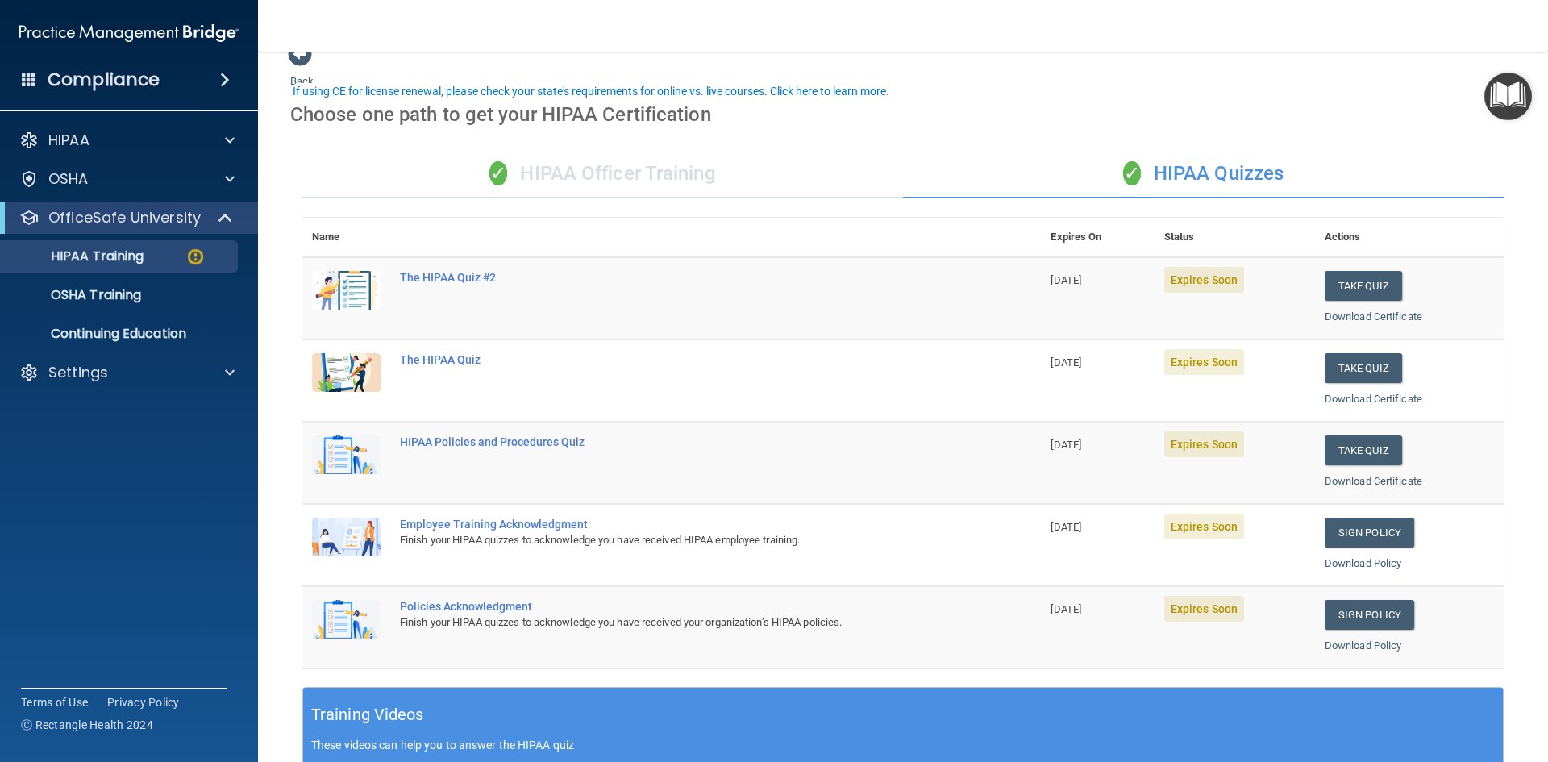
scroll to position [0, 0]
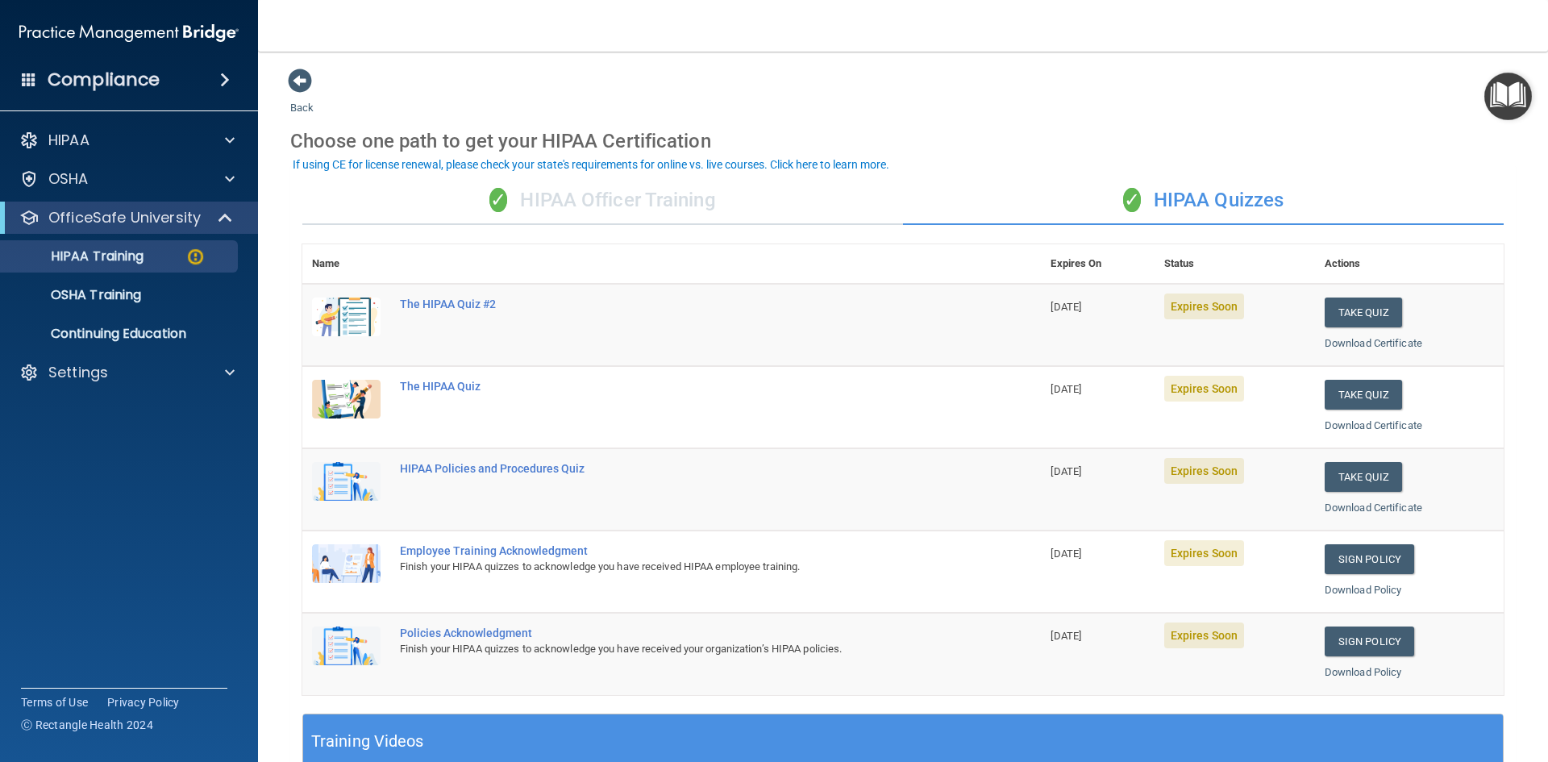
click at [577, 198] on div "✓ HIPAA Officer Training" at bounding box center [602, 201] width 601 height 48
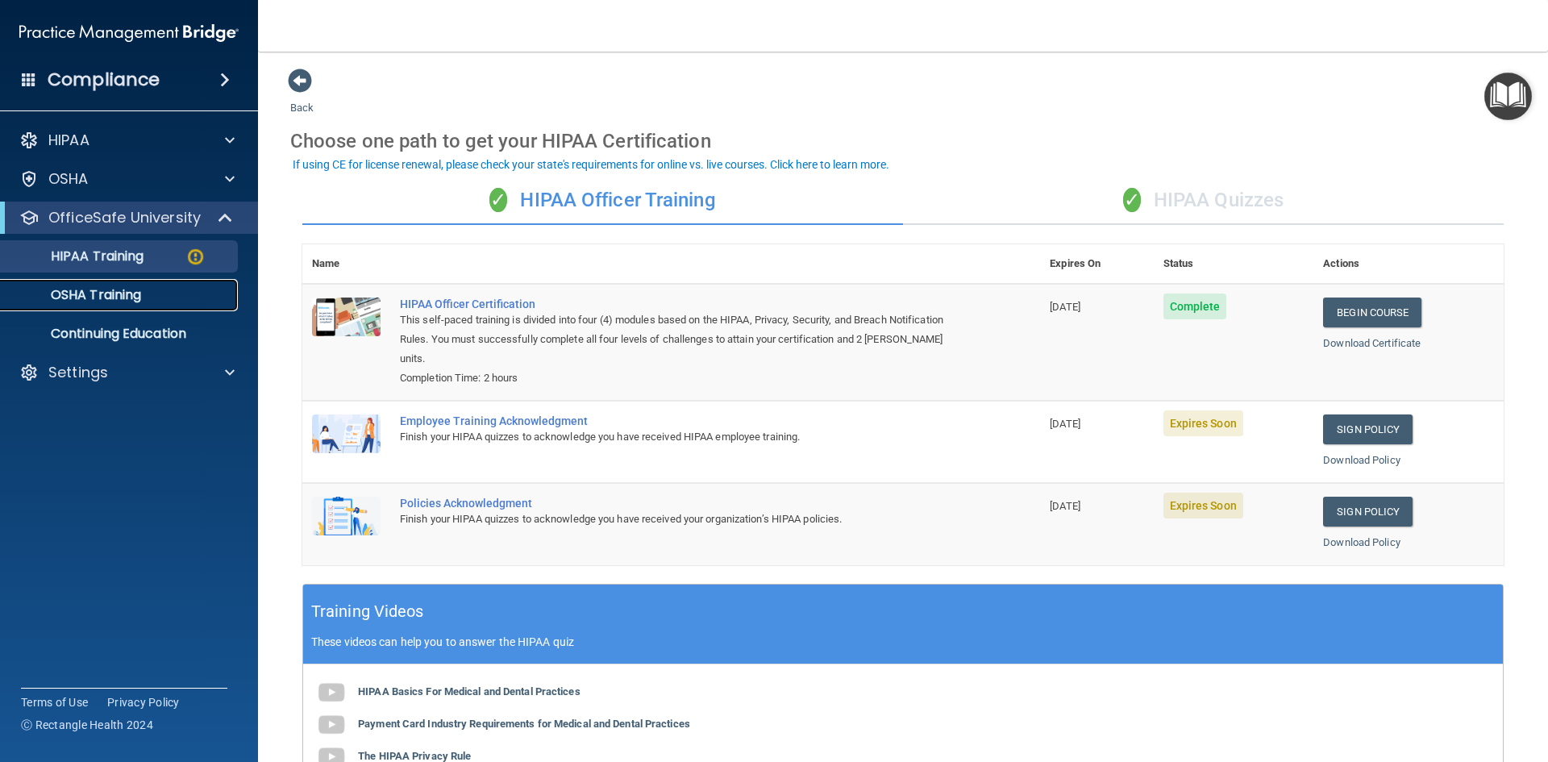
click at [138, 290] on p "OSHA Training" at bounding box center [75, 295] width 131 height 16
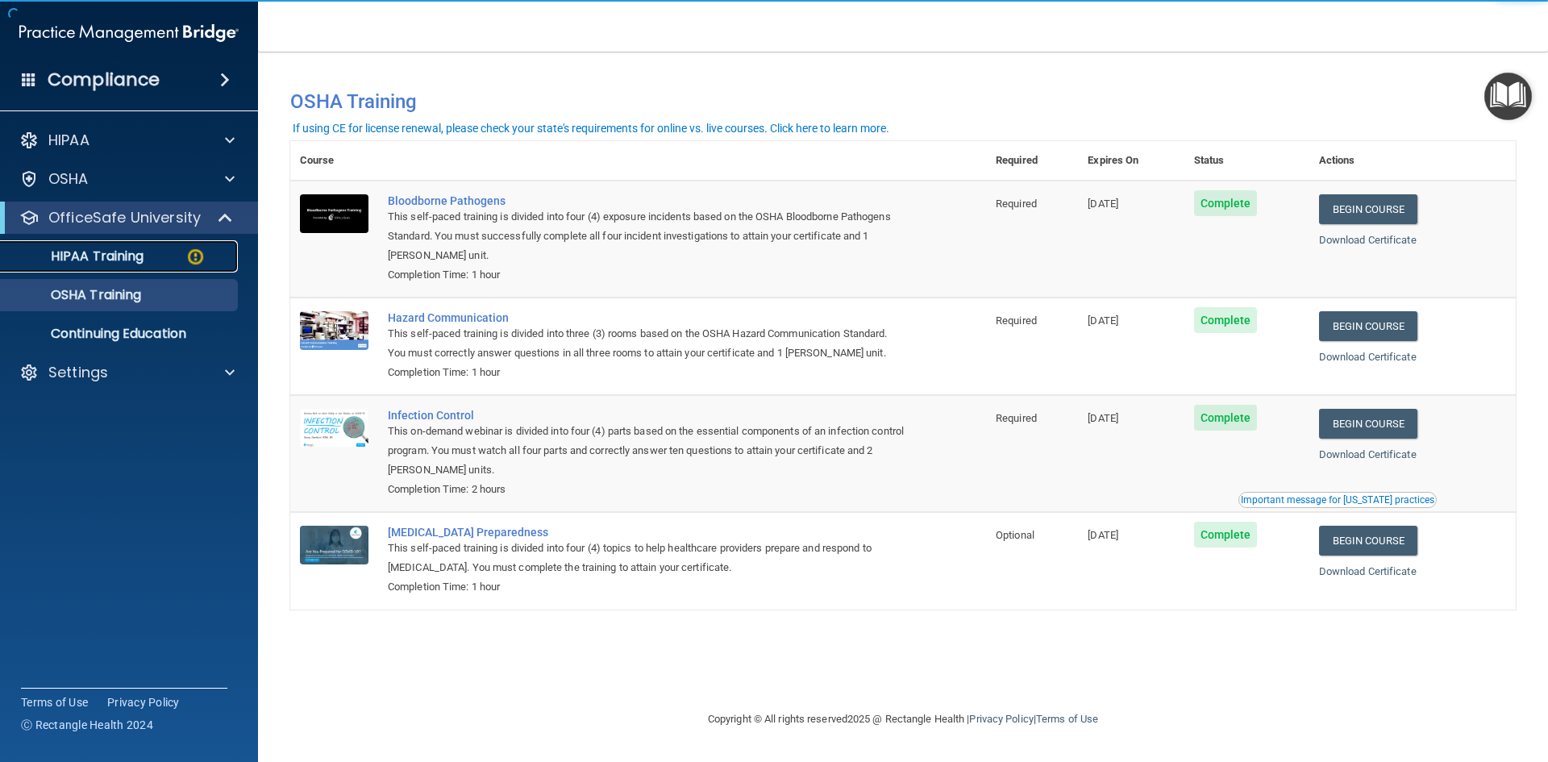
click at [139, 248] on p "HIPAA Training" at bounding box center [76, 256] width 133 height 16
